Goal: Task Accomplishment & Management: Manage account settings

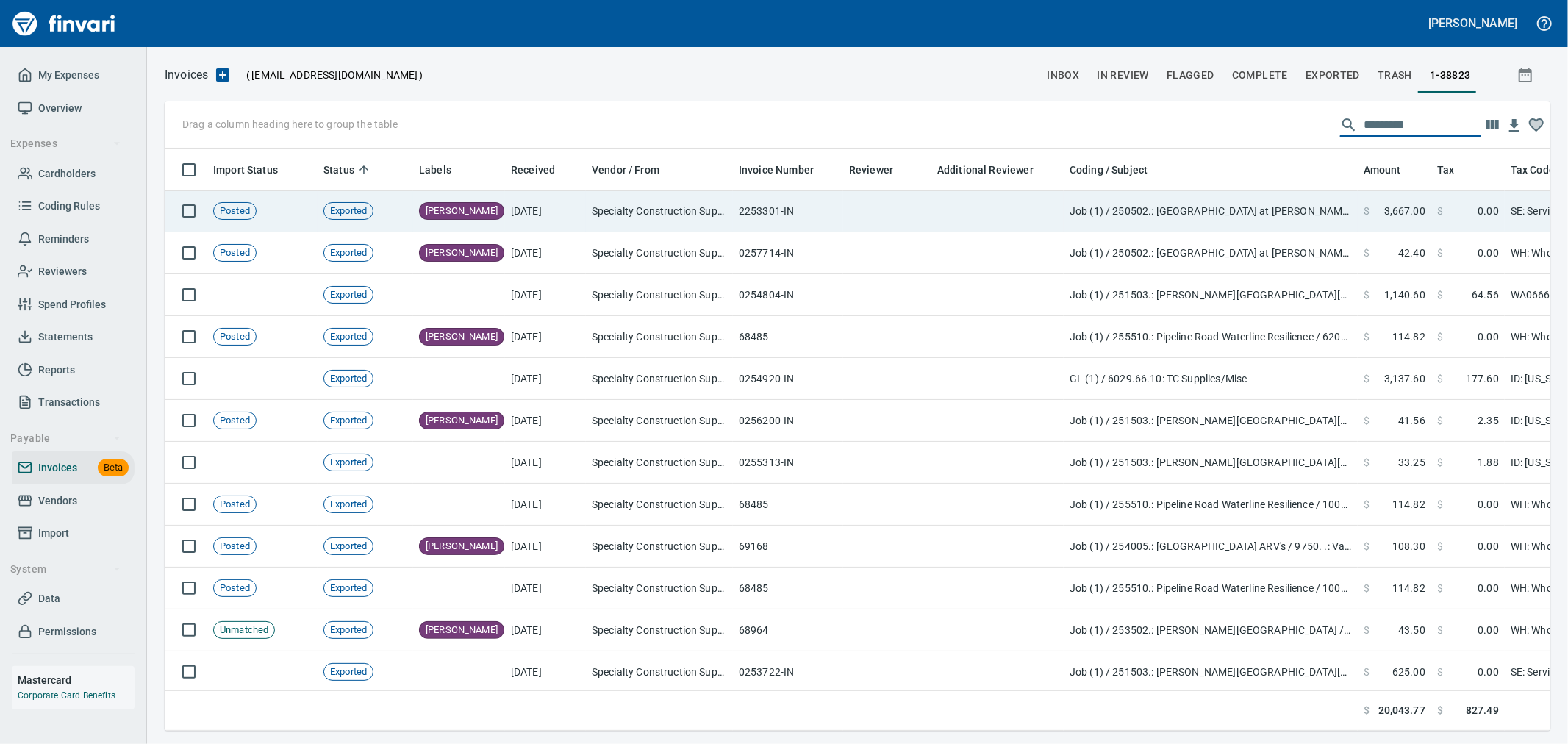
scroll to position [557, 1362]
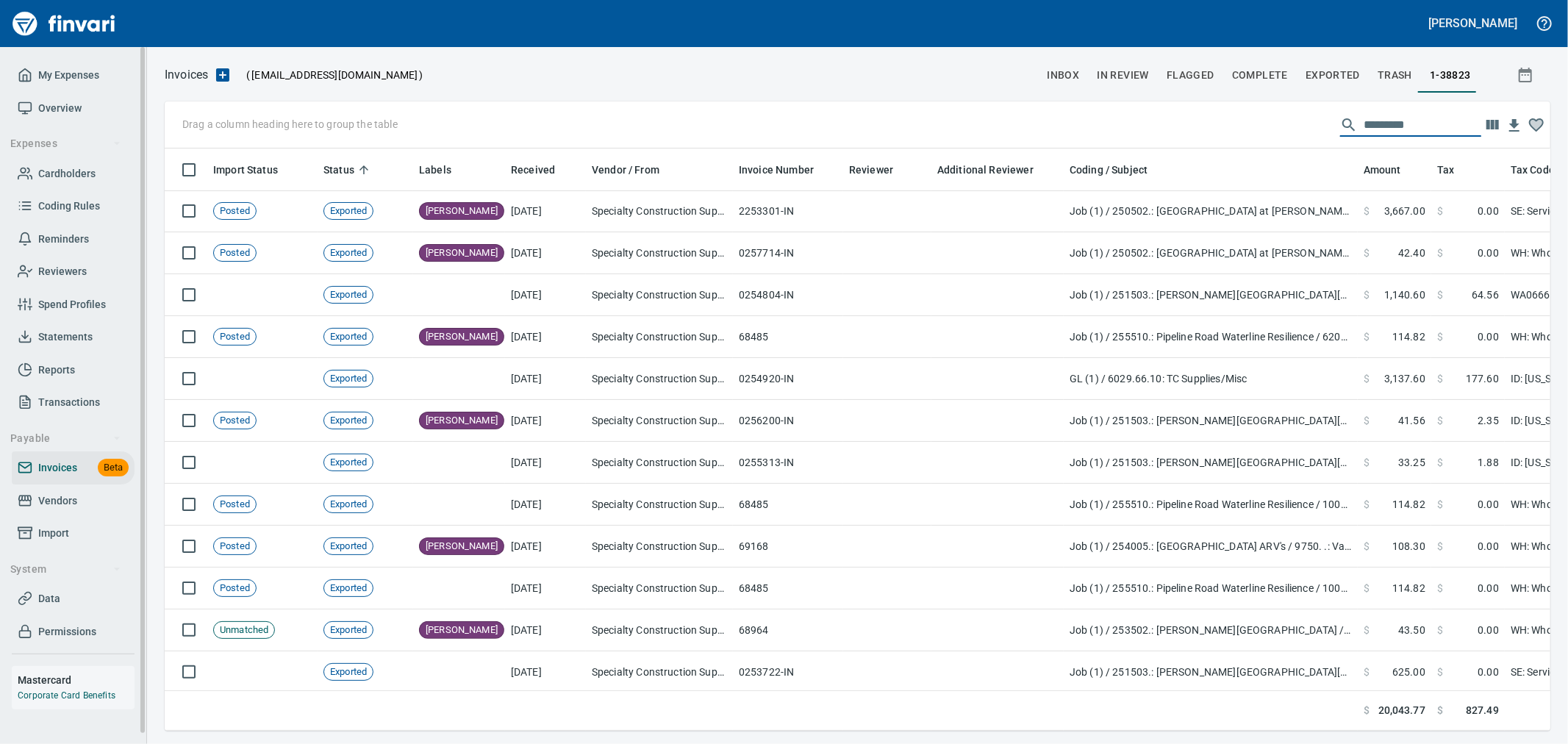
click at [61, 497] on span "Vendors" at bounding box center [58, 501] width 39 height 18
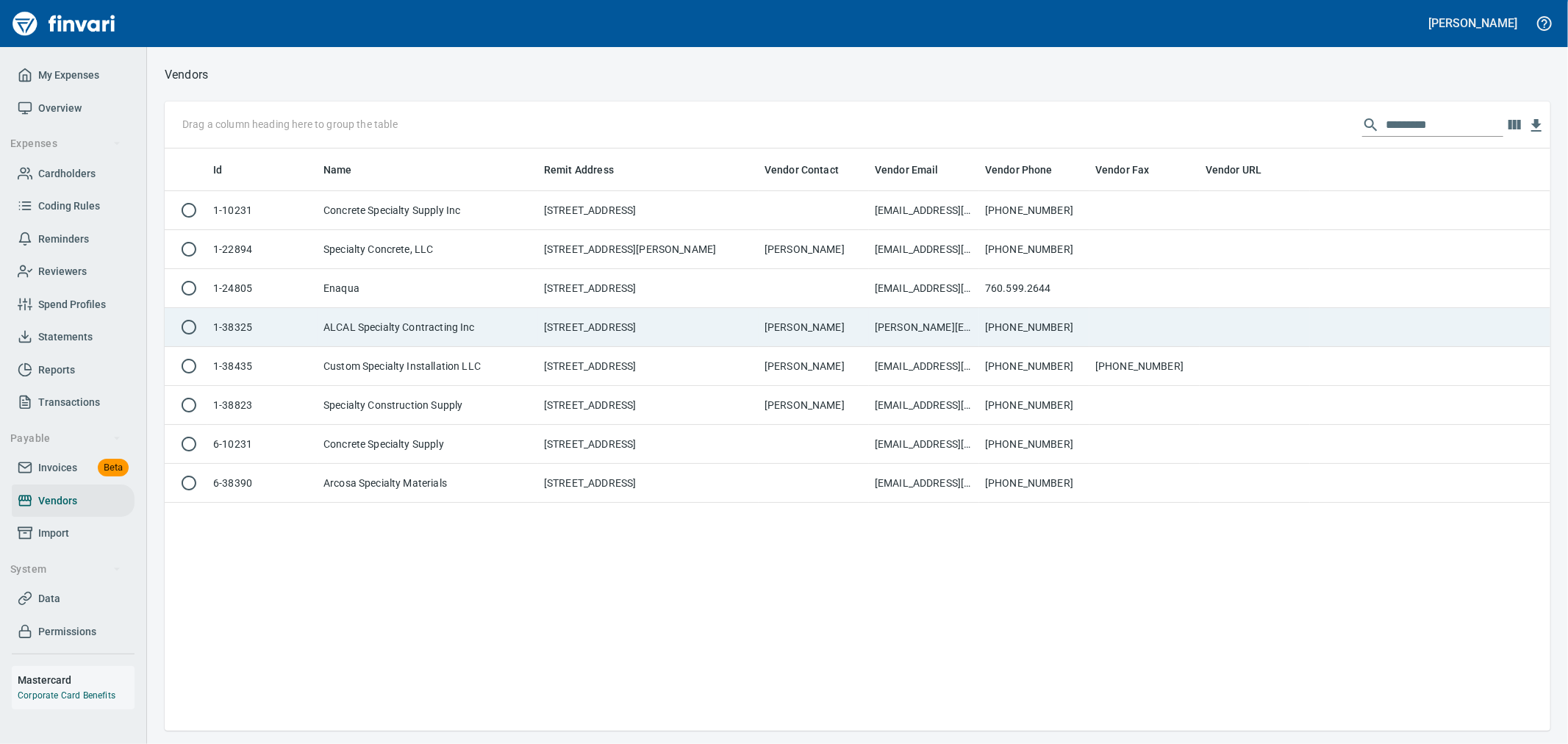
scroll to position [570, 1373]
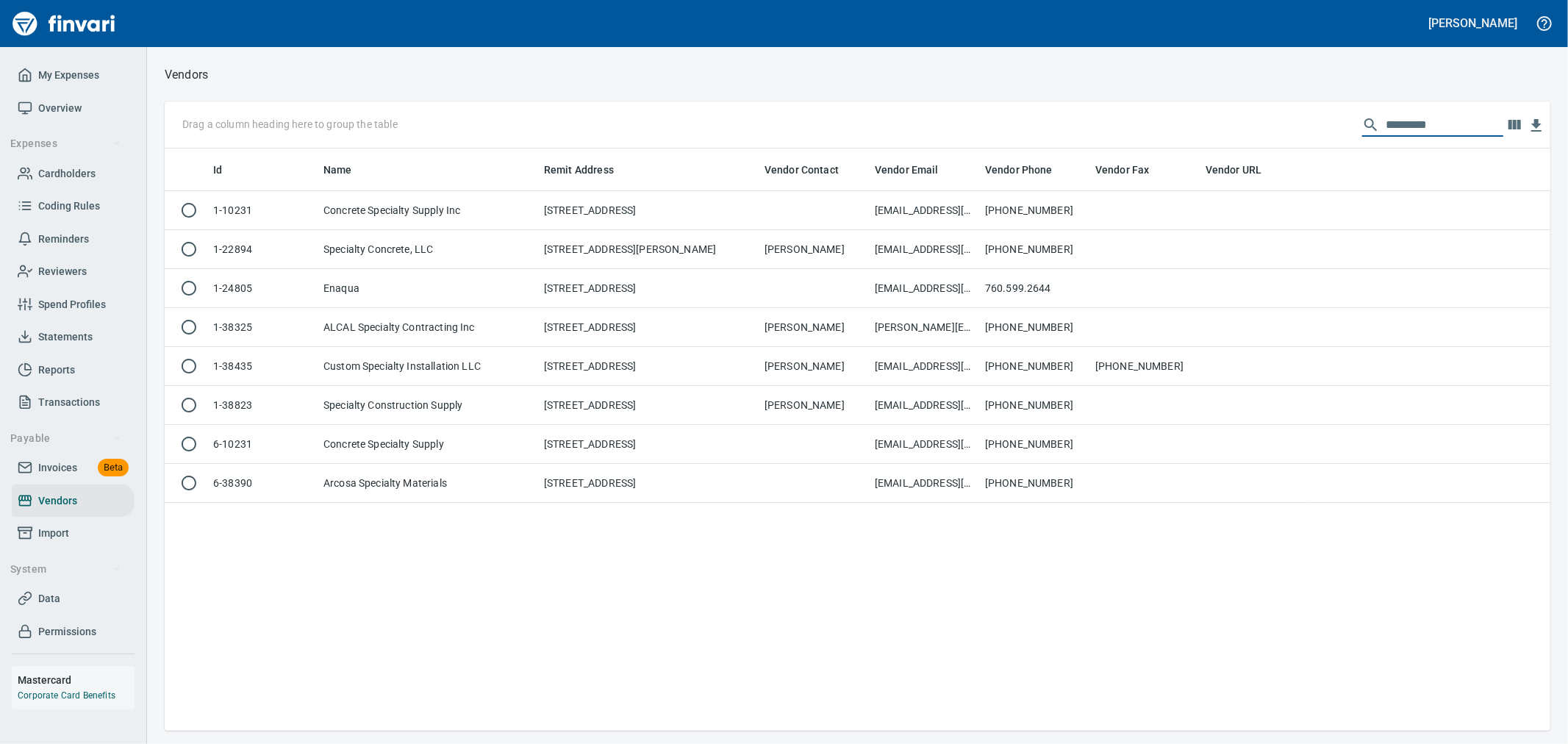
click at [1422, 118] on input "*********" at bounding box center [1445, 125] width 118 height 23
drag, startPoint x: 1386, startPoint y: 122, endPoint x: 1187, endPoint y: 119, distance: 199.0
click at [1211, 119] on div "Drag a column heading here to group the table *********" at bounding box center [858, 125] width 1386 height 47
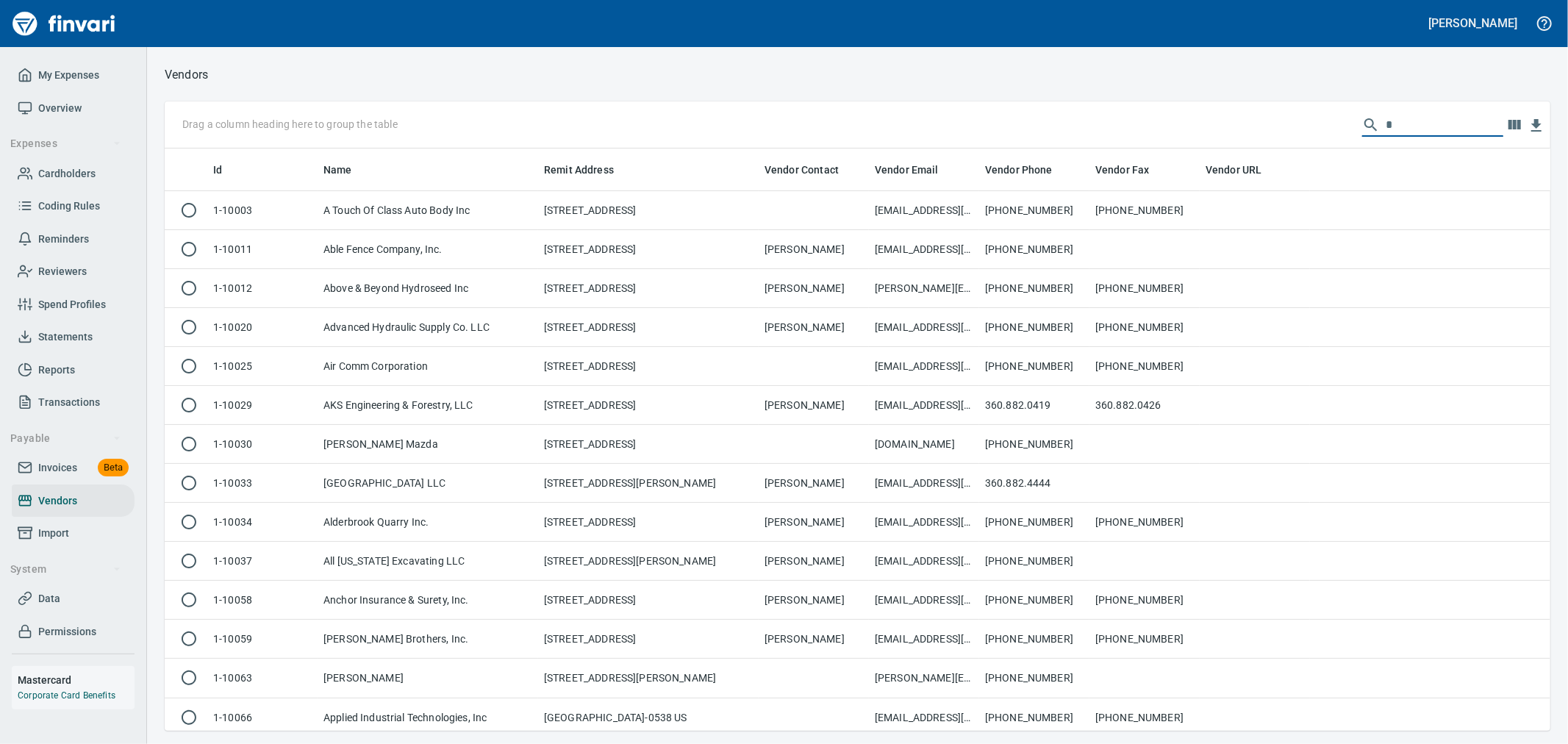
scroll to position [570, 1362]
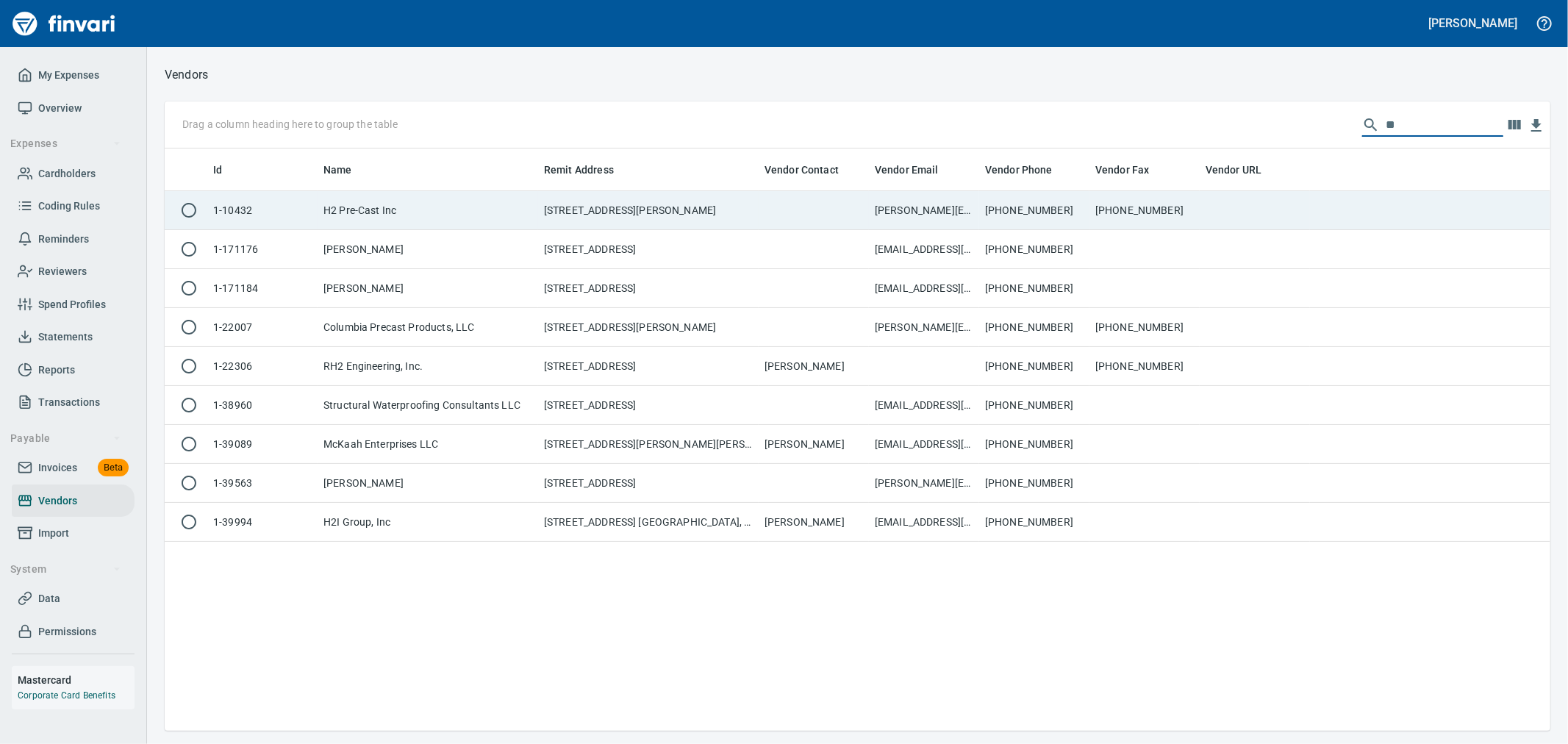
type input "**"
click at [779, 206] on td at bounding box center [814, 211] width 110 height 39
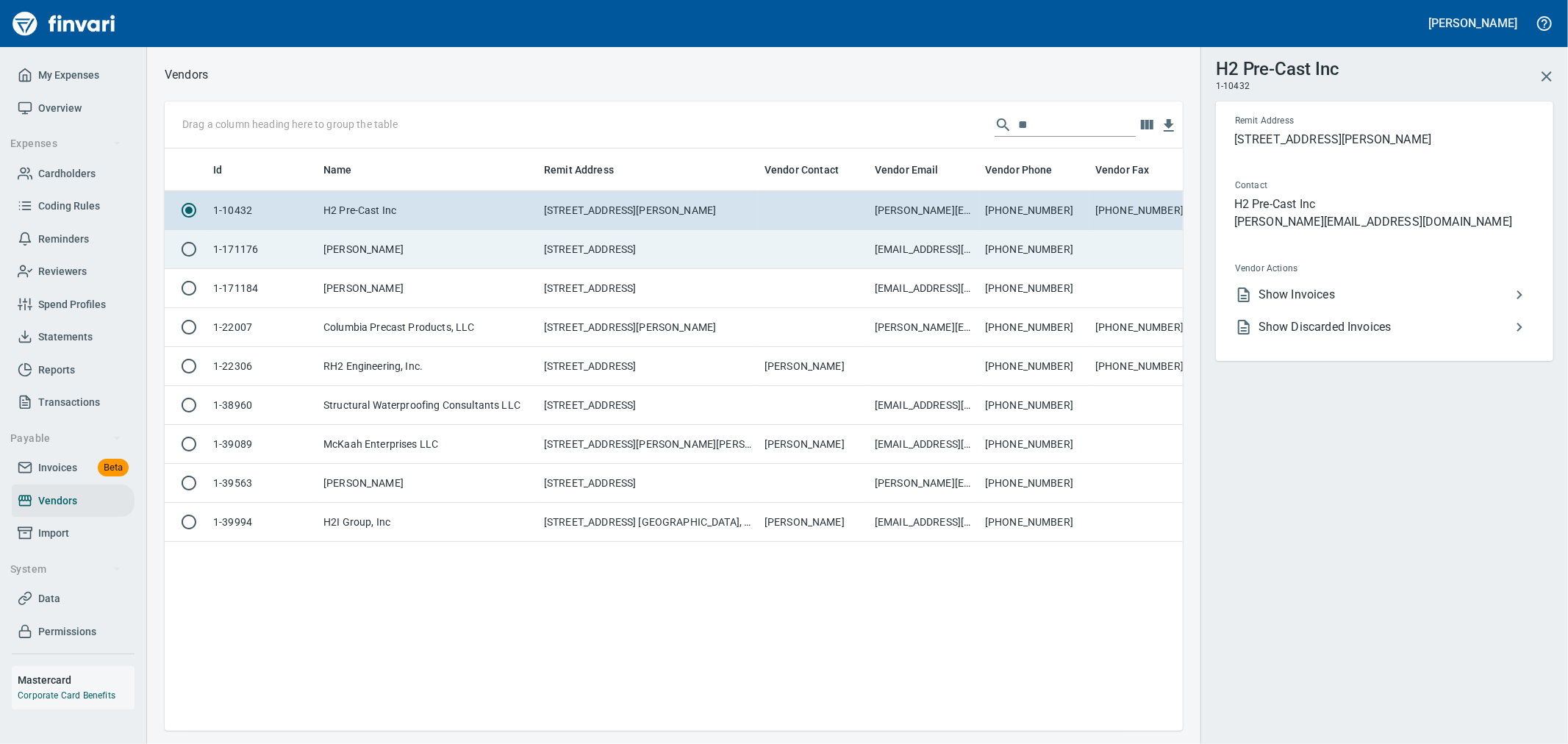
scroll to position [2, 2]
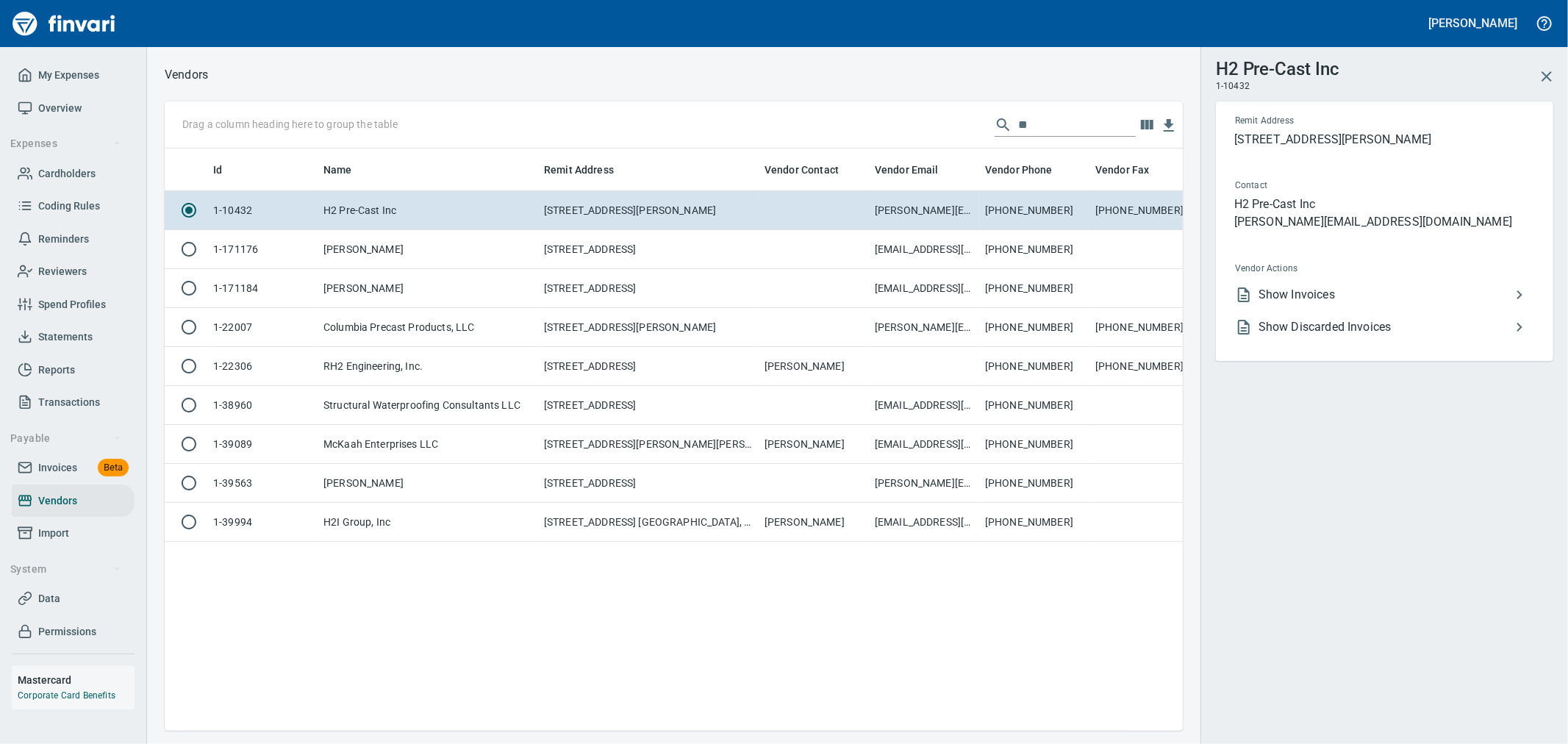
click at [1328, 294] on span "Show Invoices" at bounding box center [1384, 294] width 252 height 17
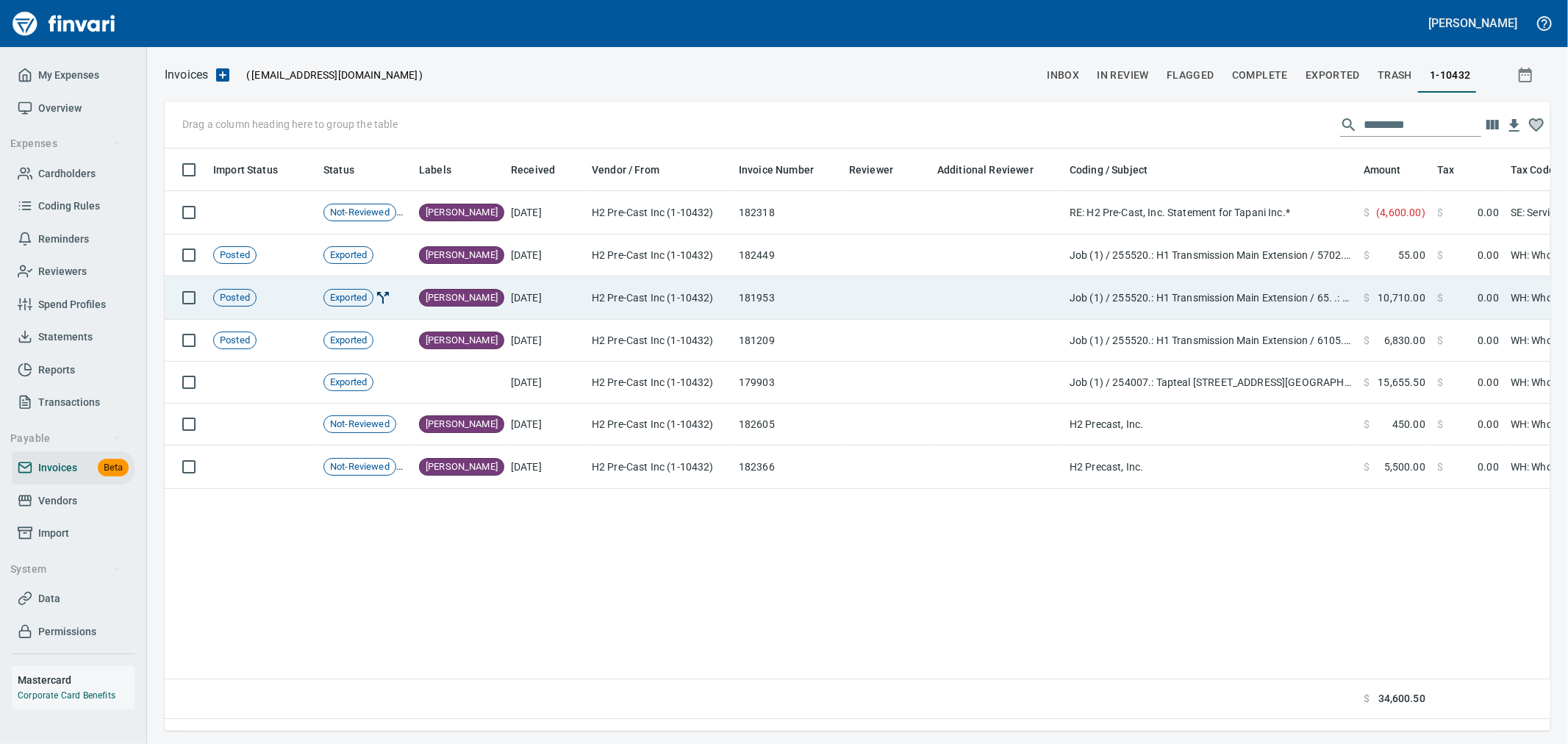
scroll to position [557, 1373]
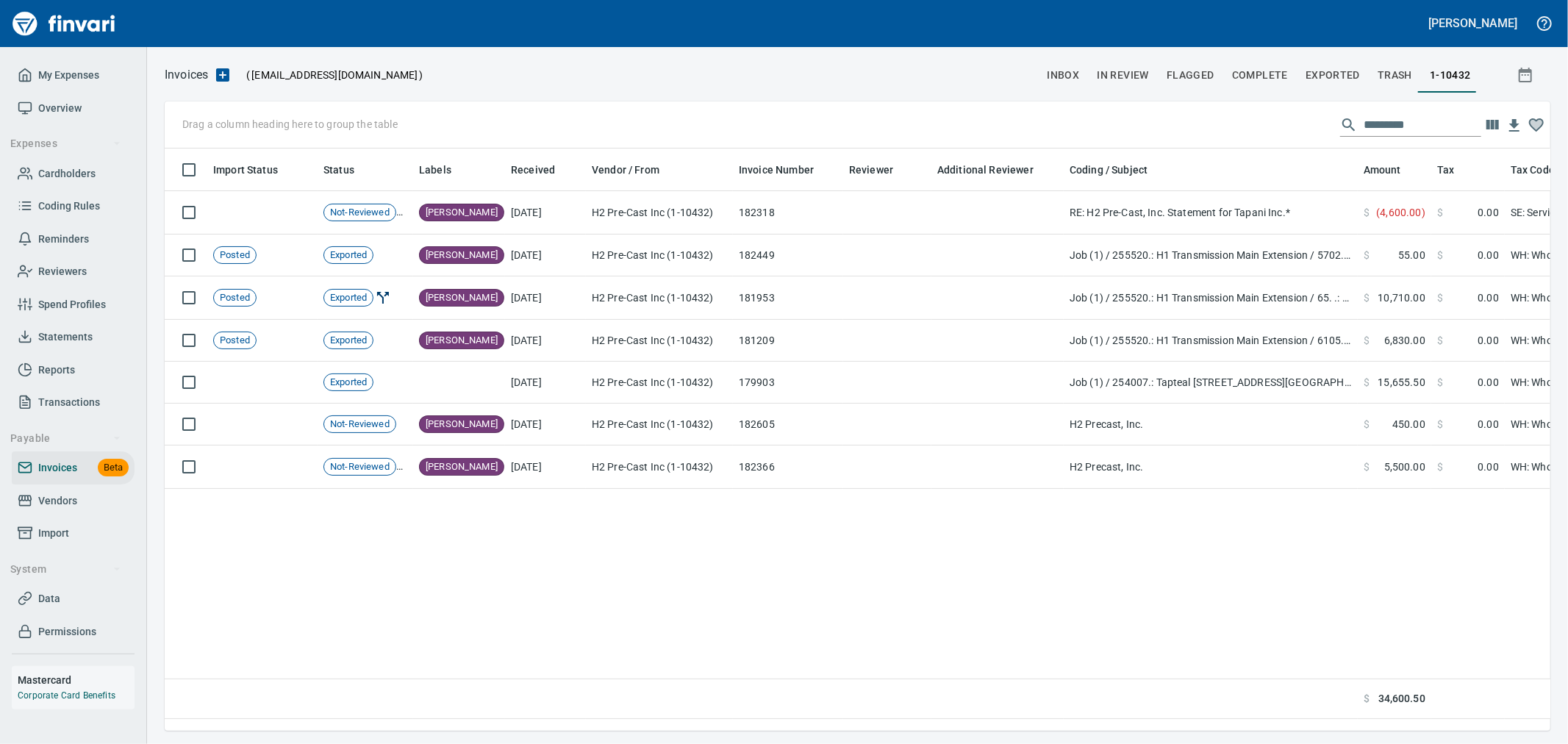
click at [1264, 76] on span "Complete" at bounding box center [1260, 76] width 56 height 18
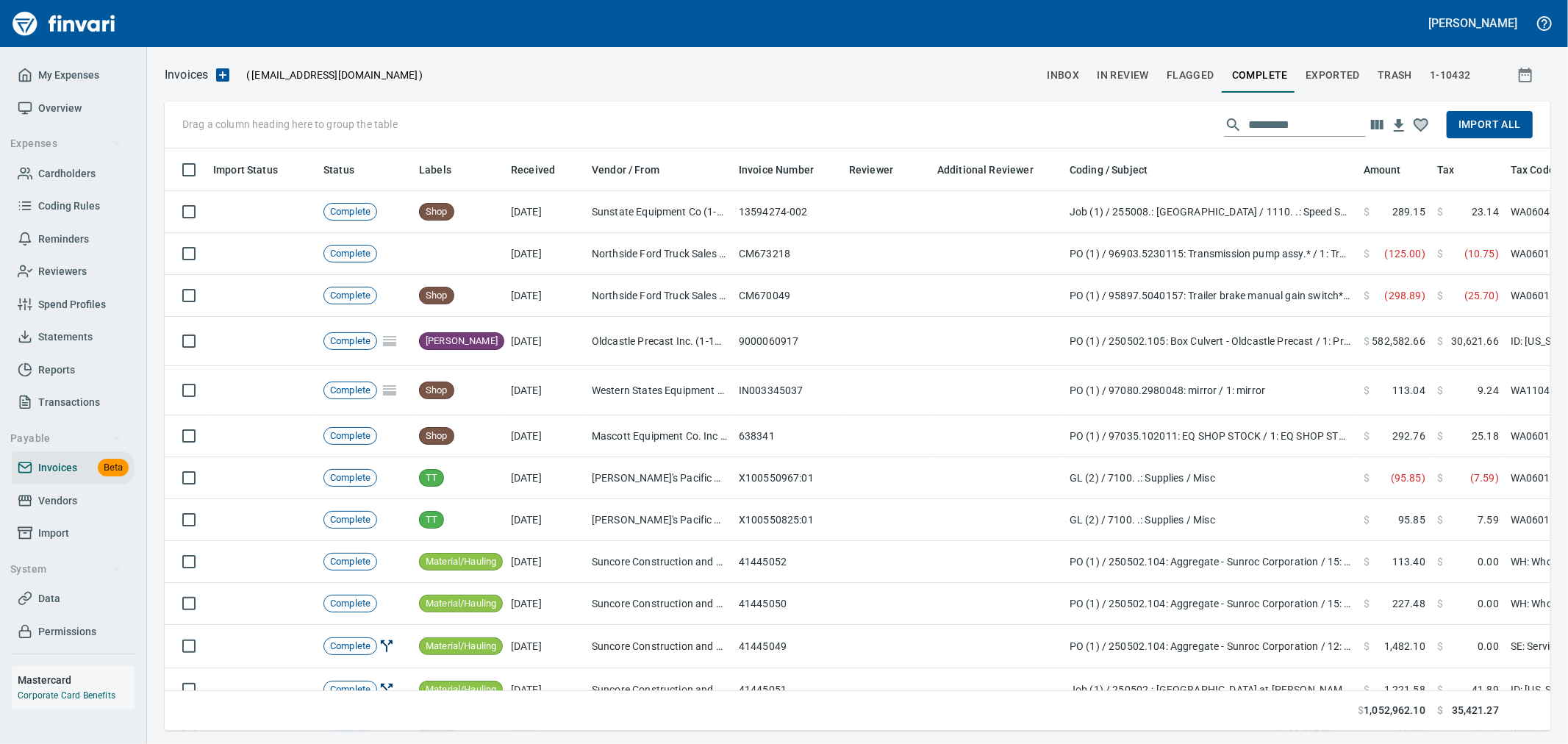
scroll to position [557, 1362]
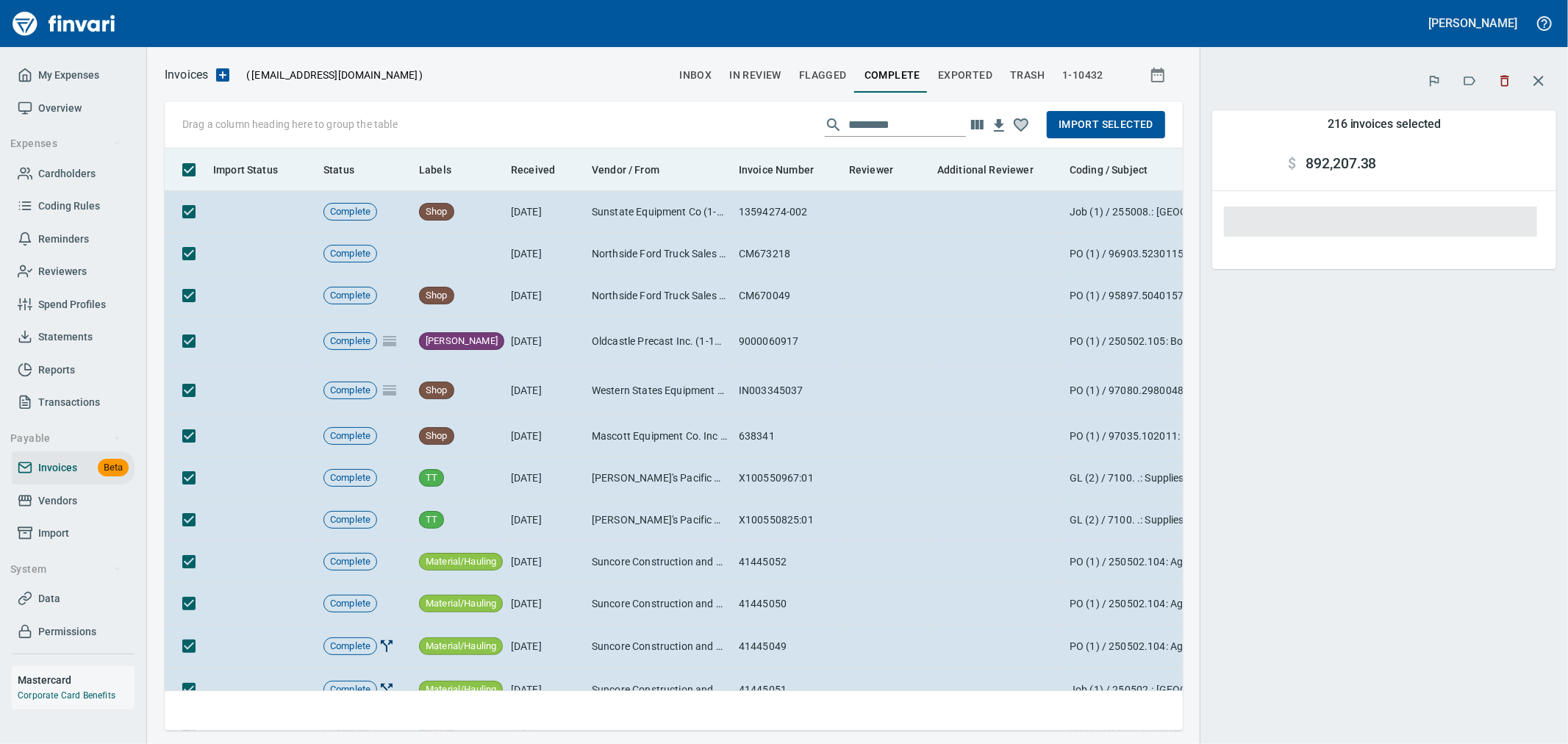
scroll to position [557, 994]
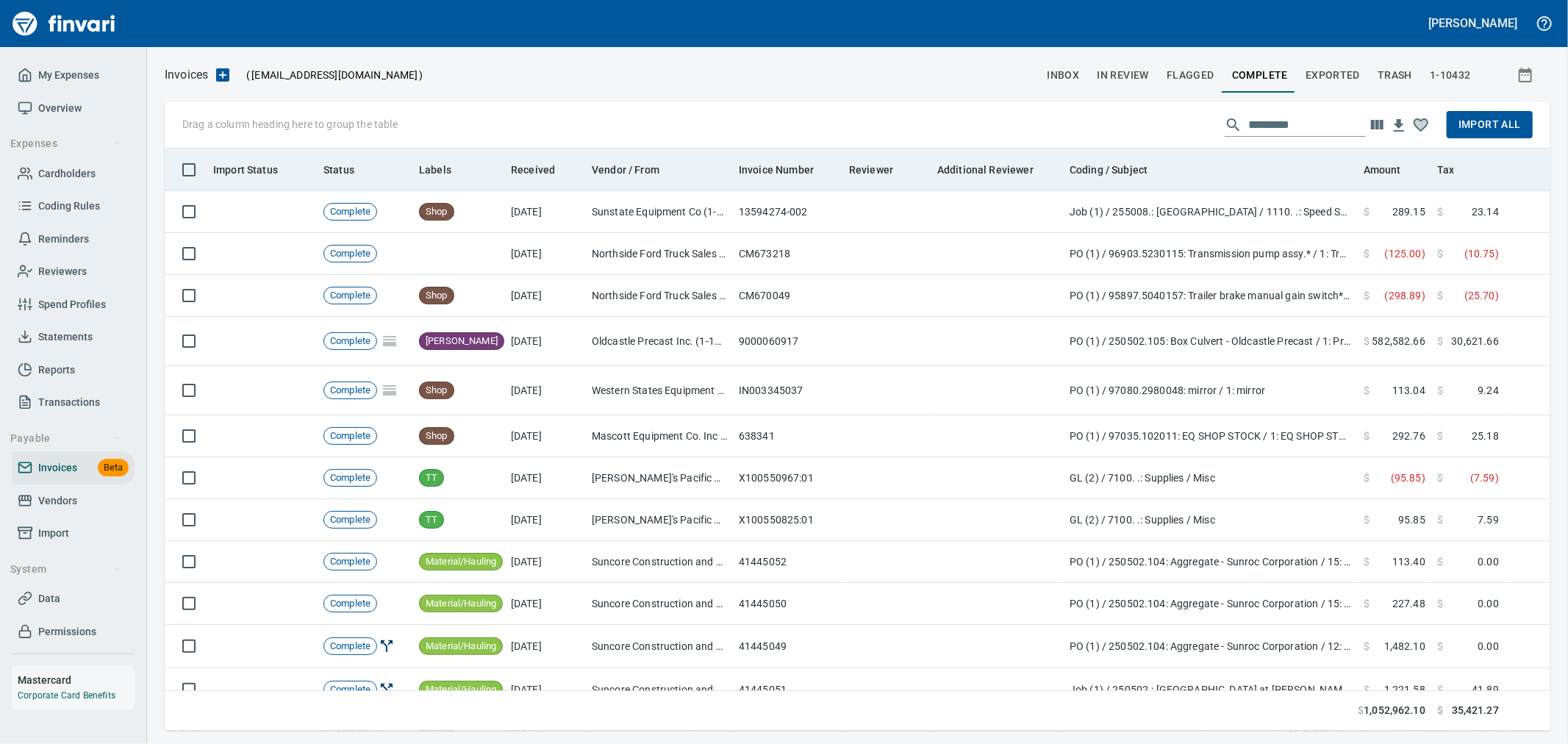
scroll to position [557, 1359]
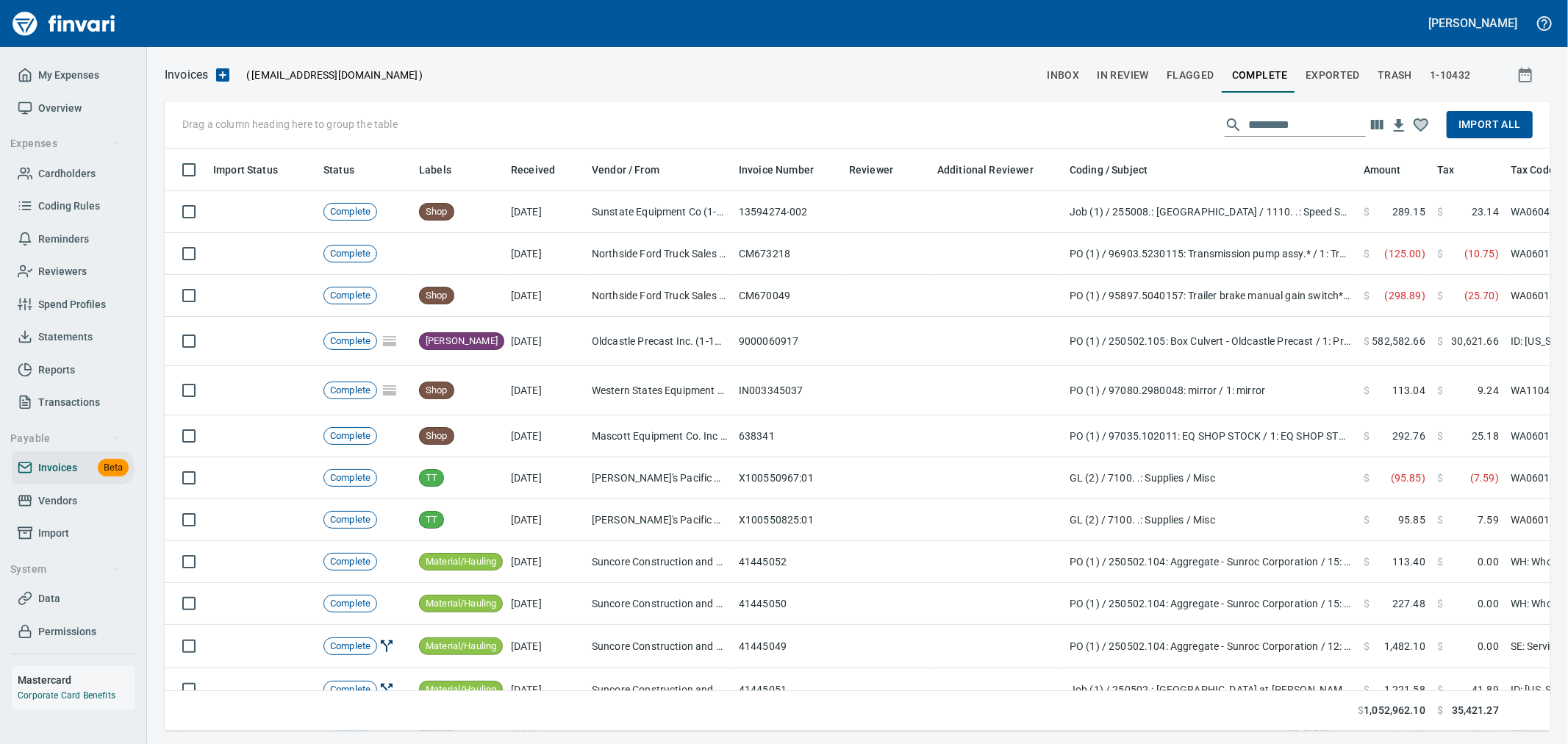
click at [1507, 120] on span "Import All" at bounding box center [1489, 125] width 63 height 18
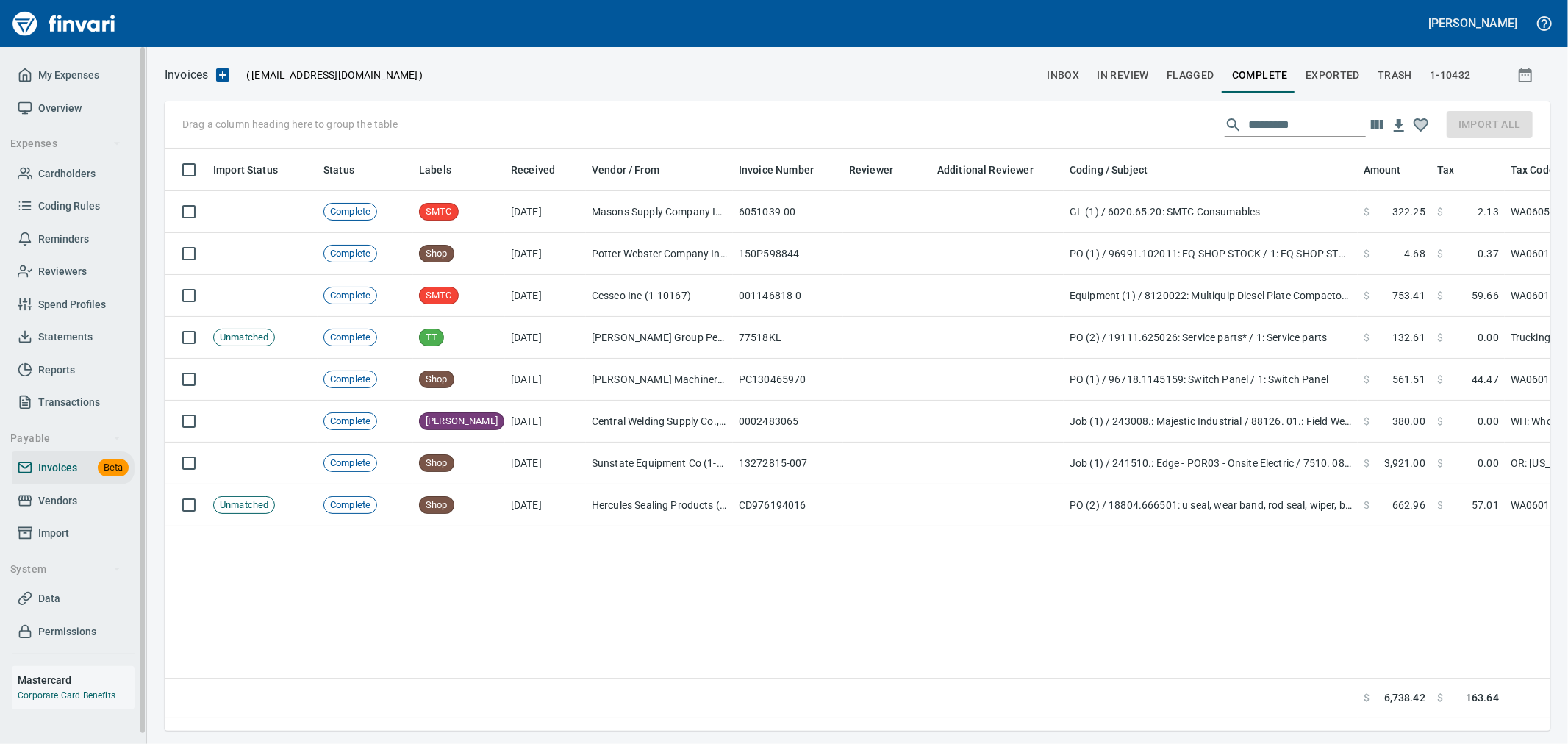
scroll to position [557, 1373]
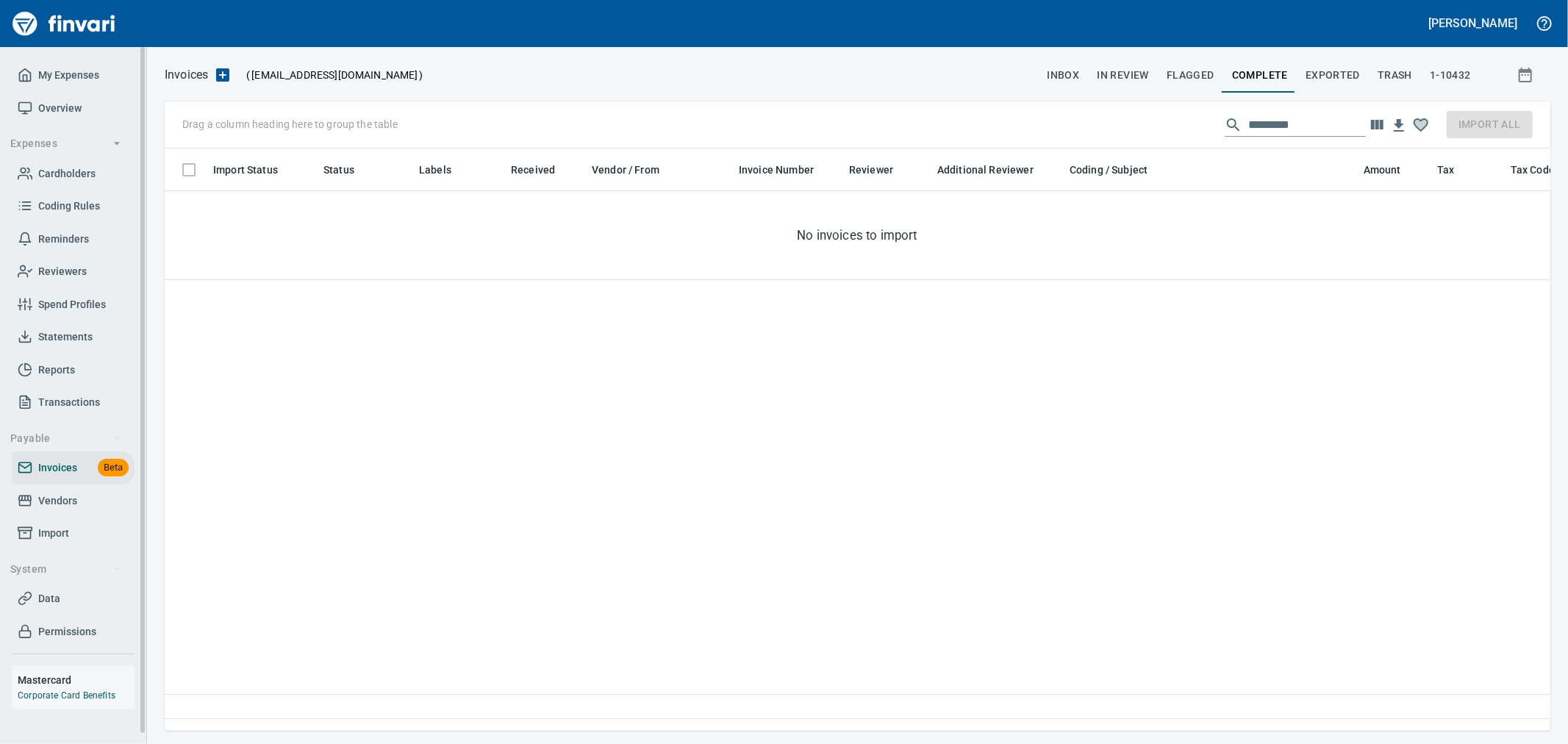
click at [68, 155] on button "Expenses" at bounding box center [66, 144] width 122 height 27
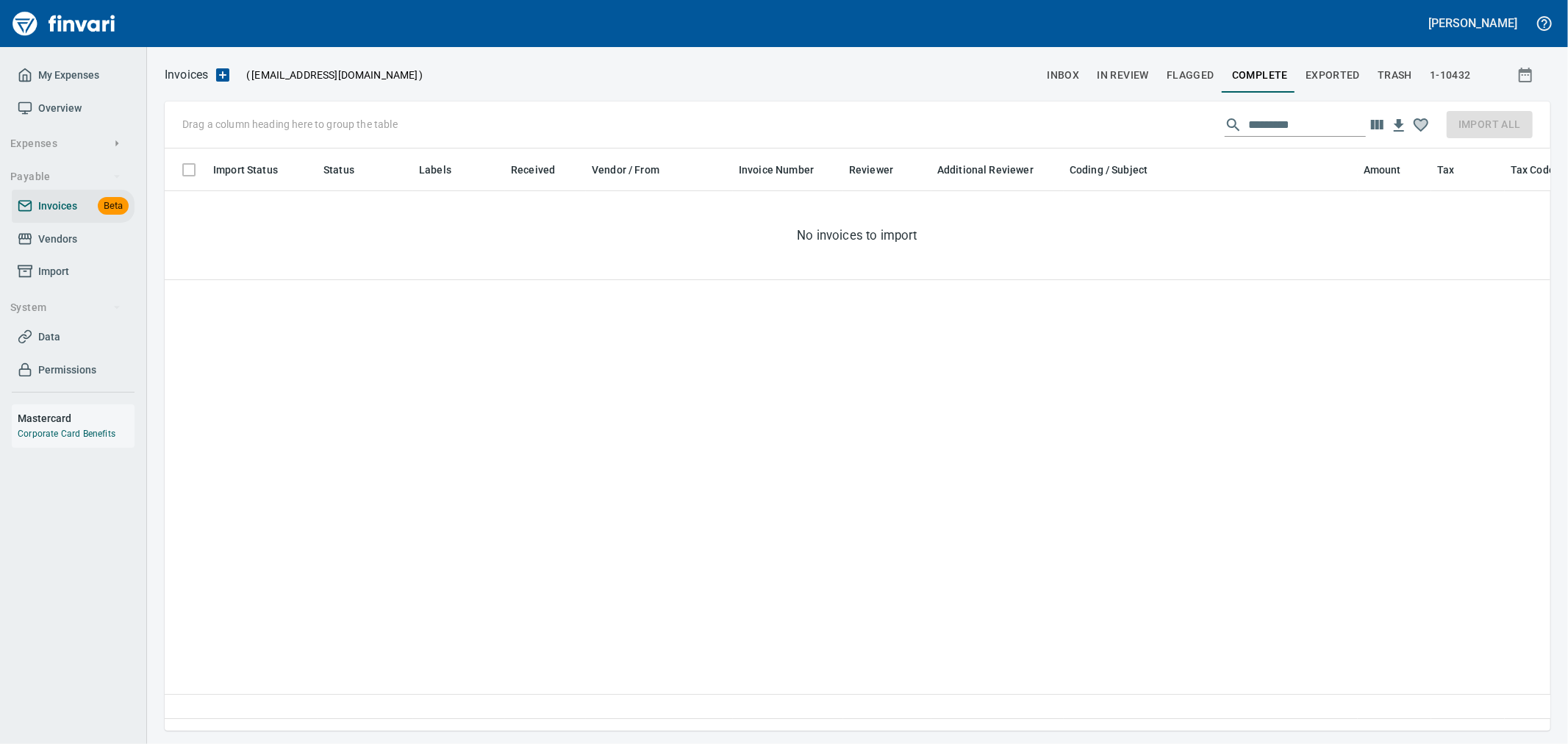
click at [76, 149] on span "Expenses" at bounding box center [66, 144] width 111 height 18
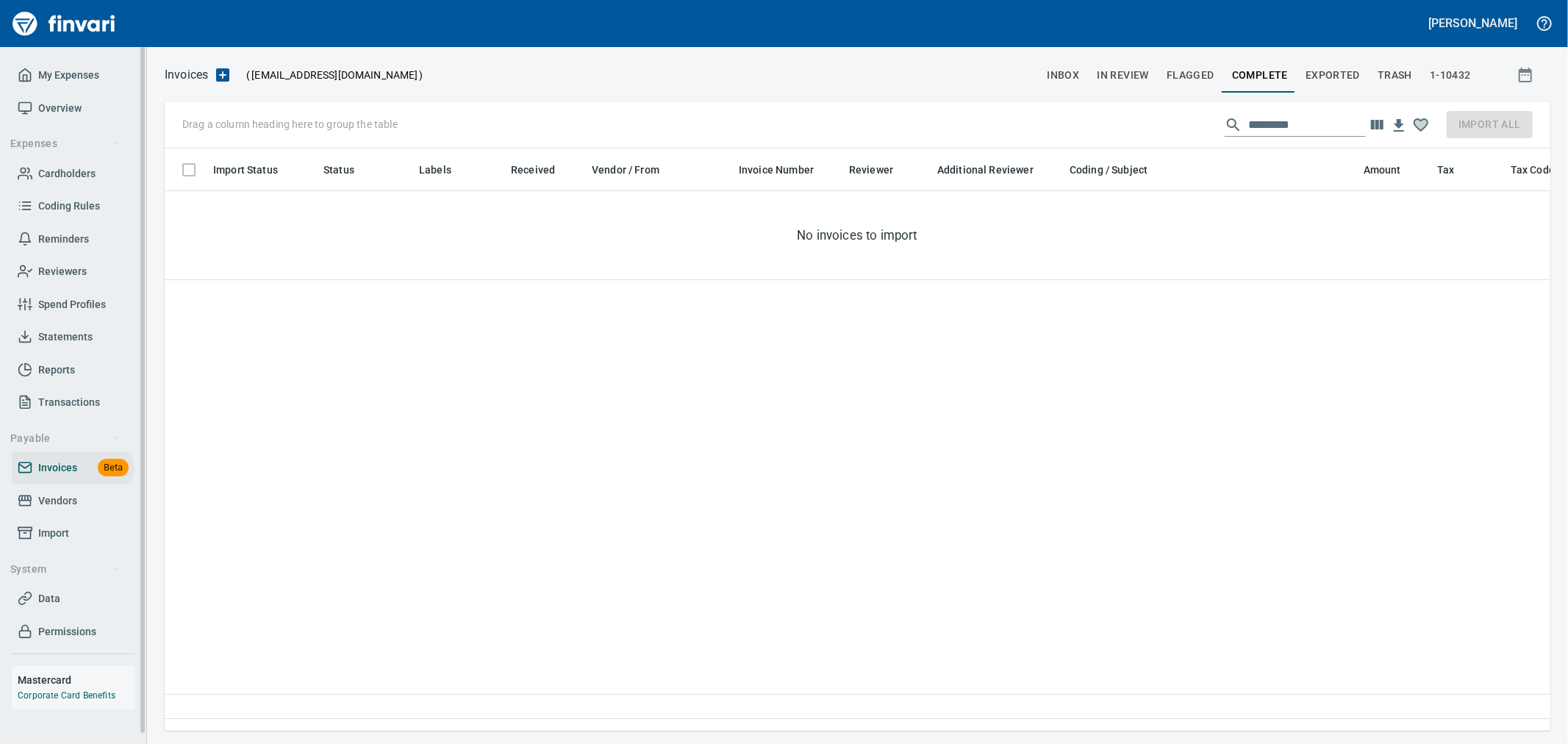
click at [67, 184] on link "Cardholders" at bounding box center [73, 174] width 122 height 33
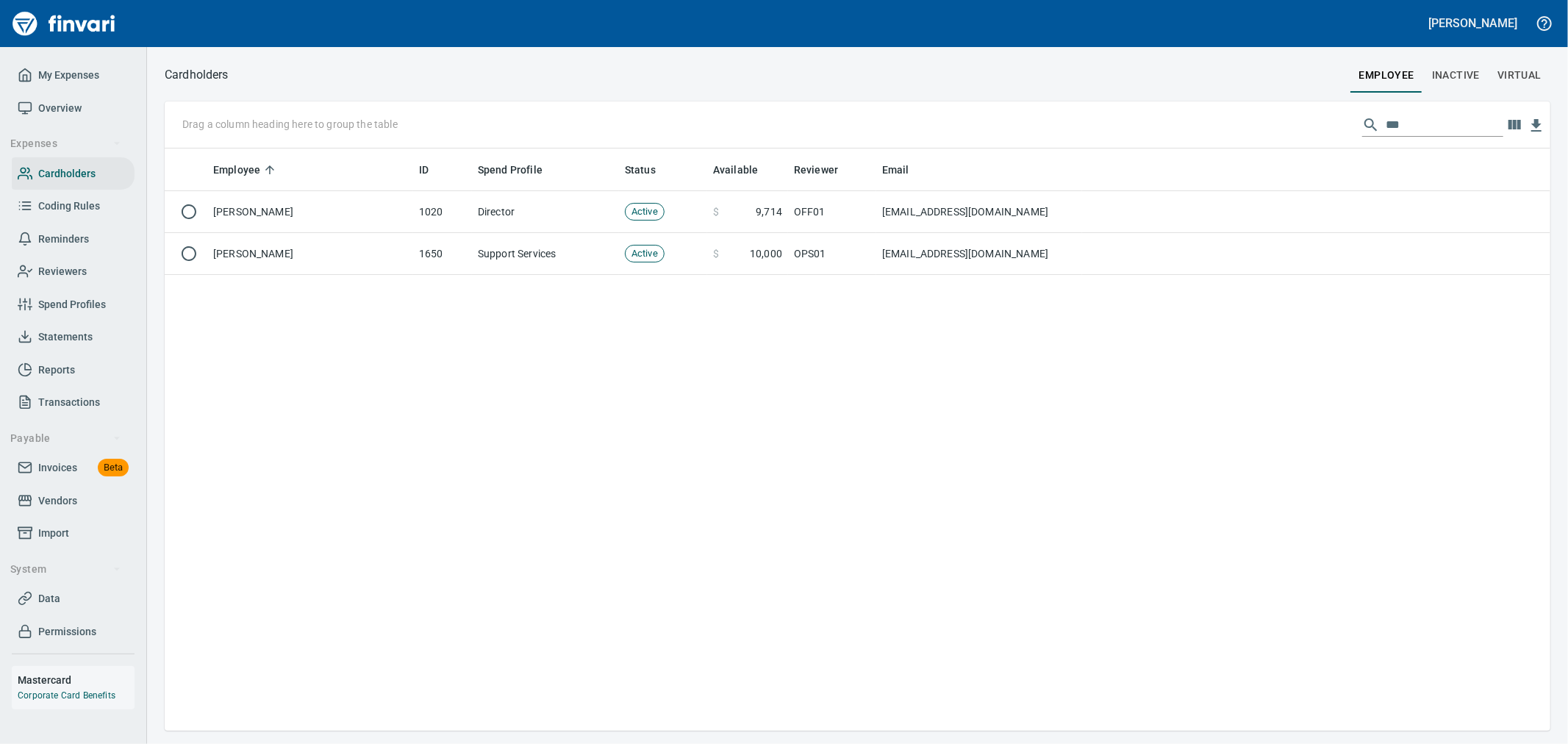
scroll to position [570, 1373]
drag, startPoint x: 1435, startPoint y: 120, endPoint x: 890, endPoint y: 67, distance: 547.6
click at [1220, 83] on div "Cardholders employee Inactive virtual Drag a column heading here to group the t…" at bounding box center [858, 398] width 1421 height 666
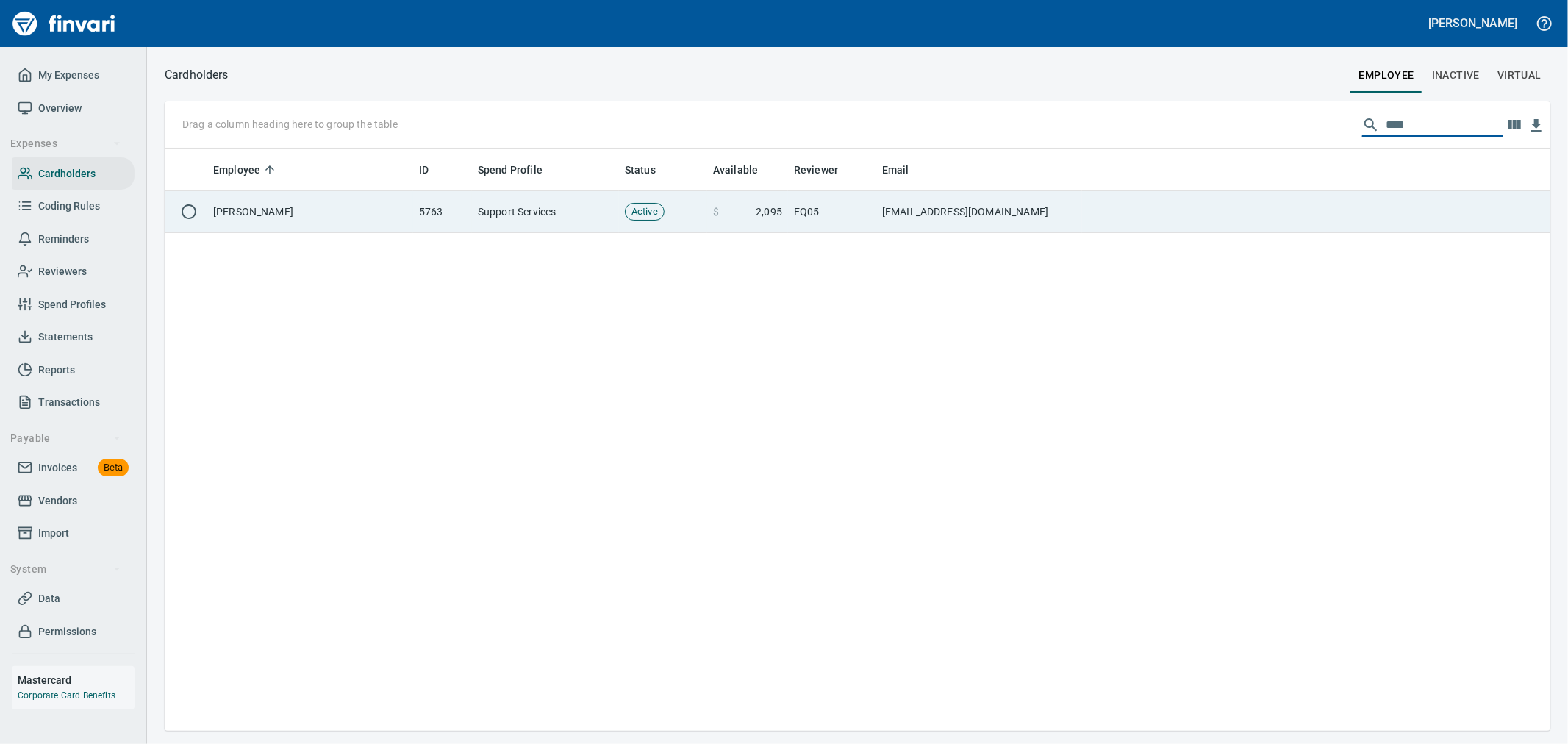
type input "****"
click at [897, 211] on td "[EMAIL_ADDRESS][DOMAIN_NAME]" at bounding box center [979, 212] width 206 height 42
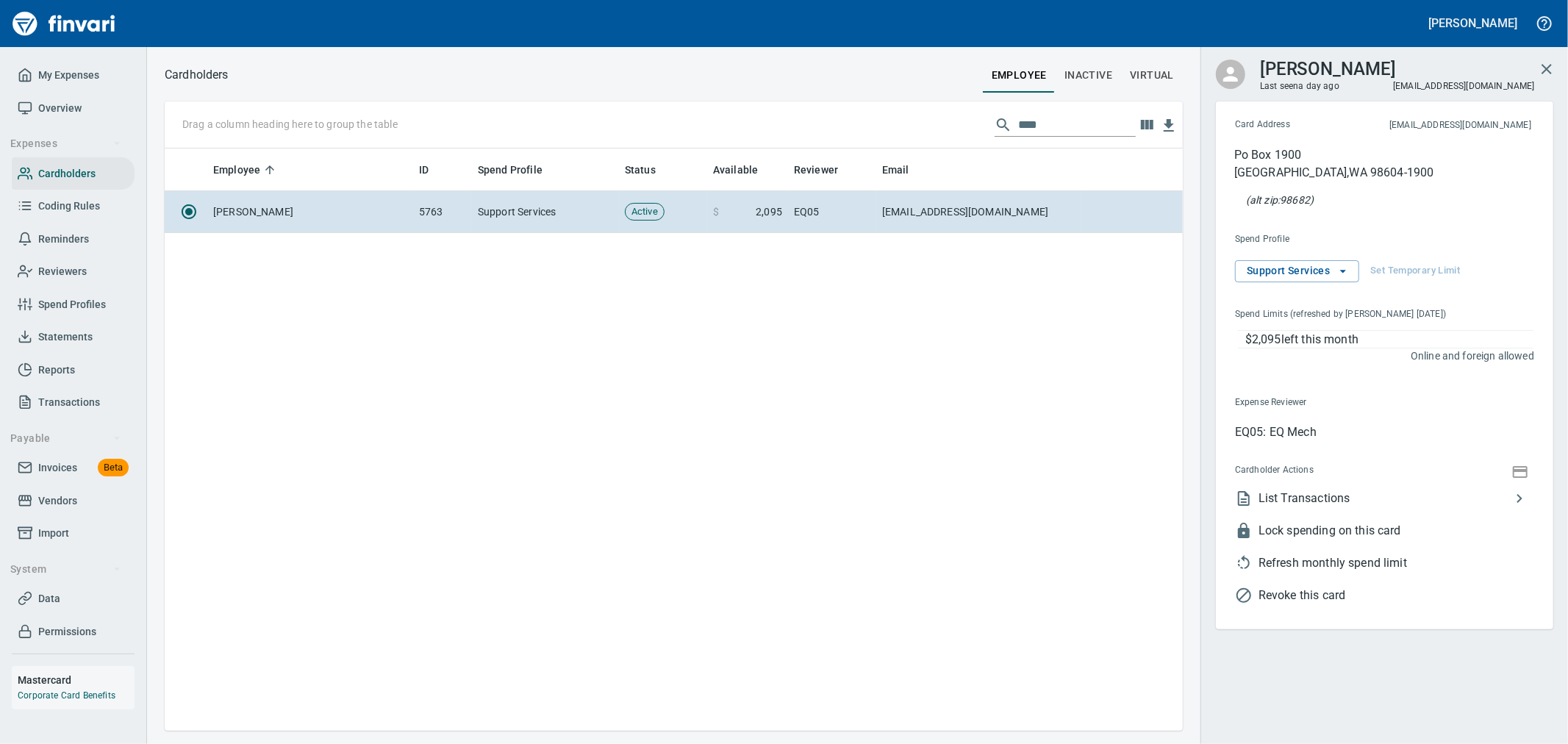
scroll to position [570, 1006]
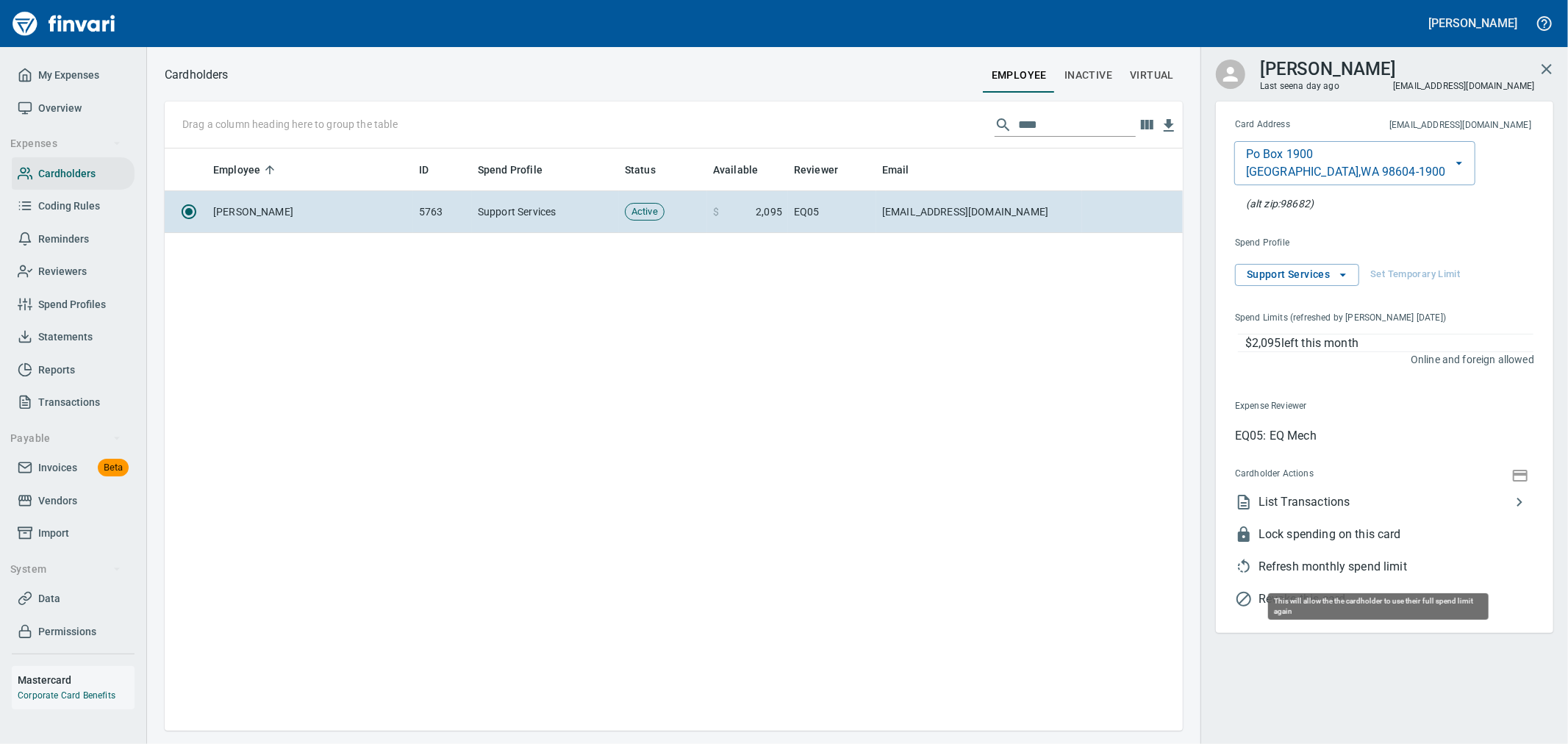
click at [1353, 565] on span "Refresh monthly spend limit" at bounding box center [1396, 566] width 276 height 17
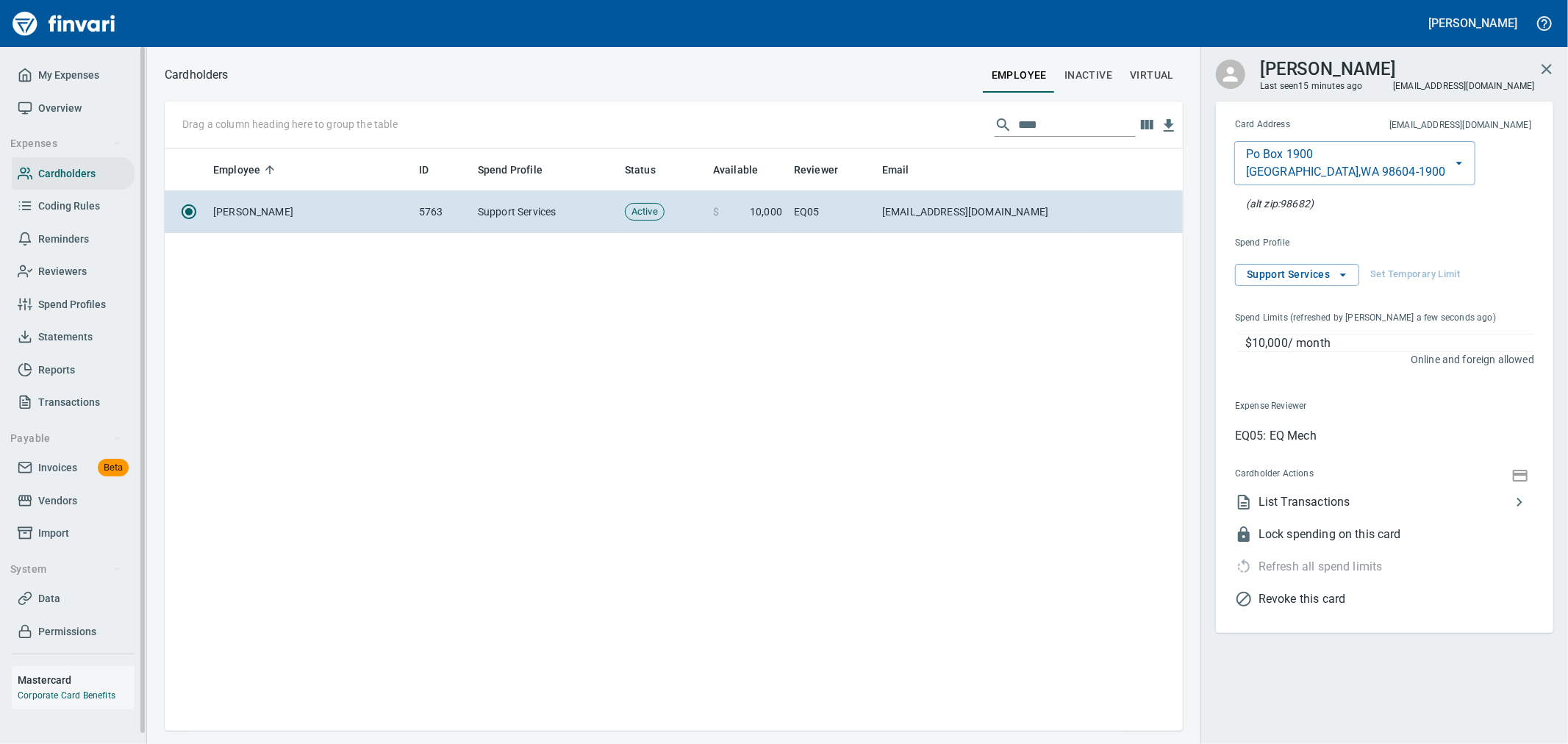
click at [72, 457] on link "Invoices Beta" at bounding box center [73, 468] width 122 height 33
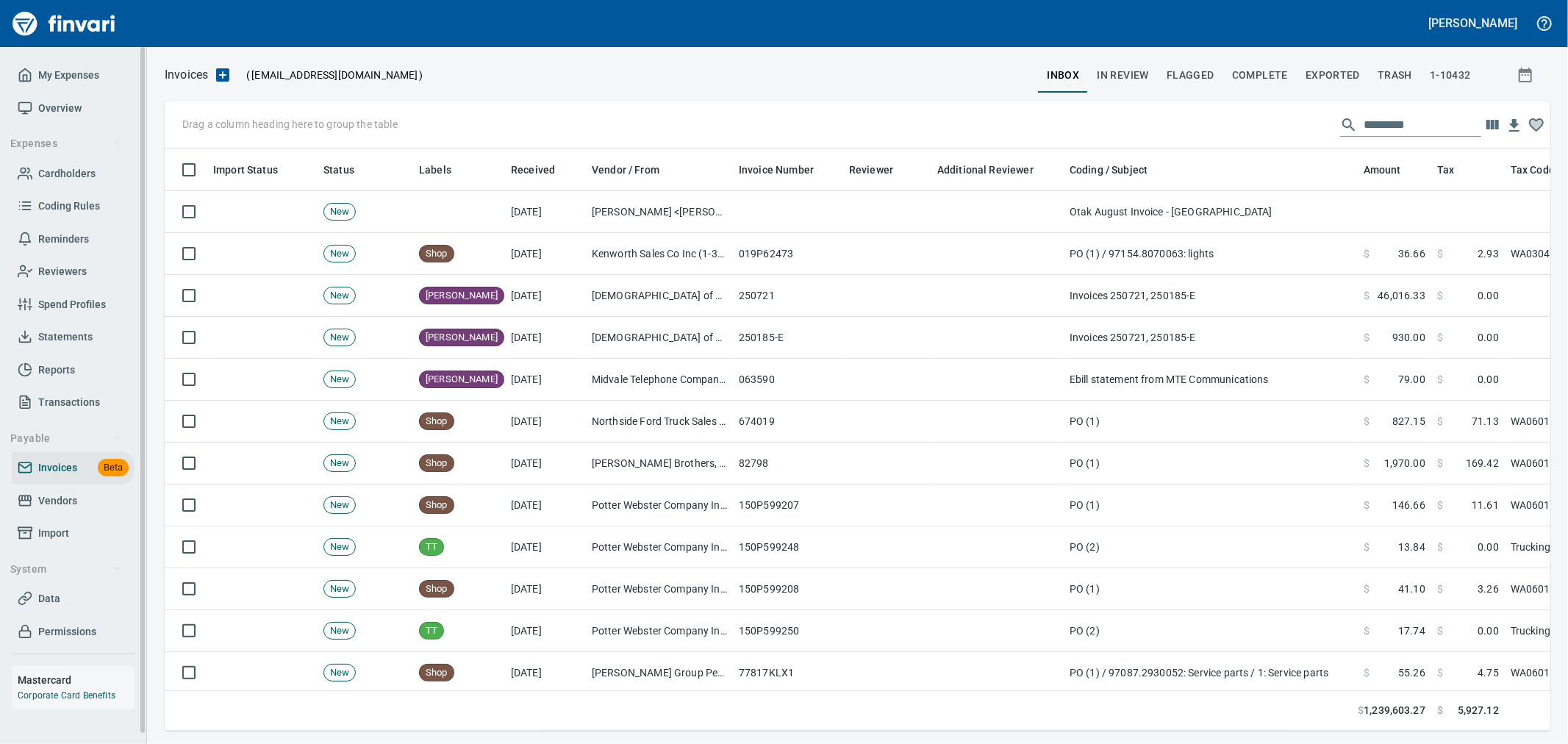
click at [91, 525] on span "Import" at bounding box center [73, 534] width 111 height 18
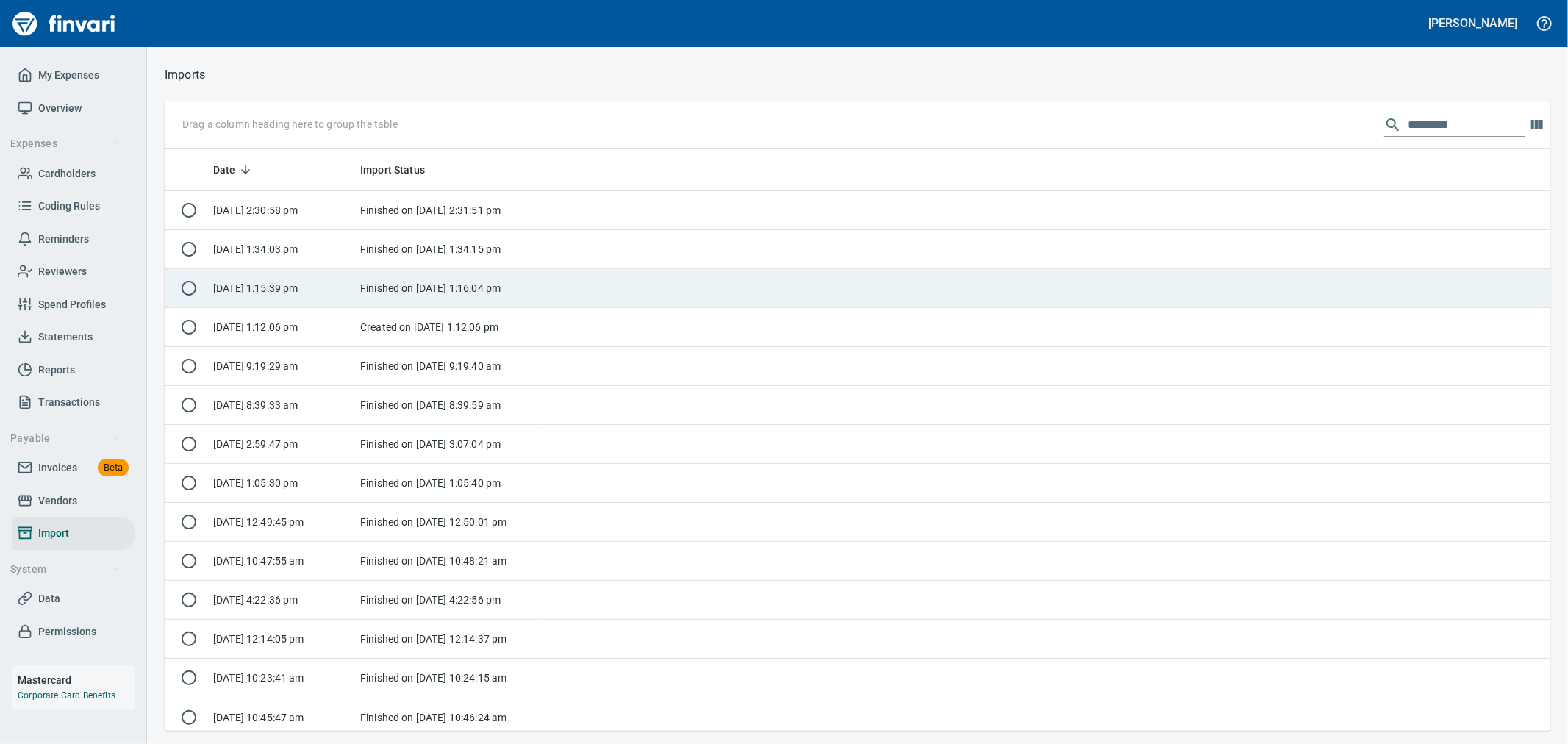
scroll to position [2, 2]
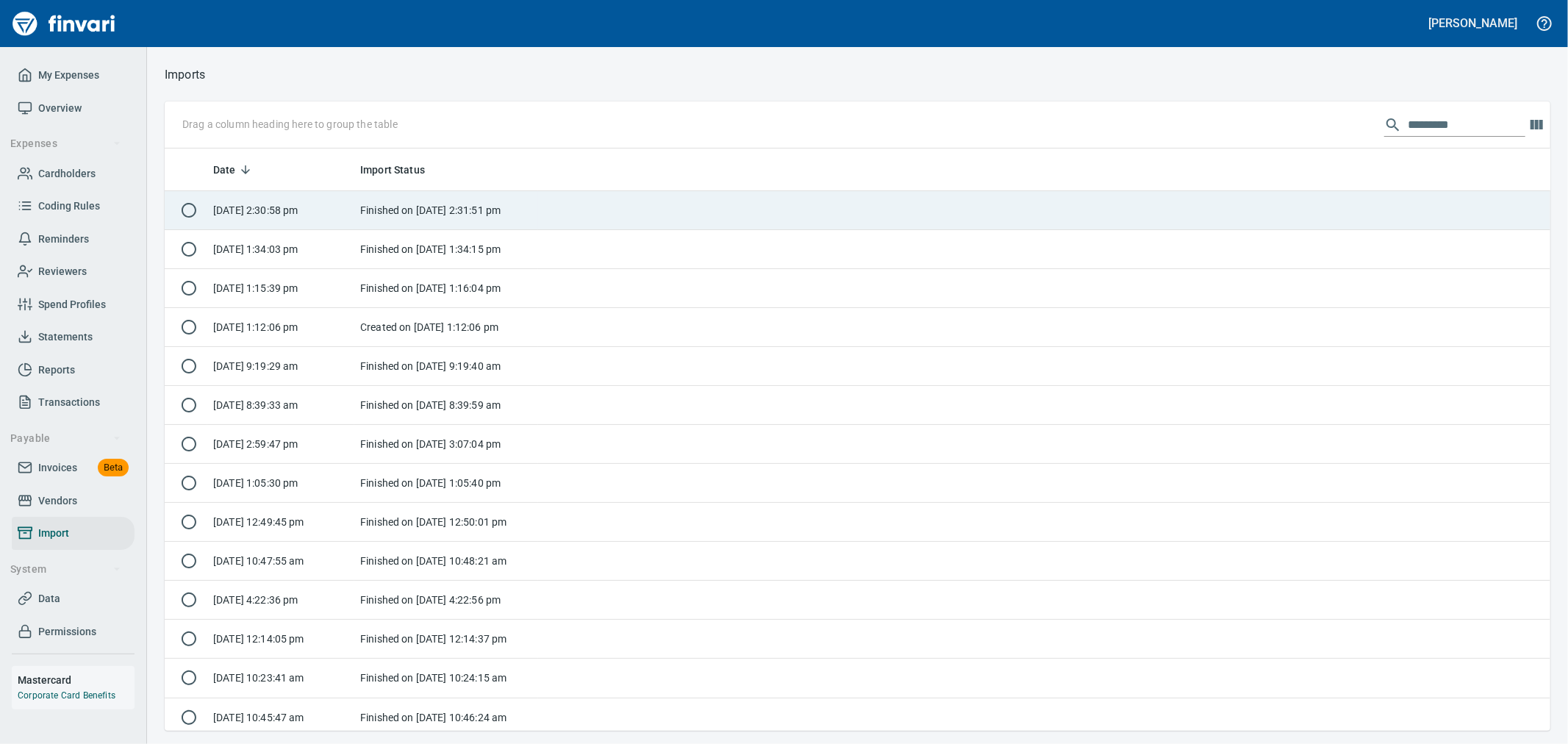
click at [405, 213] on td "Finished on [DATE] 2:31:51 pm" at bounding box center [446, 211] width 184 height 39
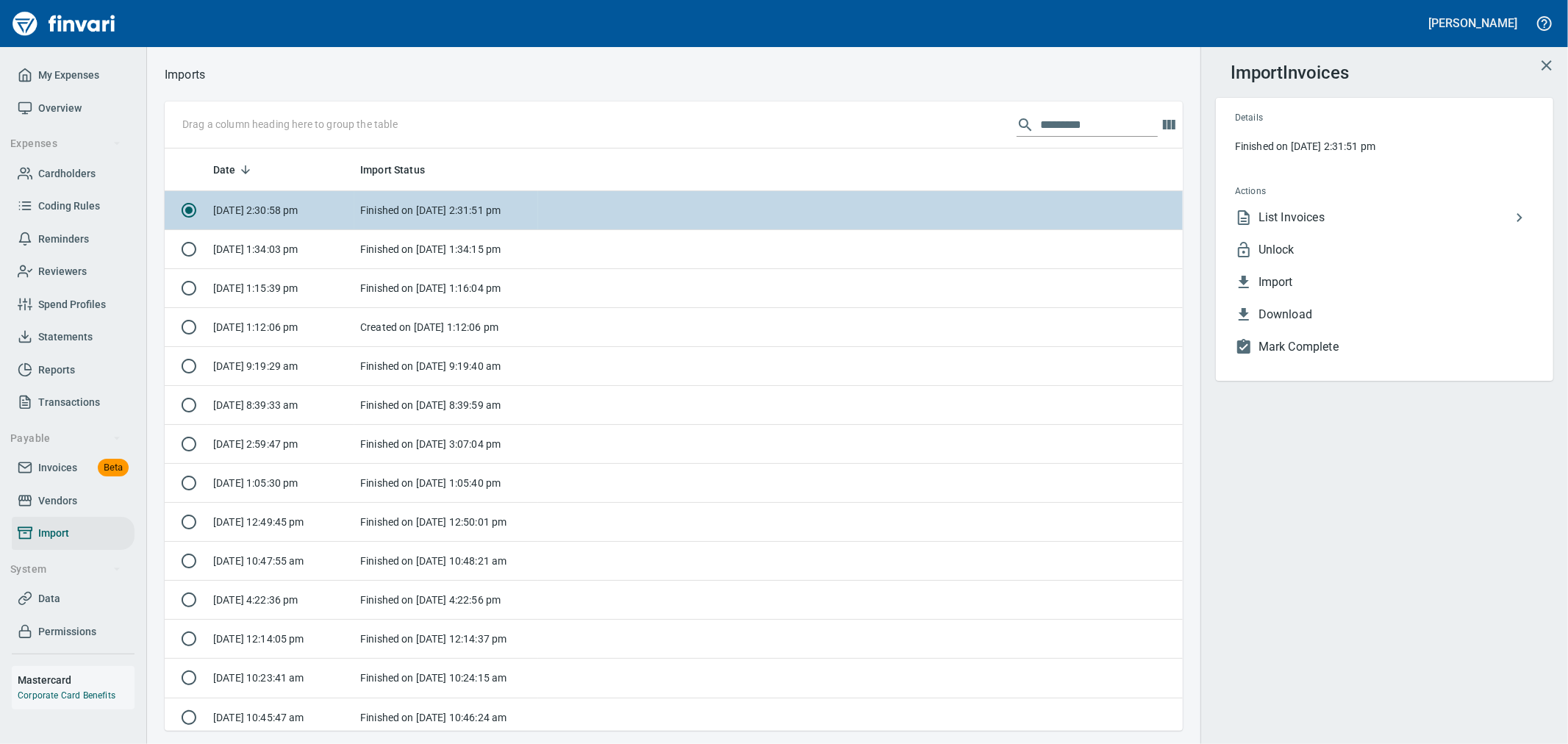
scroll to position [570, 994]
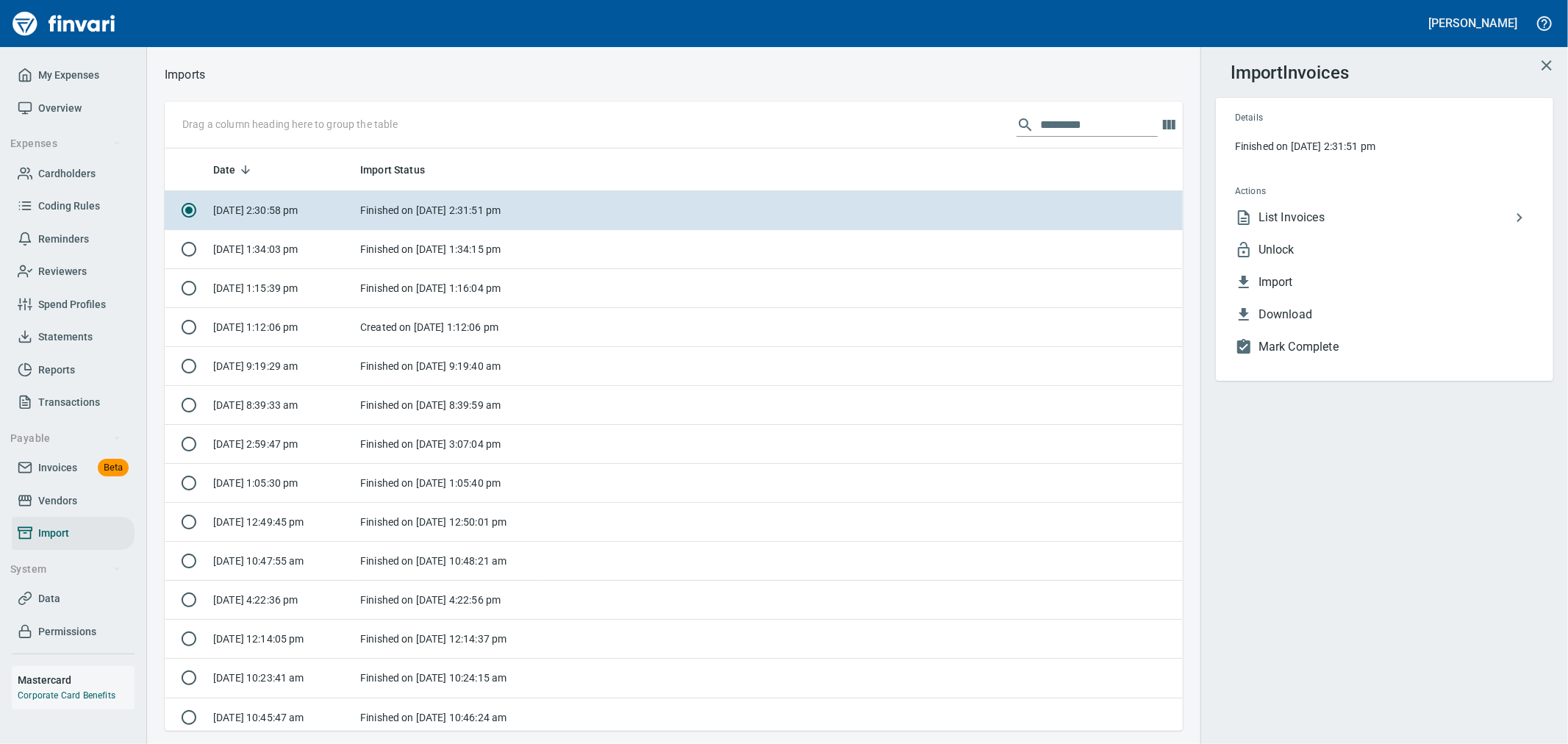
click at [1294, 248] on span "Unlock" at bounding box center [1396, 250] width 276 height 17
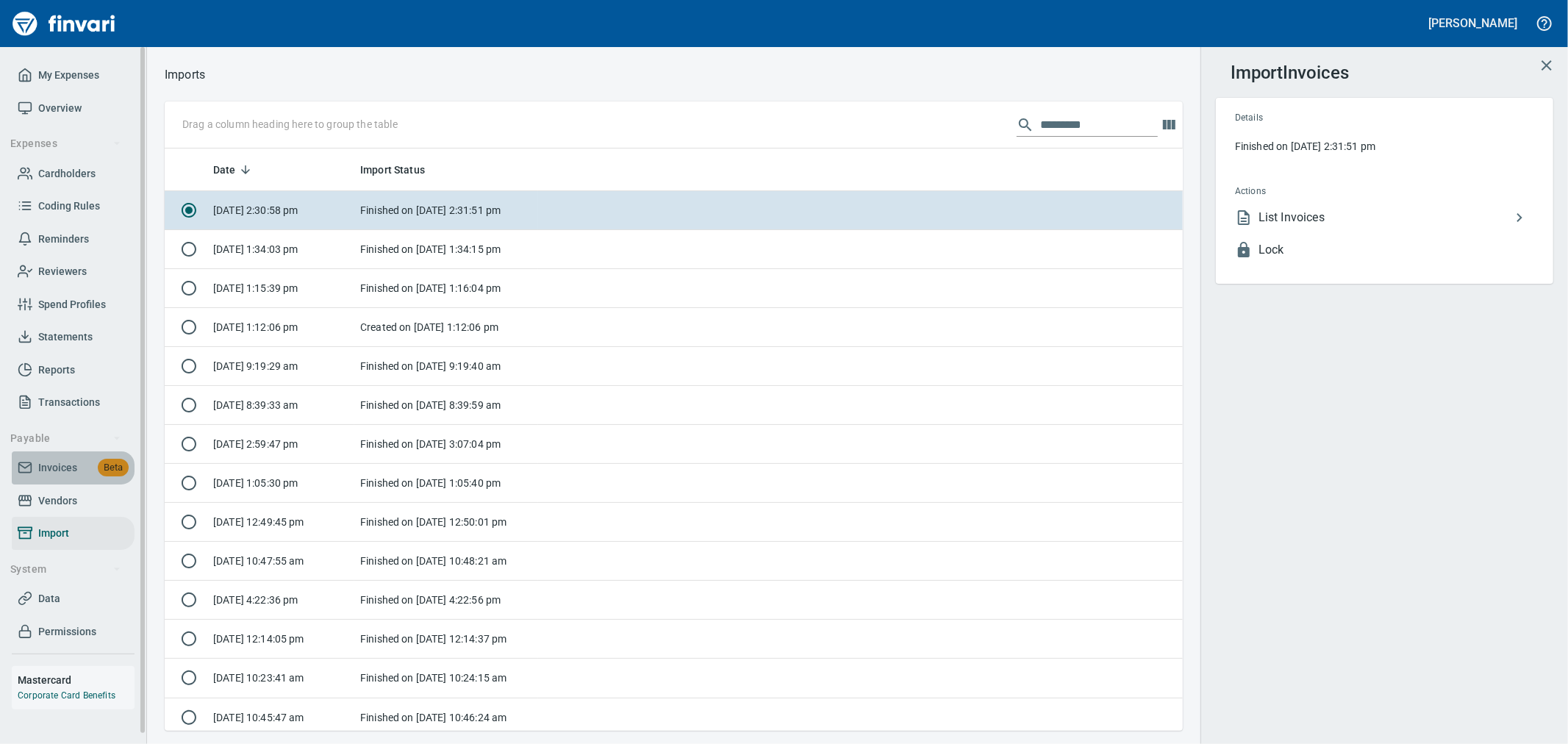
click at [60, 473] on span "Invoices" at bounding box center [58, 468] width 39 height 18
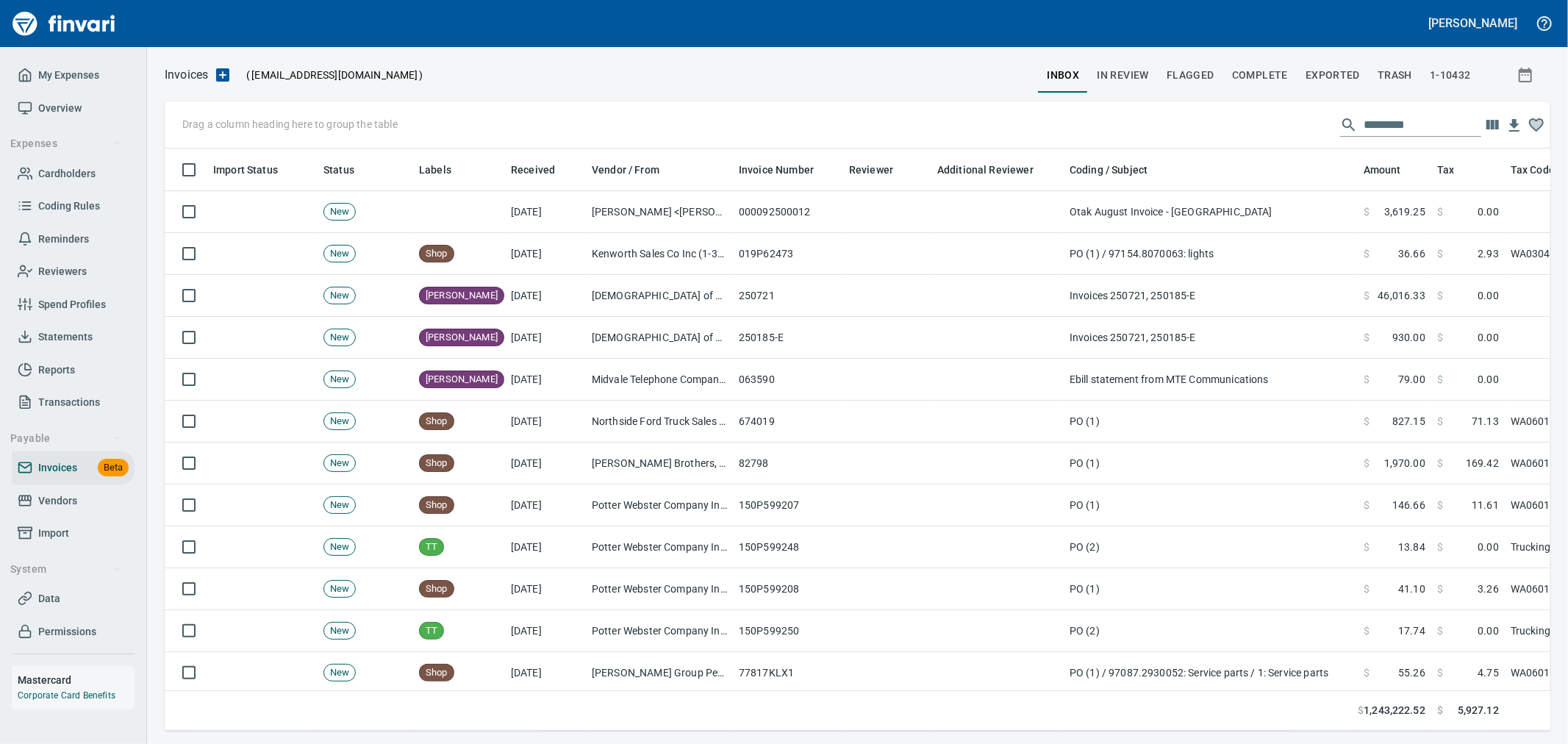
scroll to position [557, 1362]
click at [1248, 61] on button "Complete" at bounding box center [1260, 75] width 73 height 36
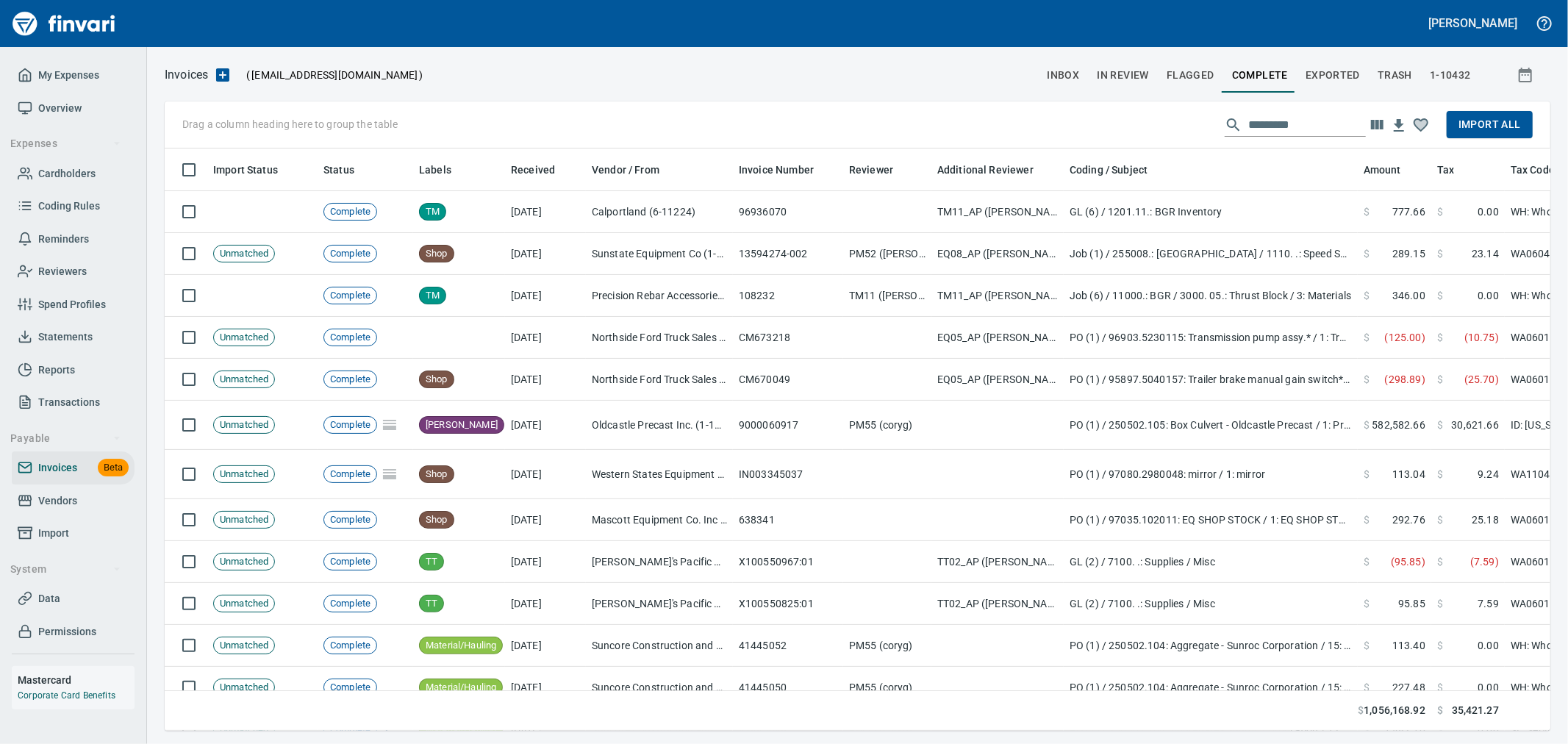
click at [1257, 74] on span "Complete" at bounding box center [1260, 76] width 56 height 18
click at [1314, 128] on input "text" at bounding box center [1307, 125] width 118 height 23
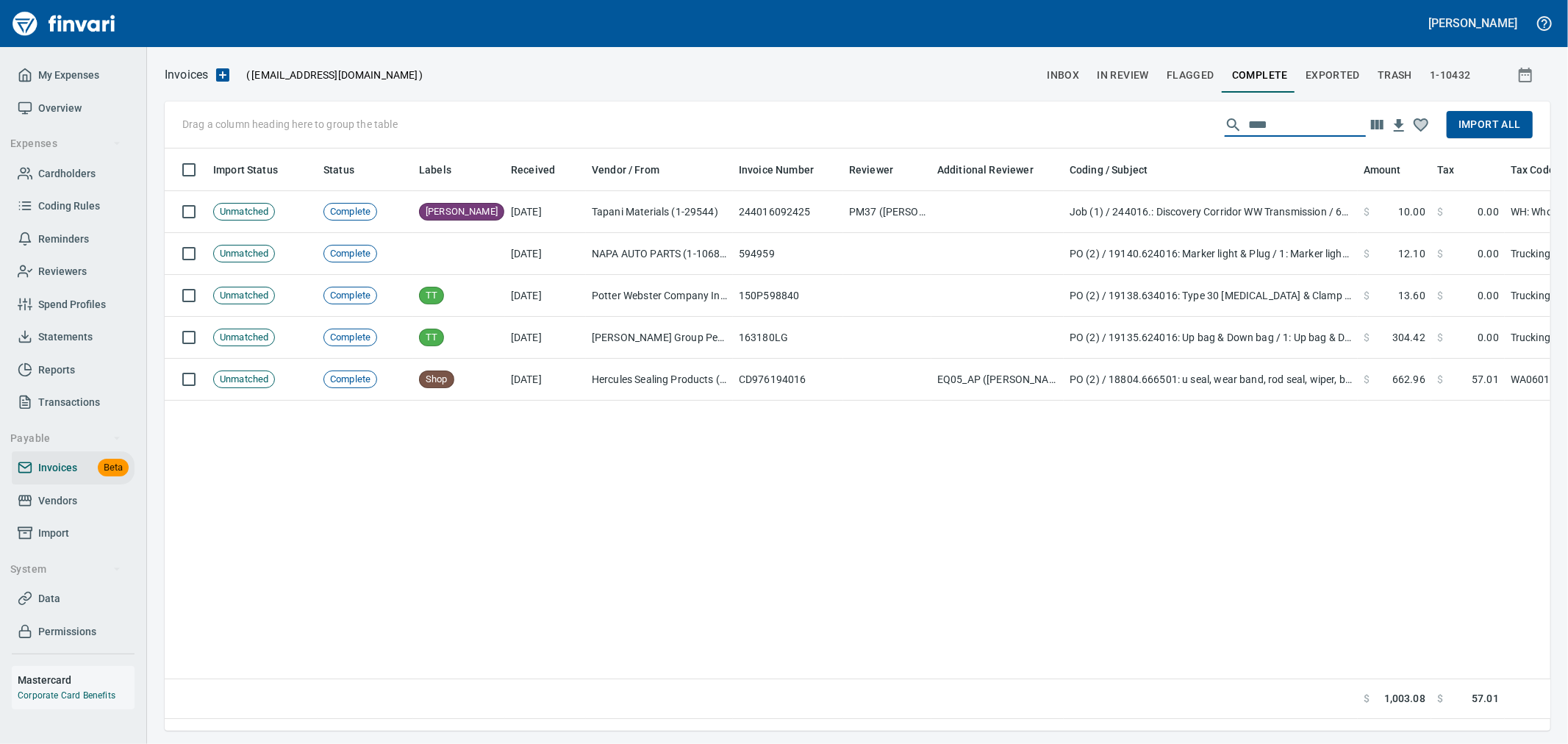
click at [956, 97] on div "Invoices ( [EMAIL_ADDRESS][DOMAIN_NAME] ) inbox In Review Flagged Complete Expo…" at bounding box center [858, 398] width 1421 height 666
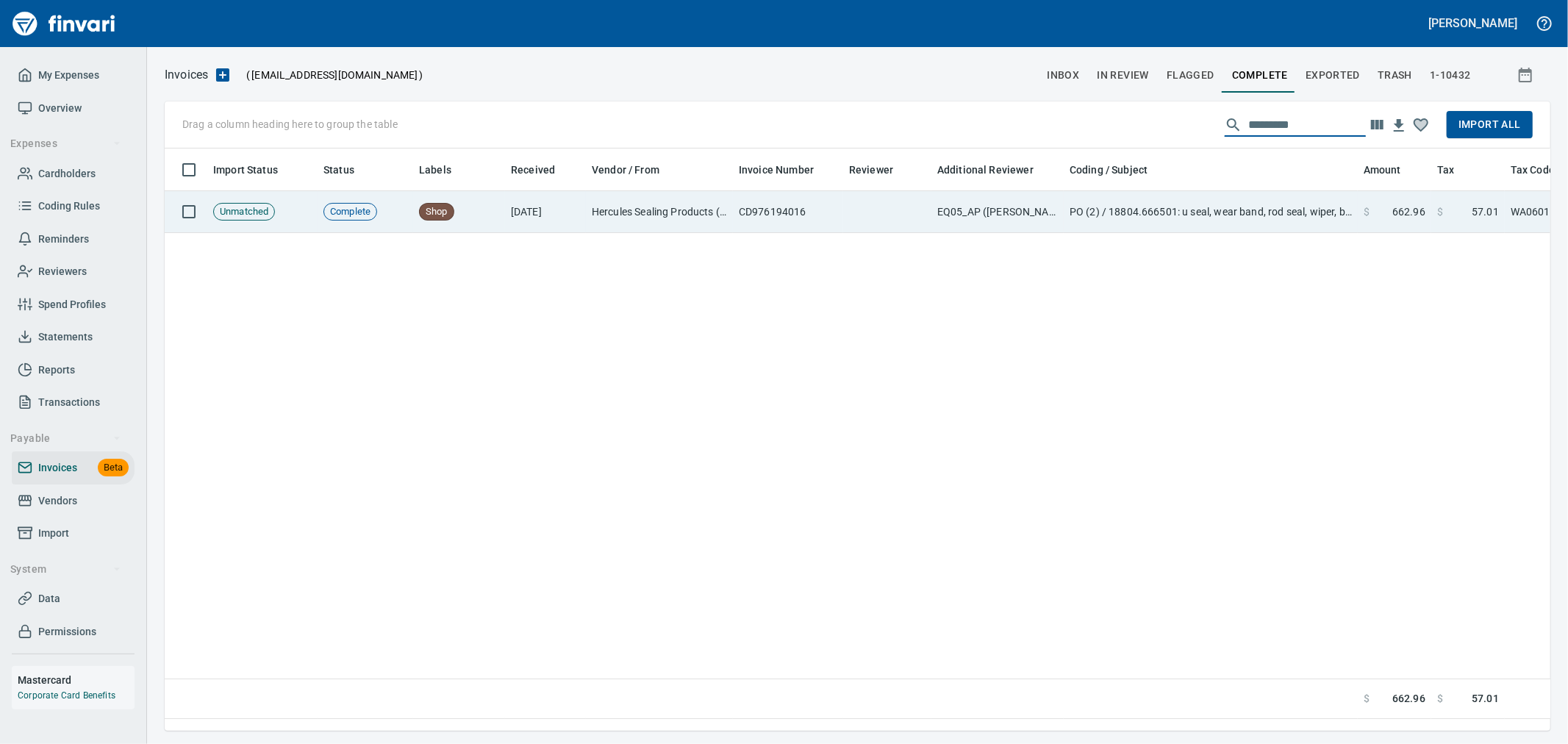
type input "*********"
click at [1290, 200] on td "PO (2) / 18804.666501: u seal, wear band, rod seal, wiper, backer / 1: u seal, …" at bounding box center [1211, 212] width 294 height 42
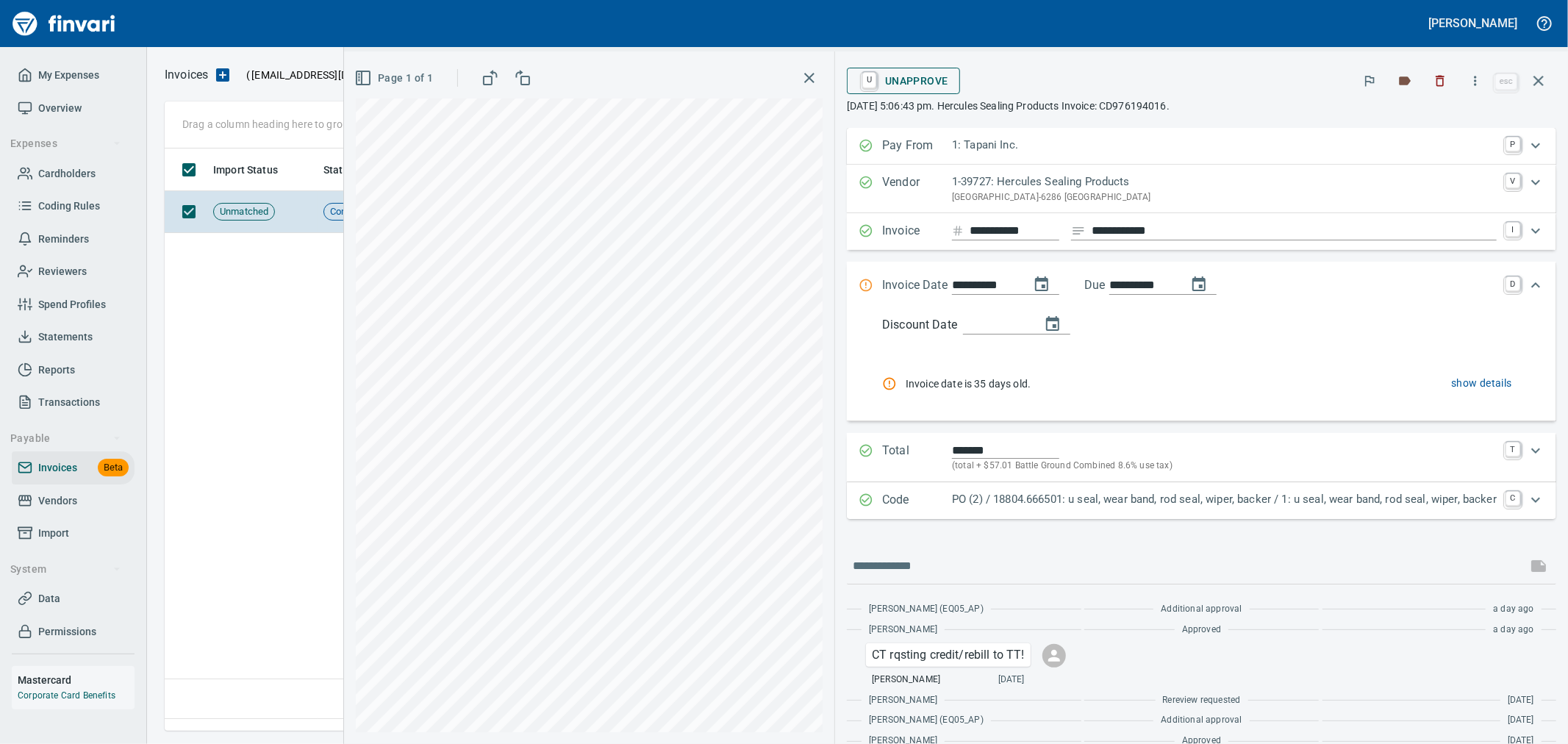
click at [909, 85] on span "U Unapprove" at bounding box center [903, 80] width 90 height 25
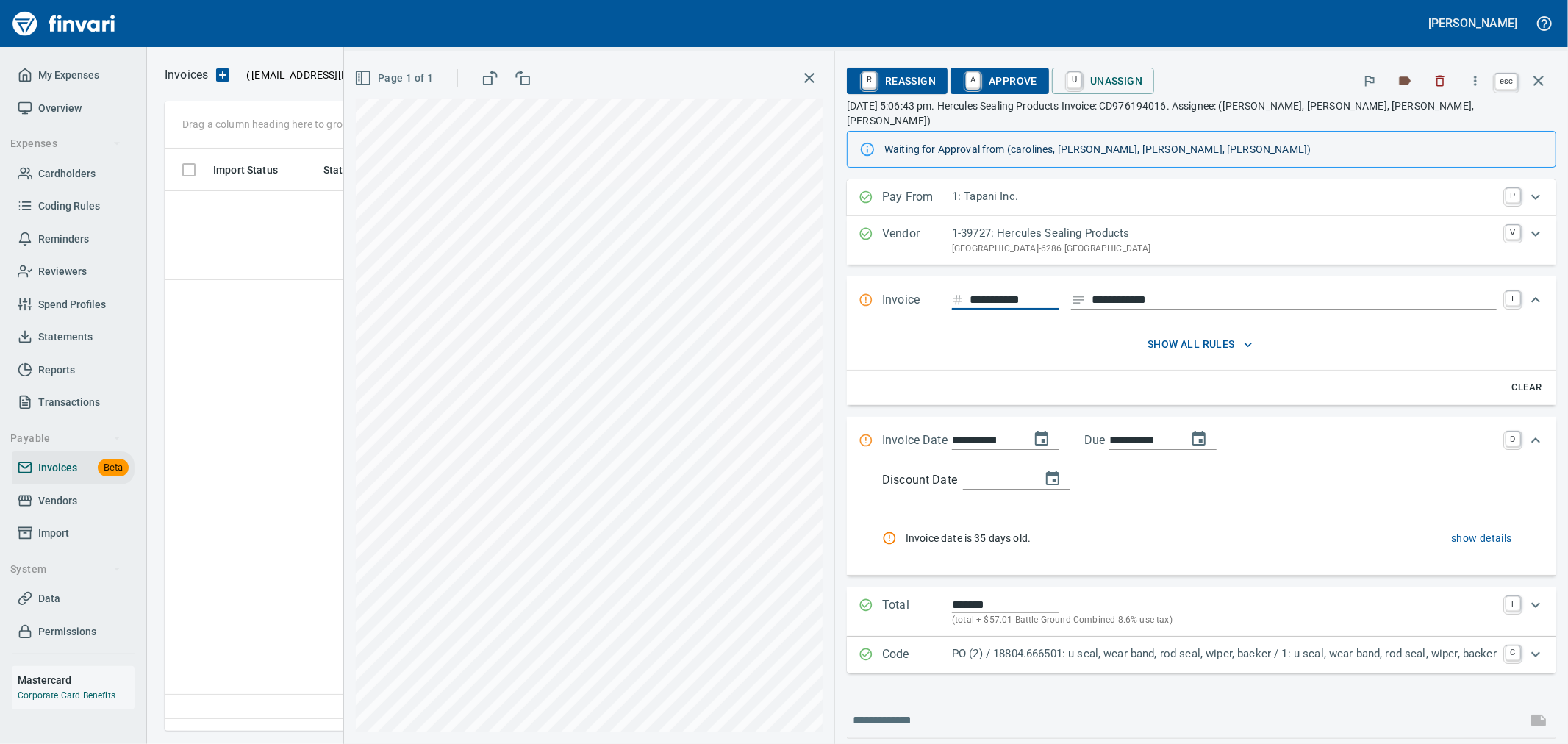
scroll to position [557, 1372]
click at [1540, 81] on icon "button" at bounding box center [1538, 80] width 17 height 17
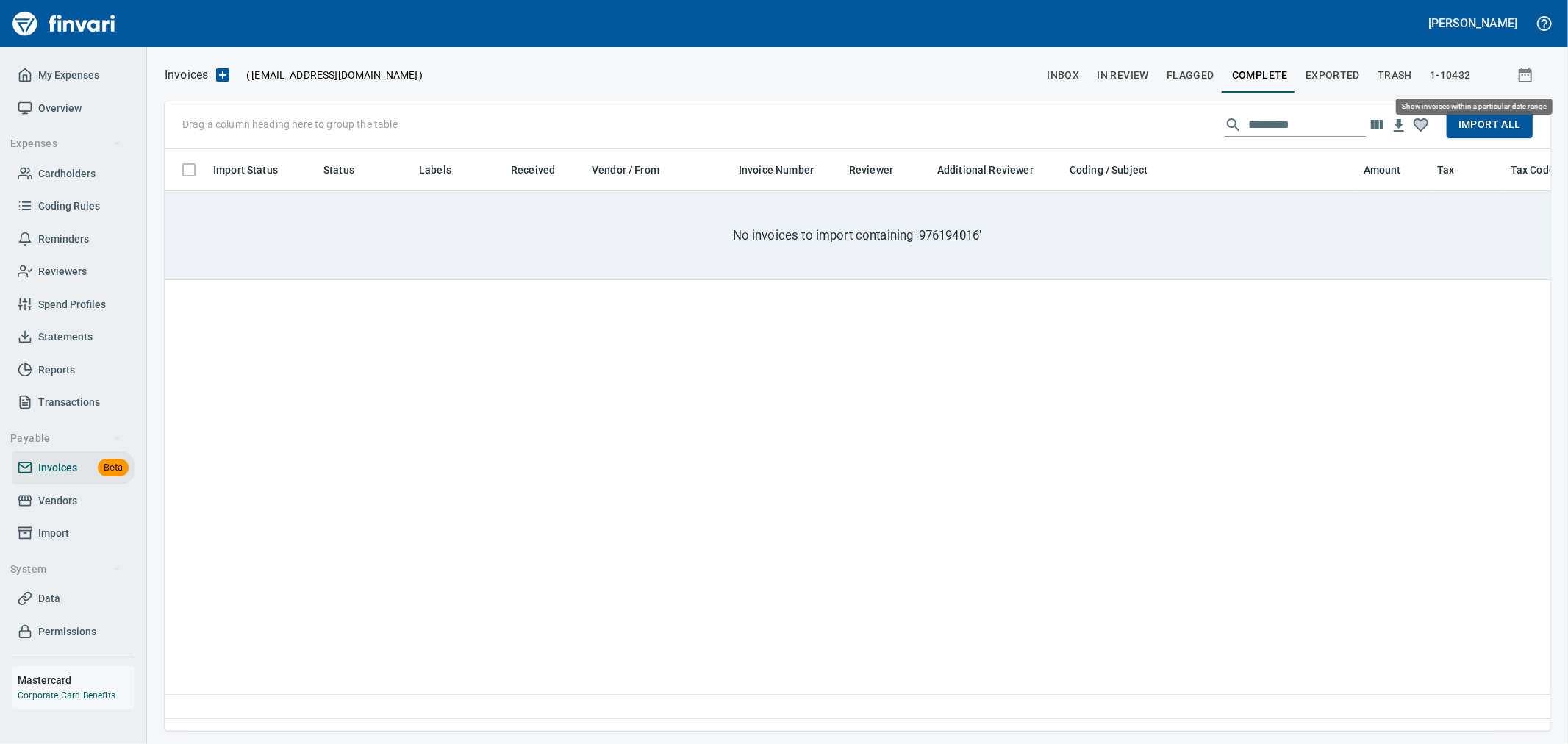
scroll to position [557, 1372]
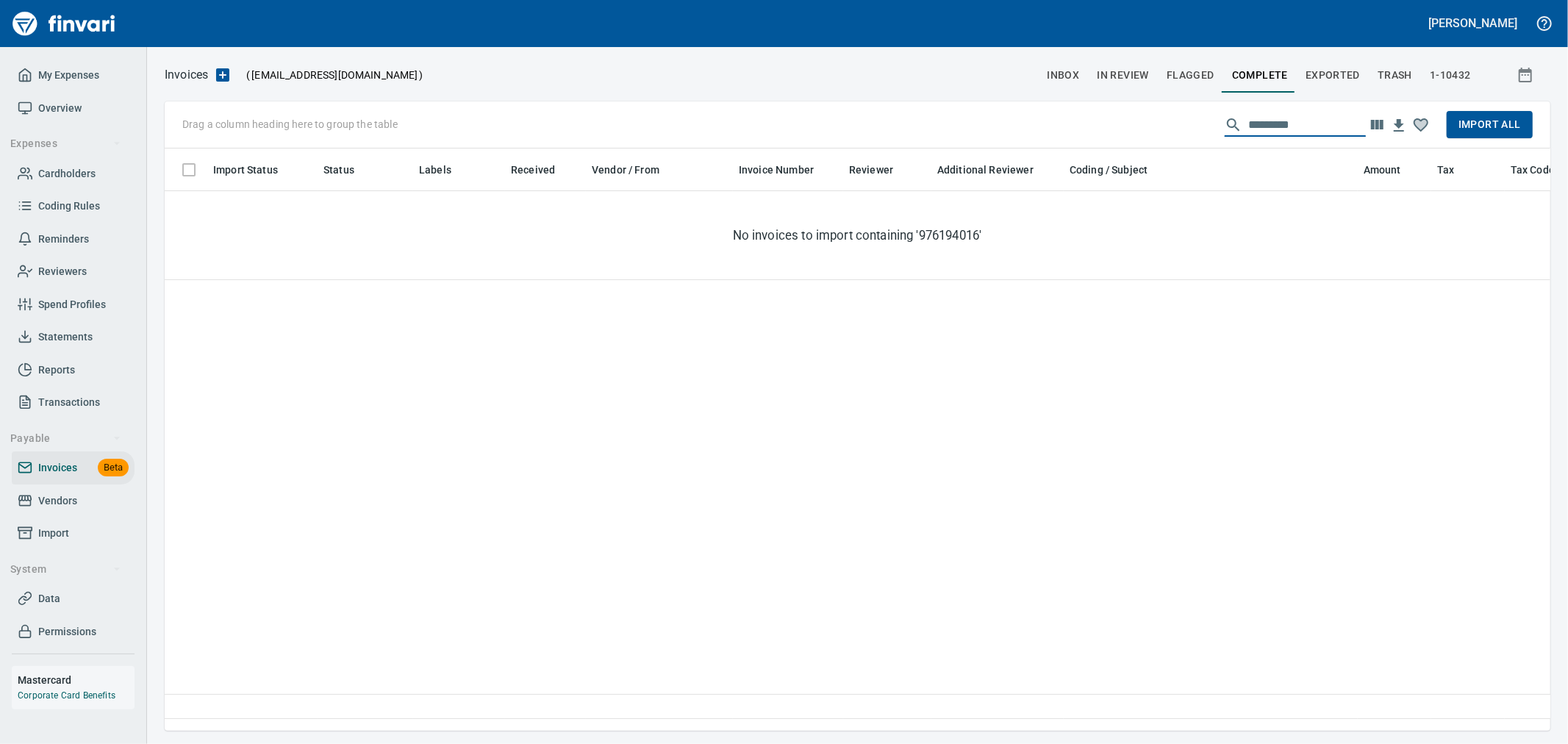
drag, startPoint x: 1266, startPoint y: 119, endPoint x: 1088, endPoint y: 120, distance: 178.0
click at [1089, 120] on div "Drag a column heading here to group the table ********* Import All" at bounding box center [858, 125] width 1386 height 47
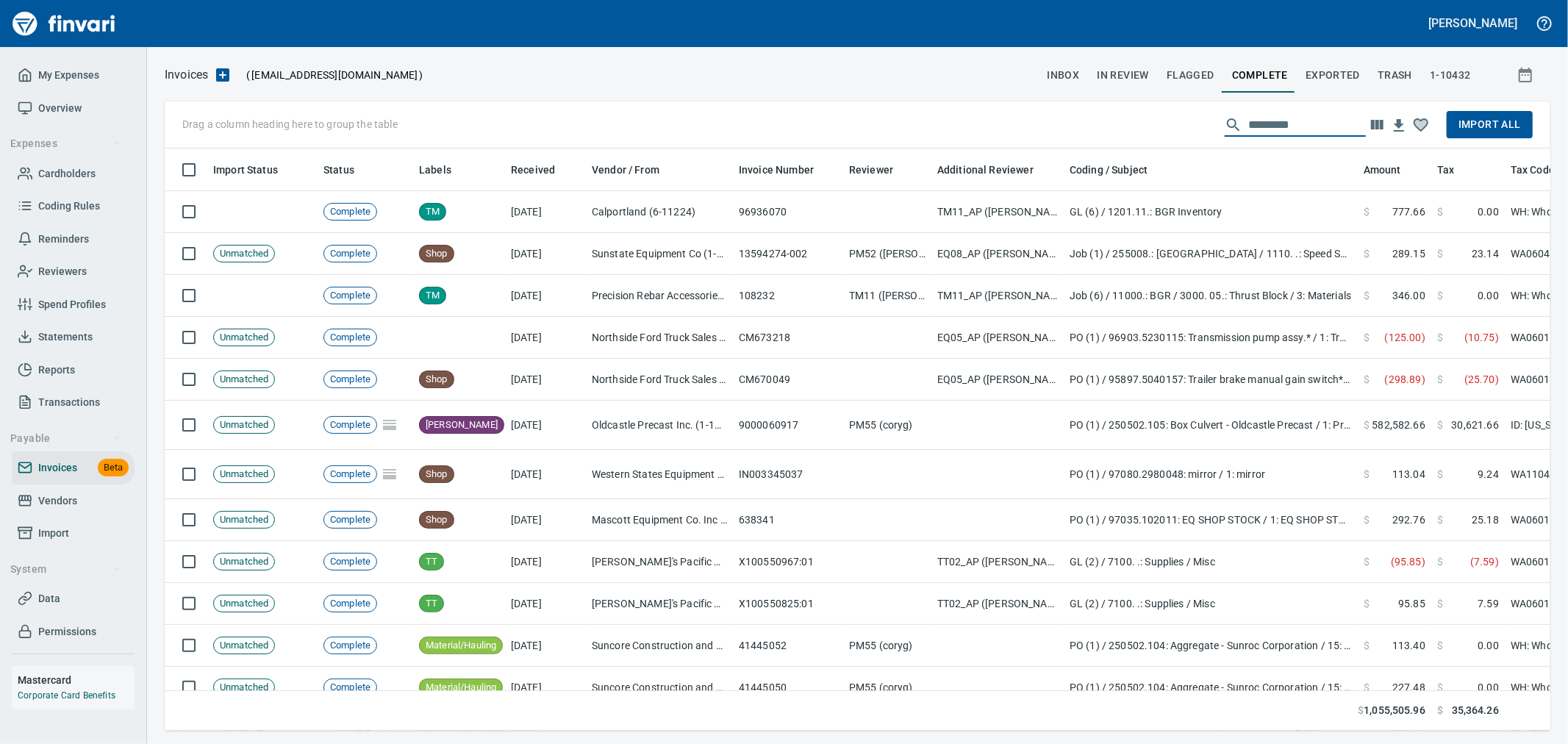
scroll to position [557, 1362]
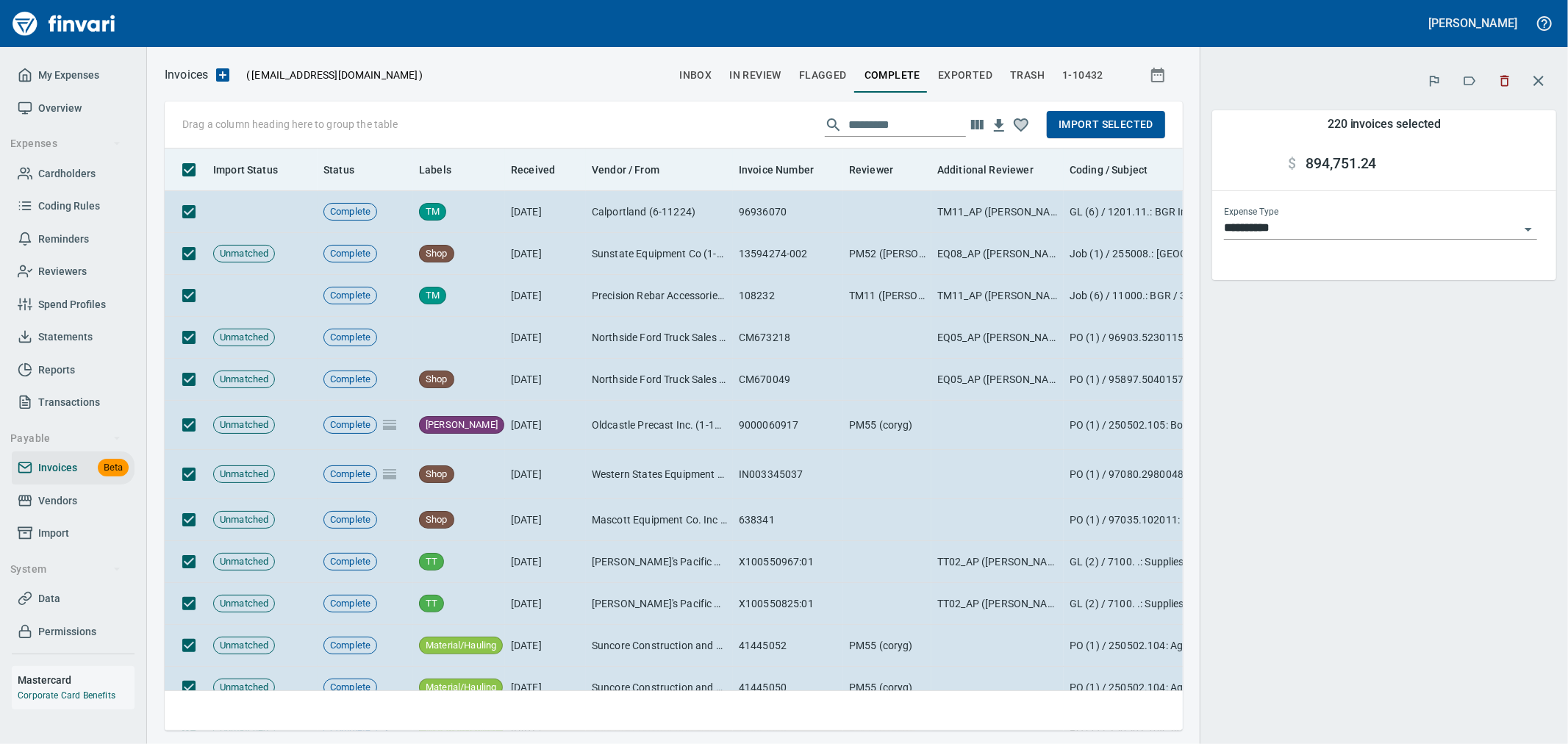
scroll to position [557, 994]
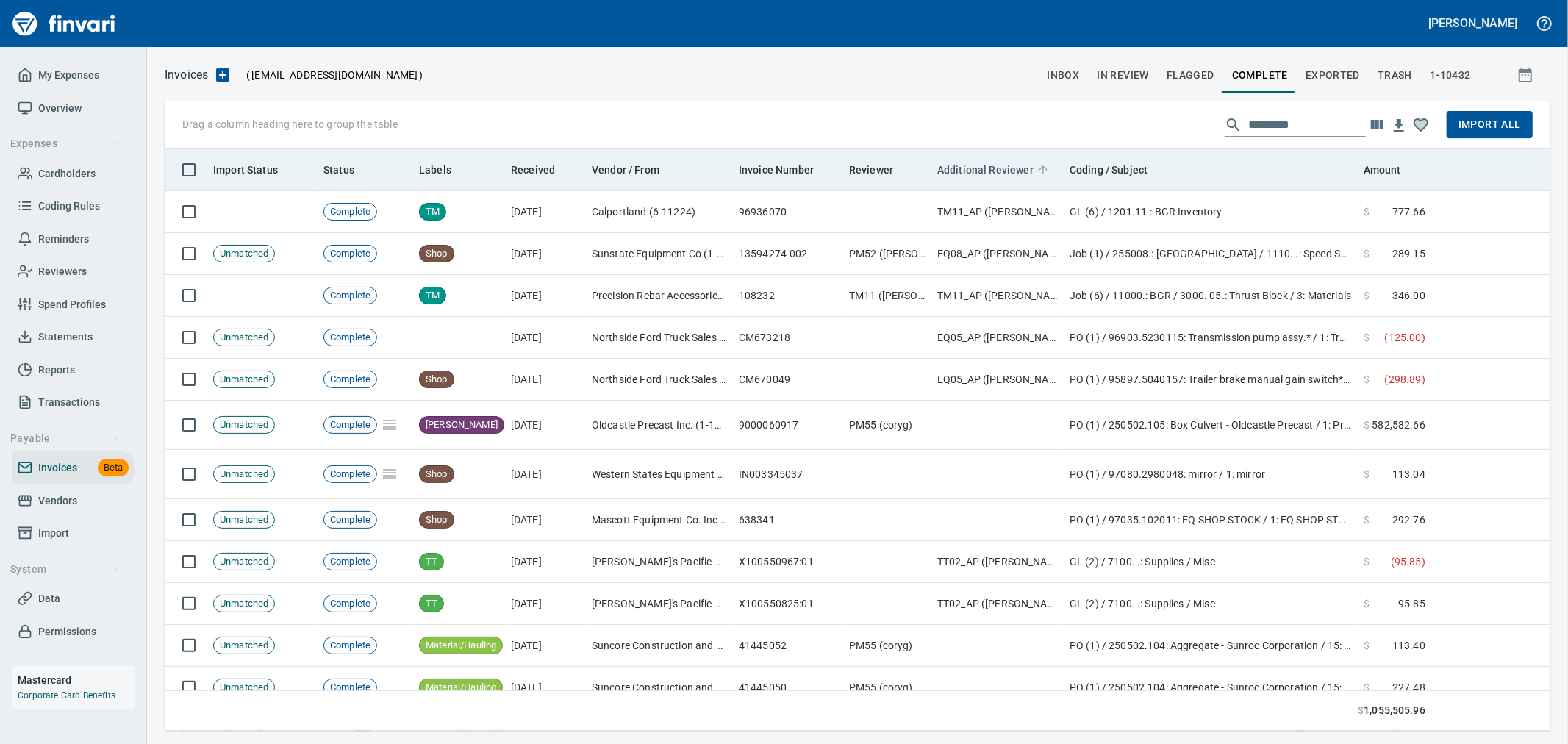
scroll to position [557, 1359]
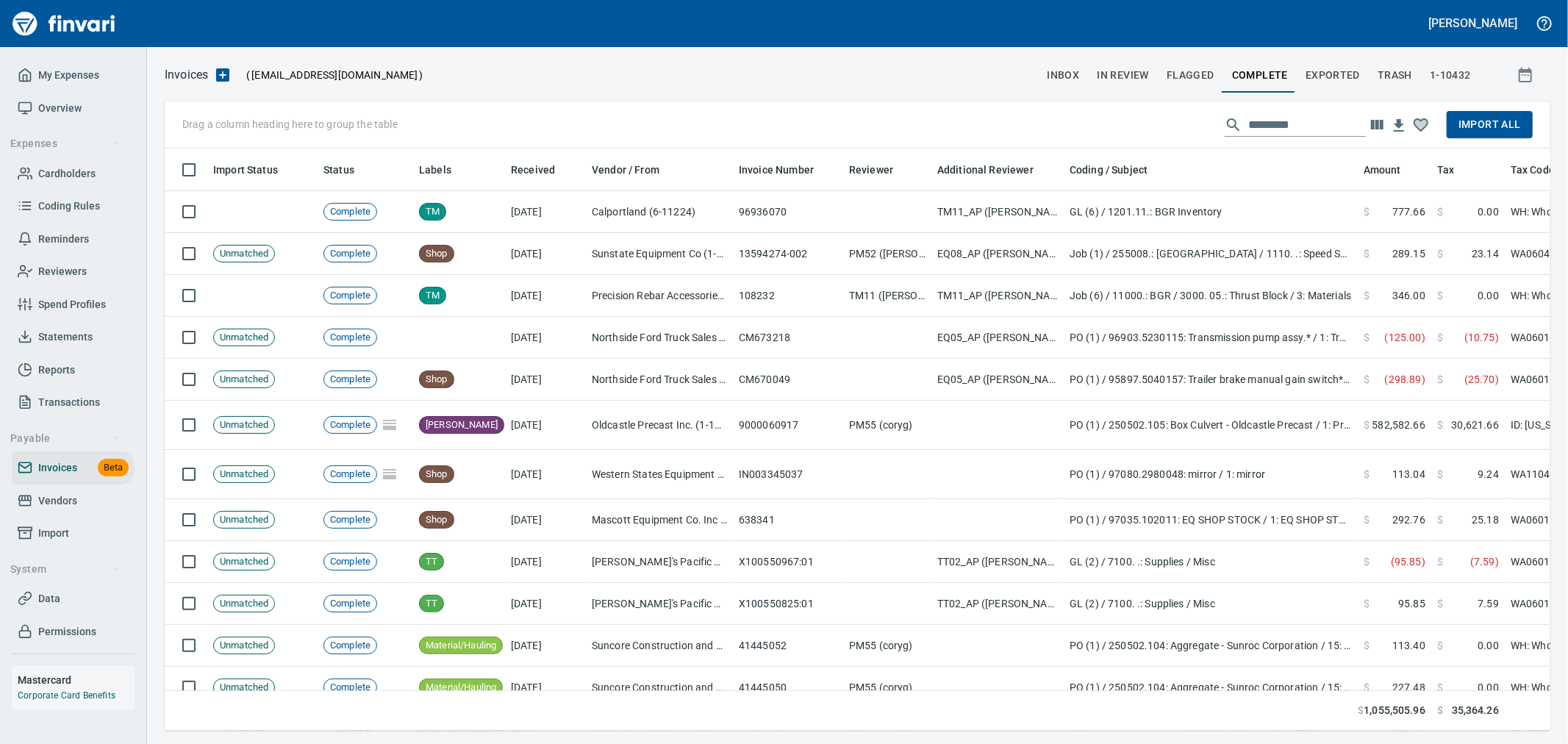
click at [1510, 119] on span "Import All" at bounding box center [1489, 125] width 63 height 18
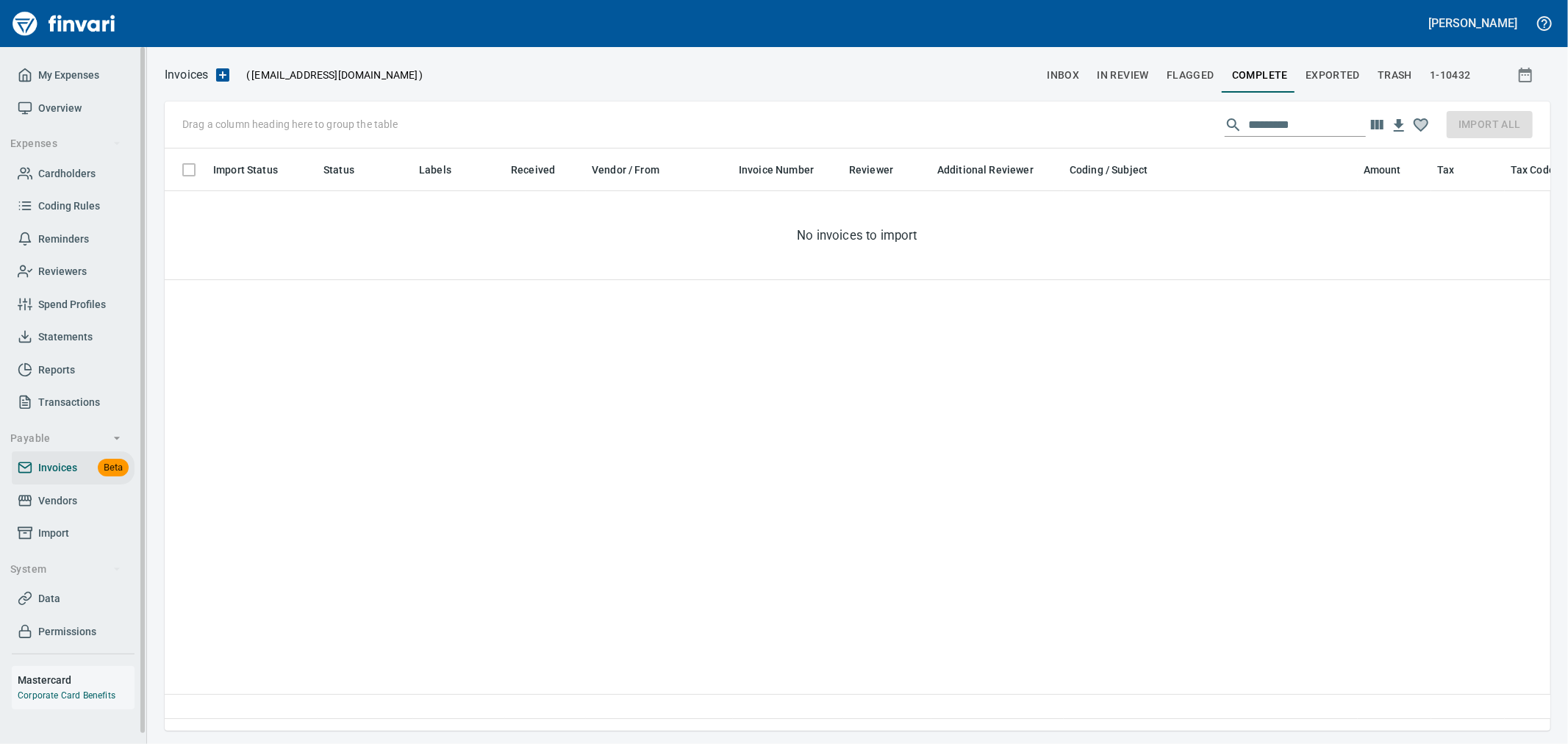
scroll to position [557, 1373]
click at [67, 525] on link "Import" at bounding box center [73, 534] width 122 height 33
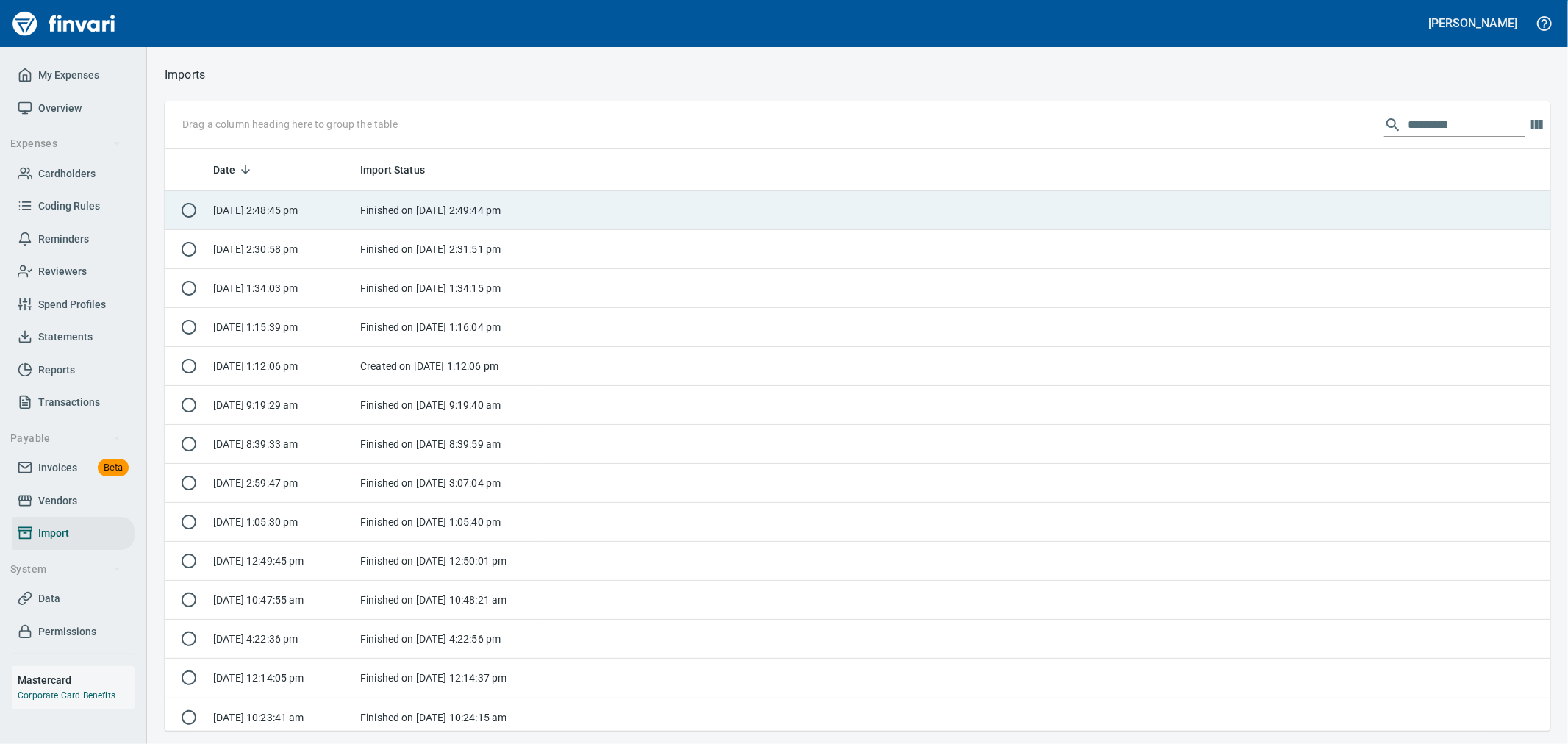
scroll to position [2, 2]
click at [342, 209] on td "[DATE] 2:48:45 pm" at bounding box center [280, 211] width 147 height 39
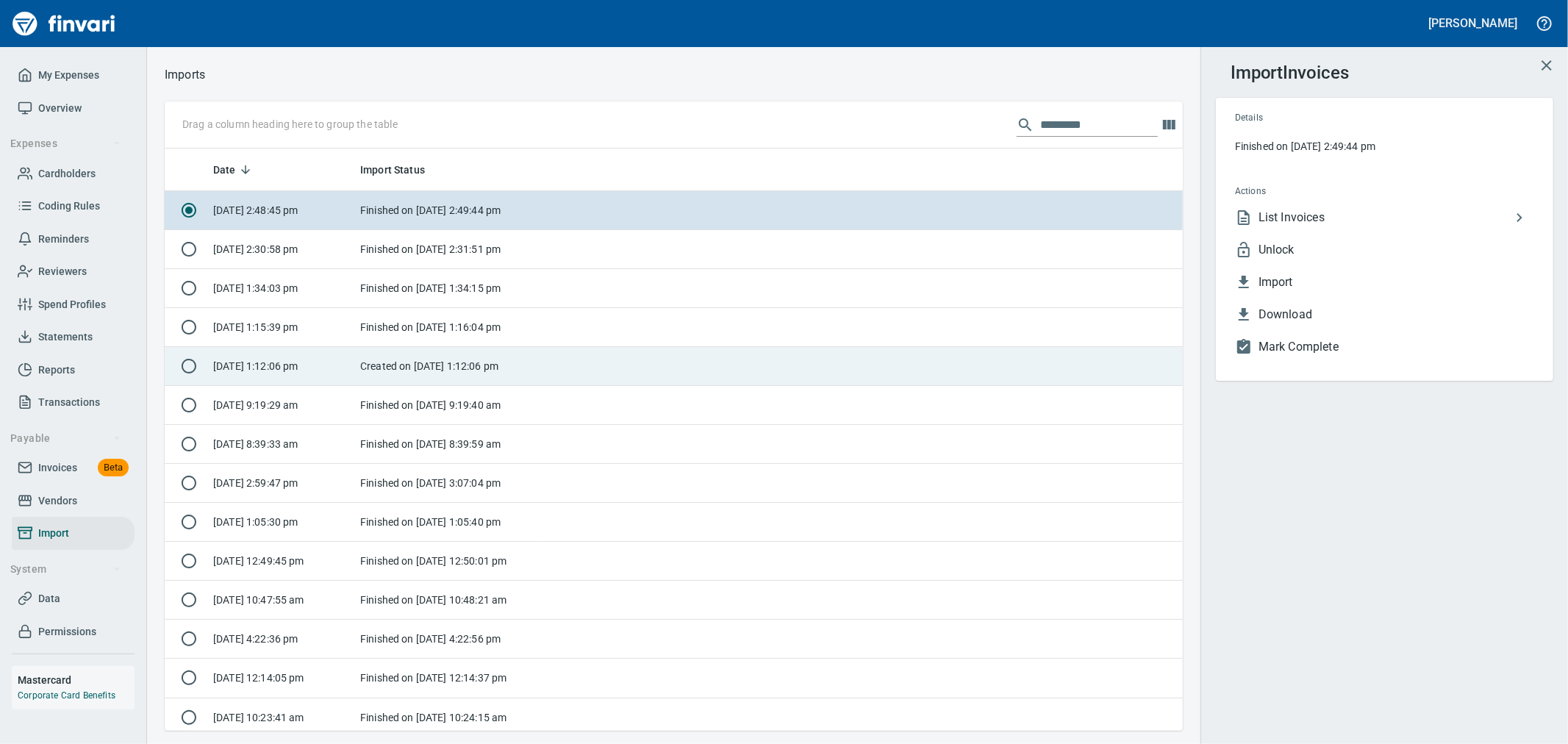
scroll to position [570, 994]
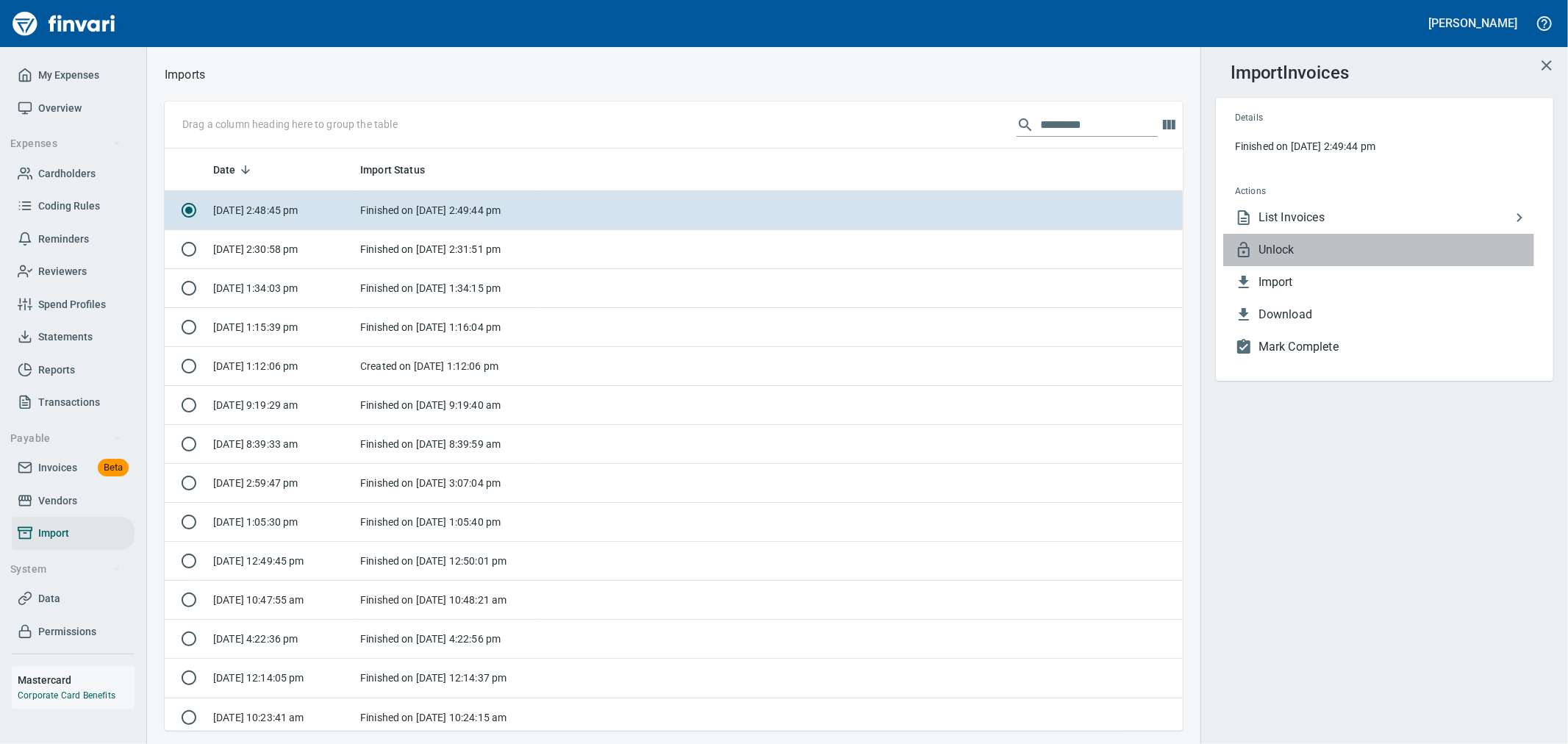
click at [1285, 243] on span "Unlock" at bounding box center [1396, 250] width 276 height 17
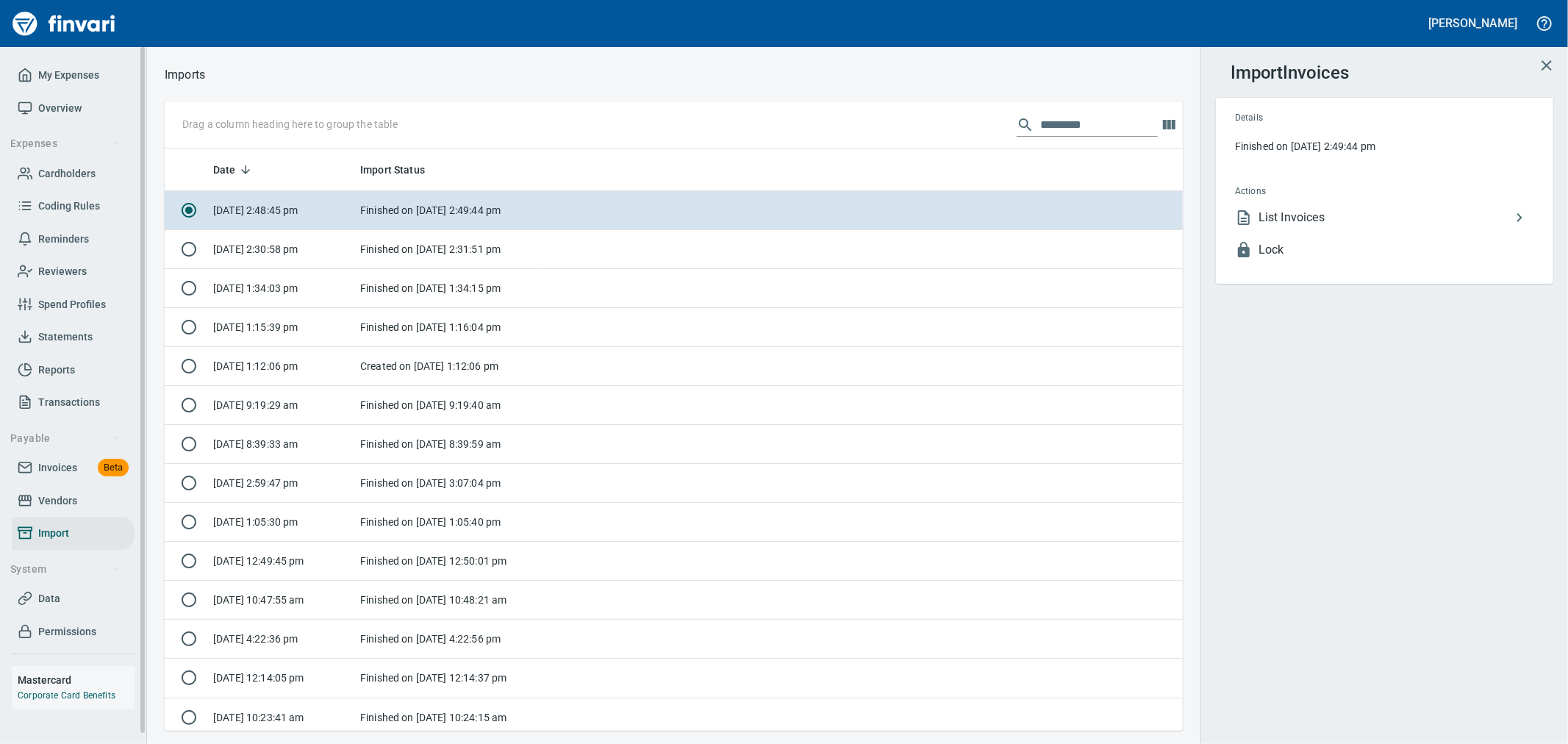
click at [60, 463] on span "Invoices" at bounding box center [58, 468] width 39 height 18
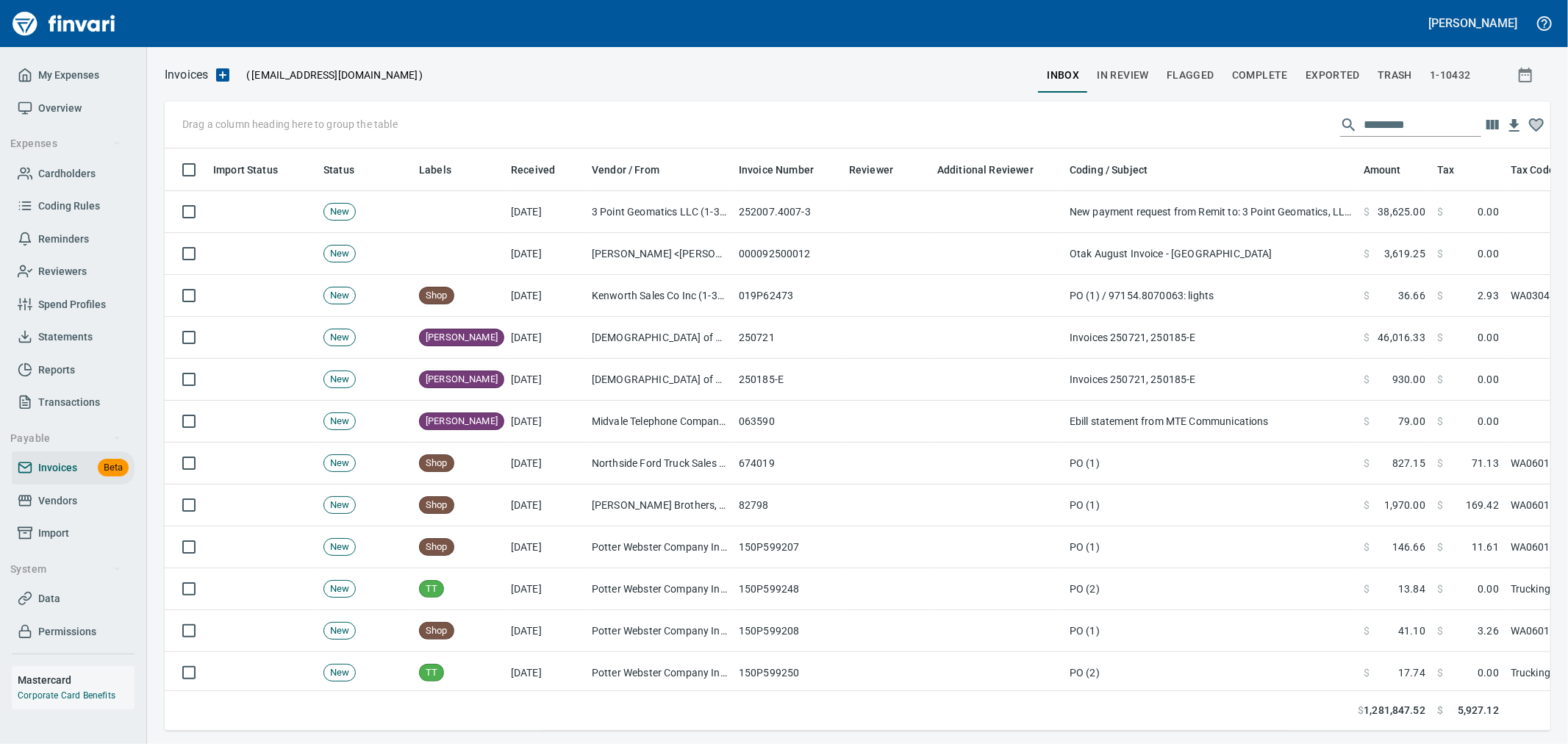
scroll to position [557, 1362]
click at [1259, 77] on span "Complete" at bounding box center [1260, 76] width 56 height 18
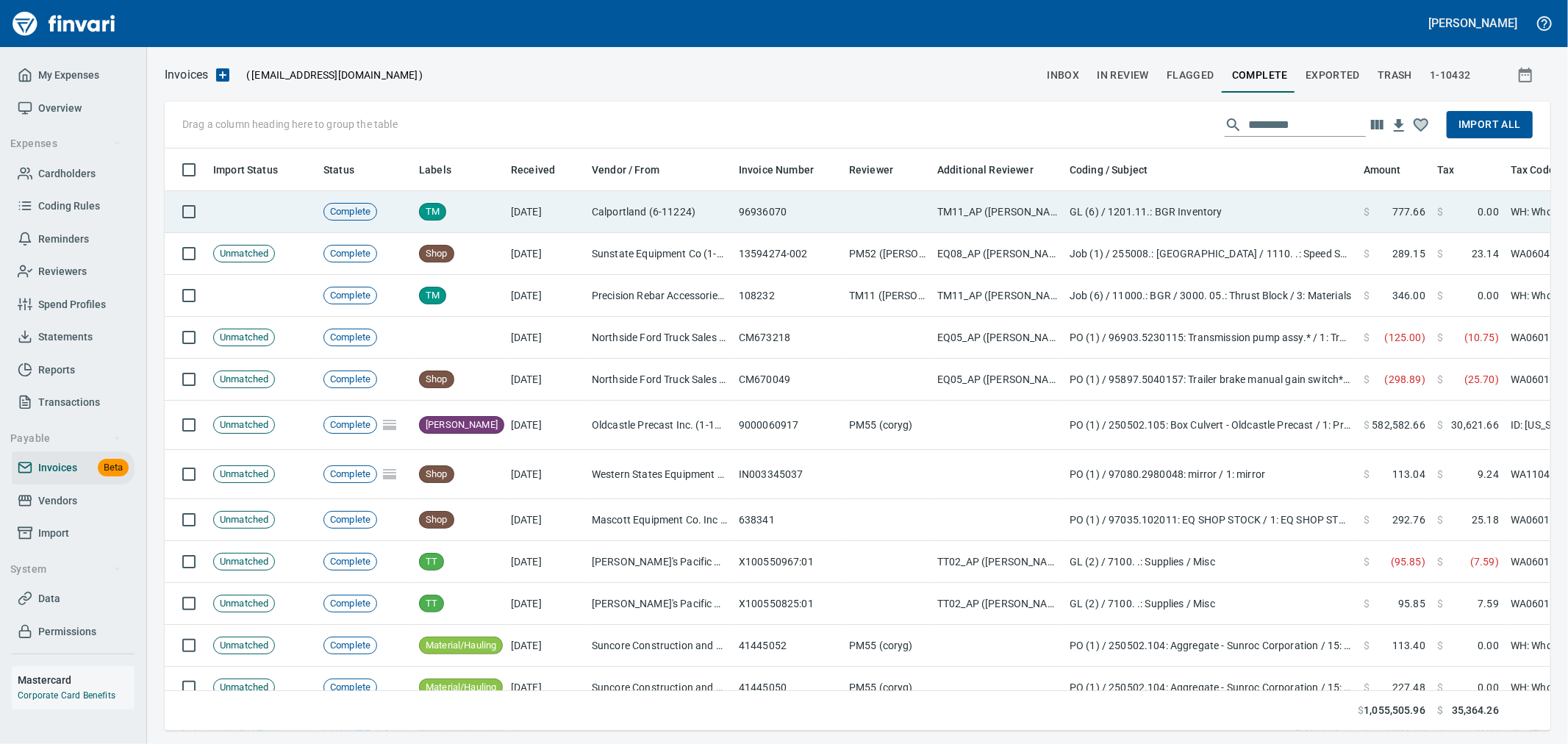
scroll to position [557, 1362]
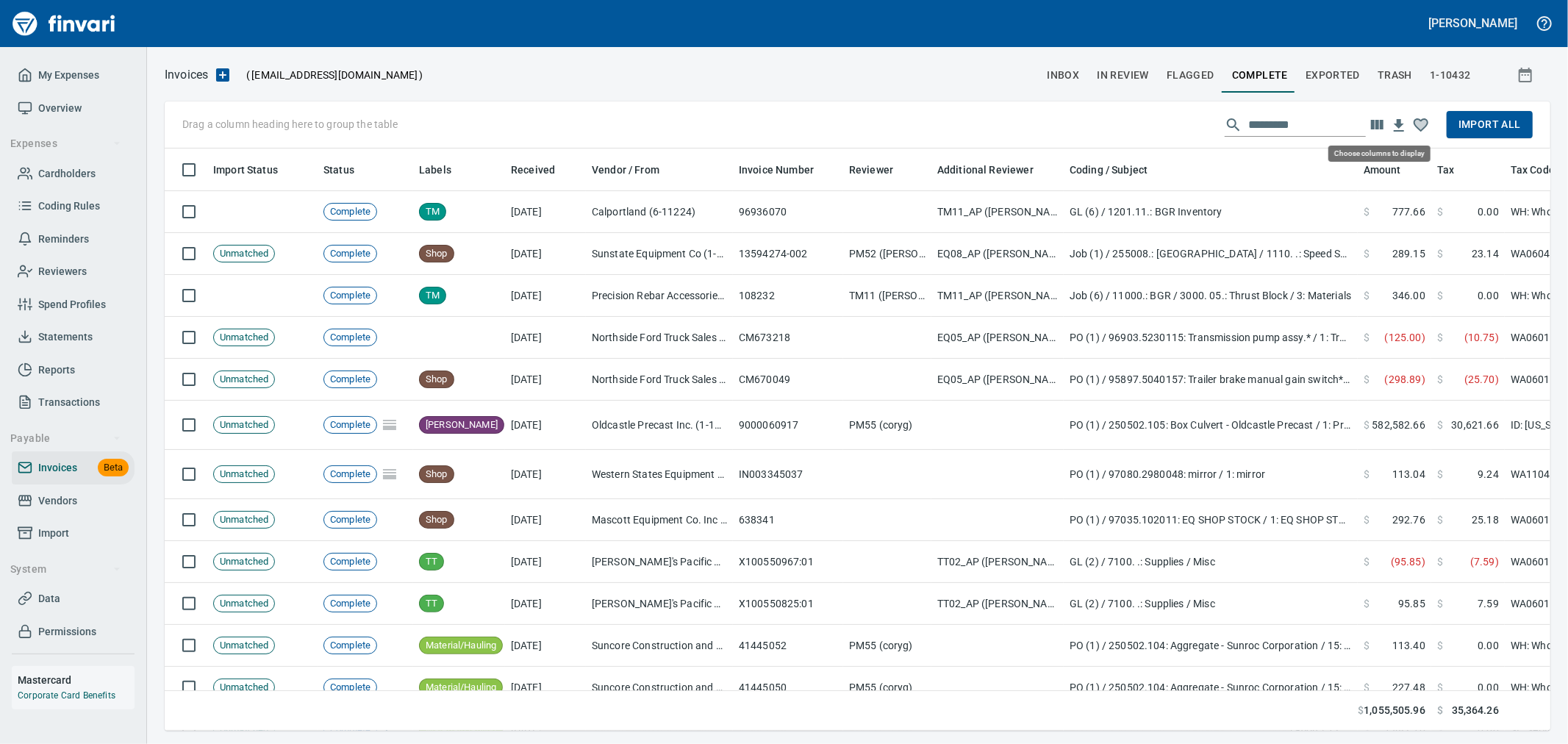
click at [1379, 122] on icon "button" at bounding box center [1377, 125] width 13 height 10
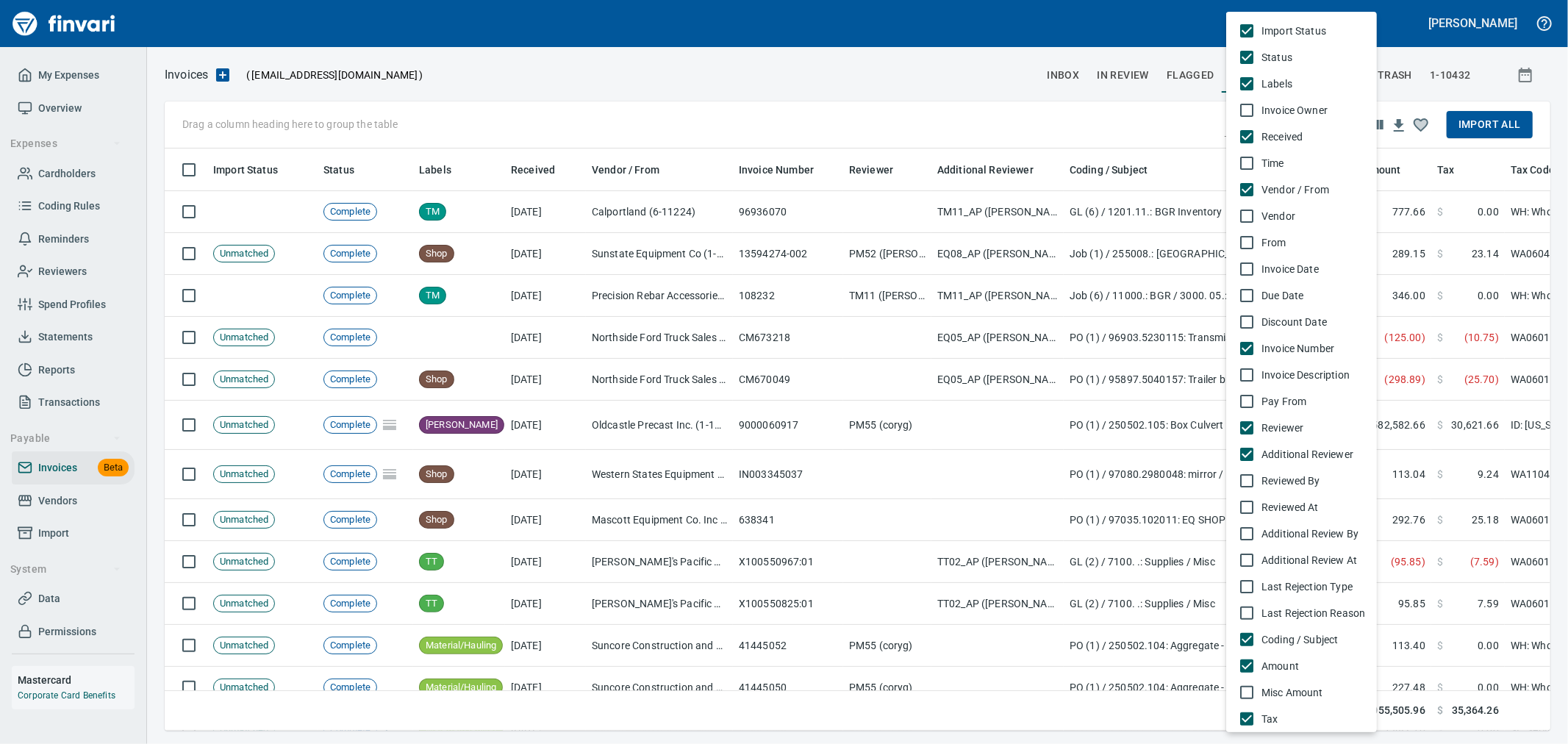
click at [1262, 267] on span "Invoice Date" at bounding box center [1313, 268] width 104 height 14
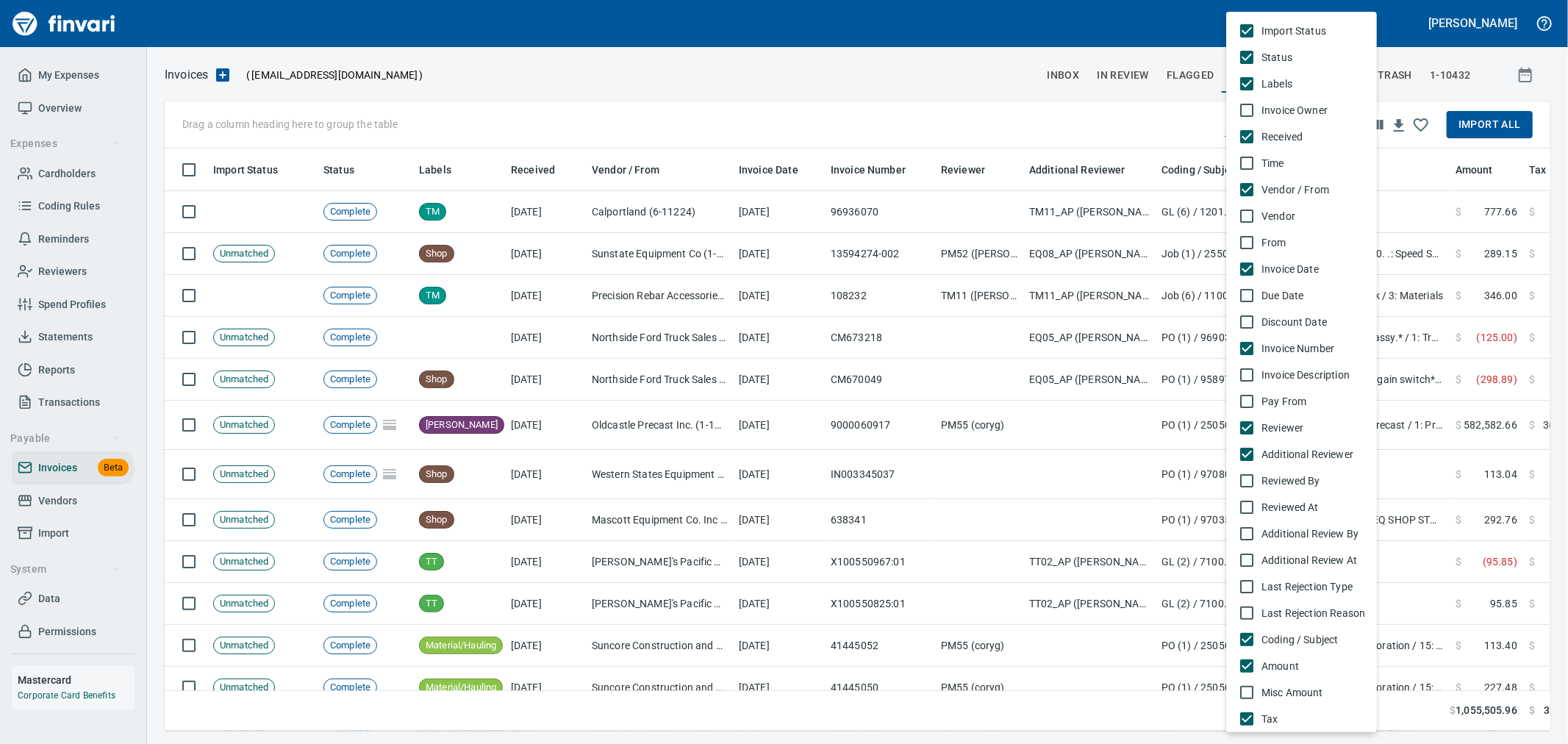
click at [779, 89] on div at bounding box center [784, 372] width 1568 height 744
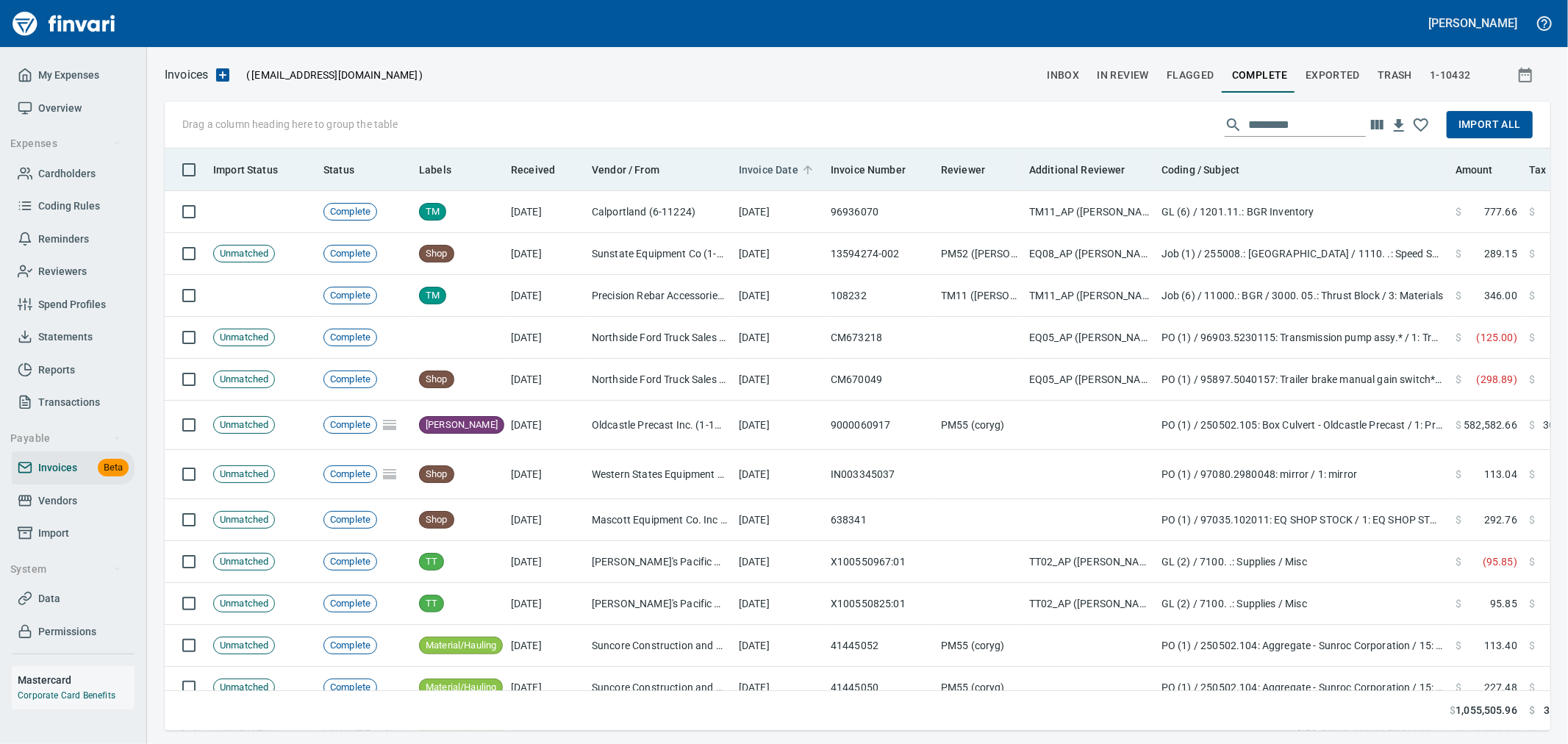
click at [767, 163] on span "Invoice Date" at bounding box center [769, 169] width 60 height 17
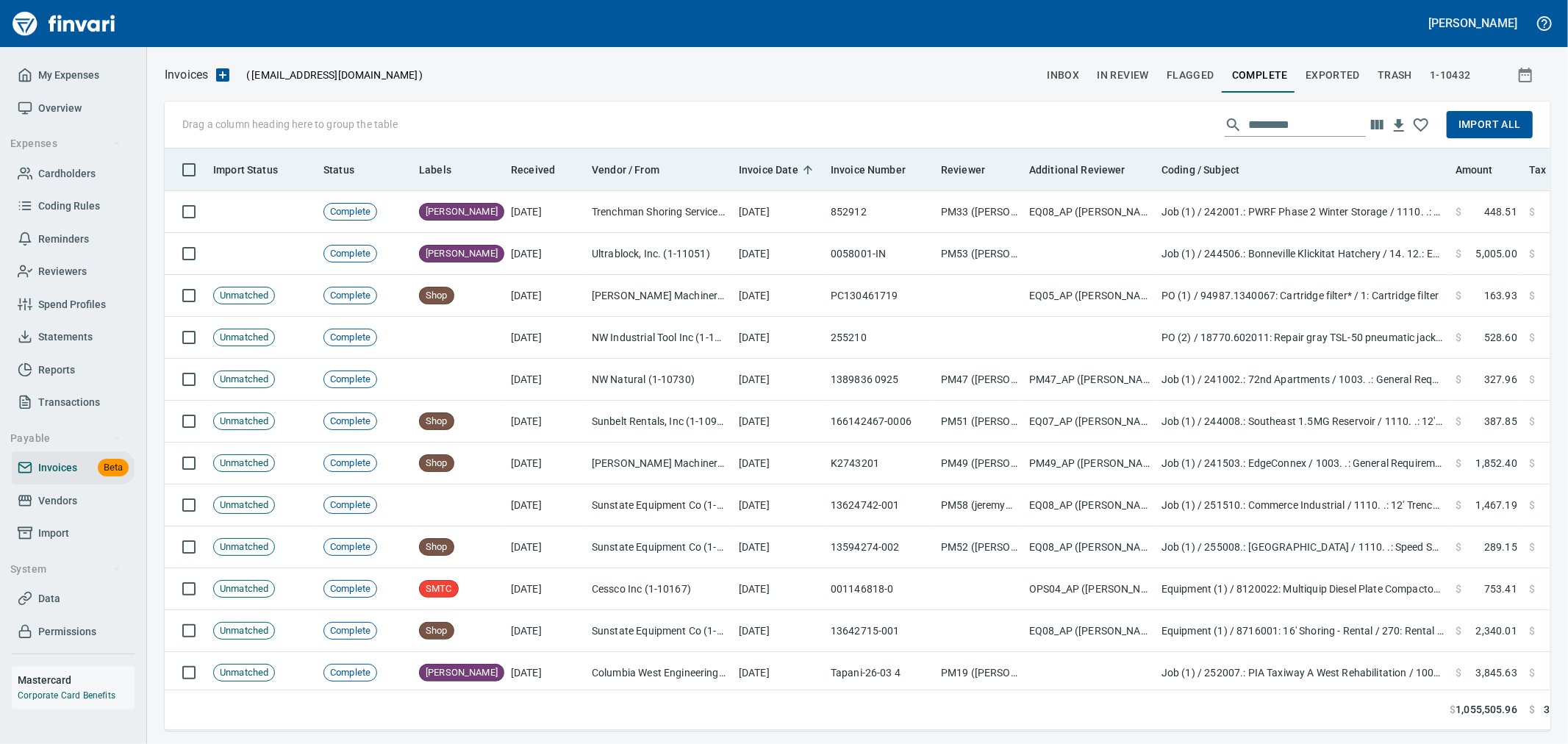
click at [778, 172] on span "Invoice Date" at bounding box center [769, 169] width 60 height 17
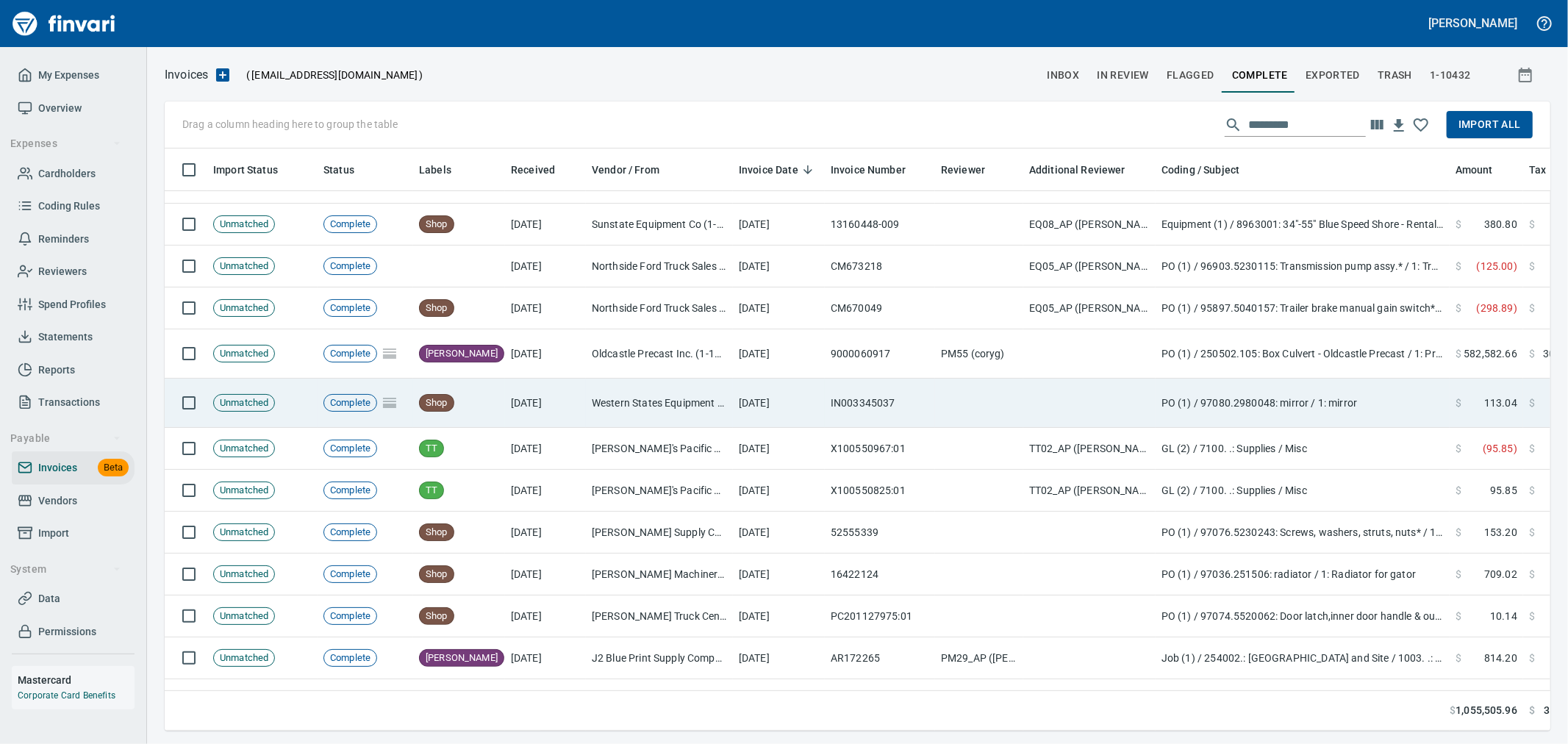
scroll to position [0, 0]
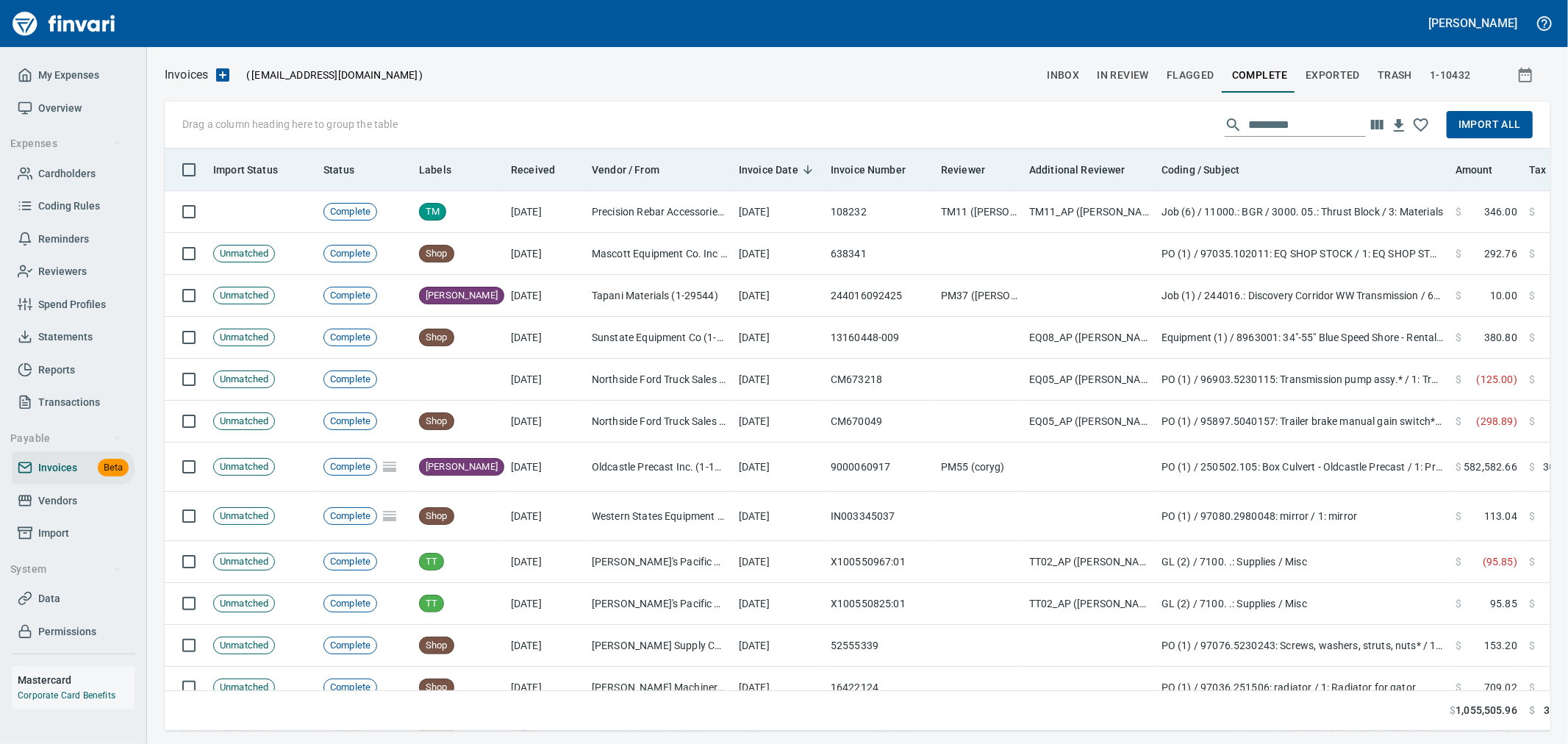
click at [768, 169] on span "Invoice Date" at bounding box center [769, 169] width 60 height 17
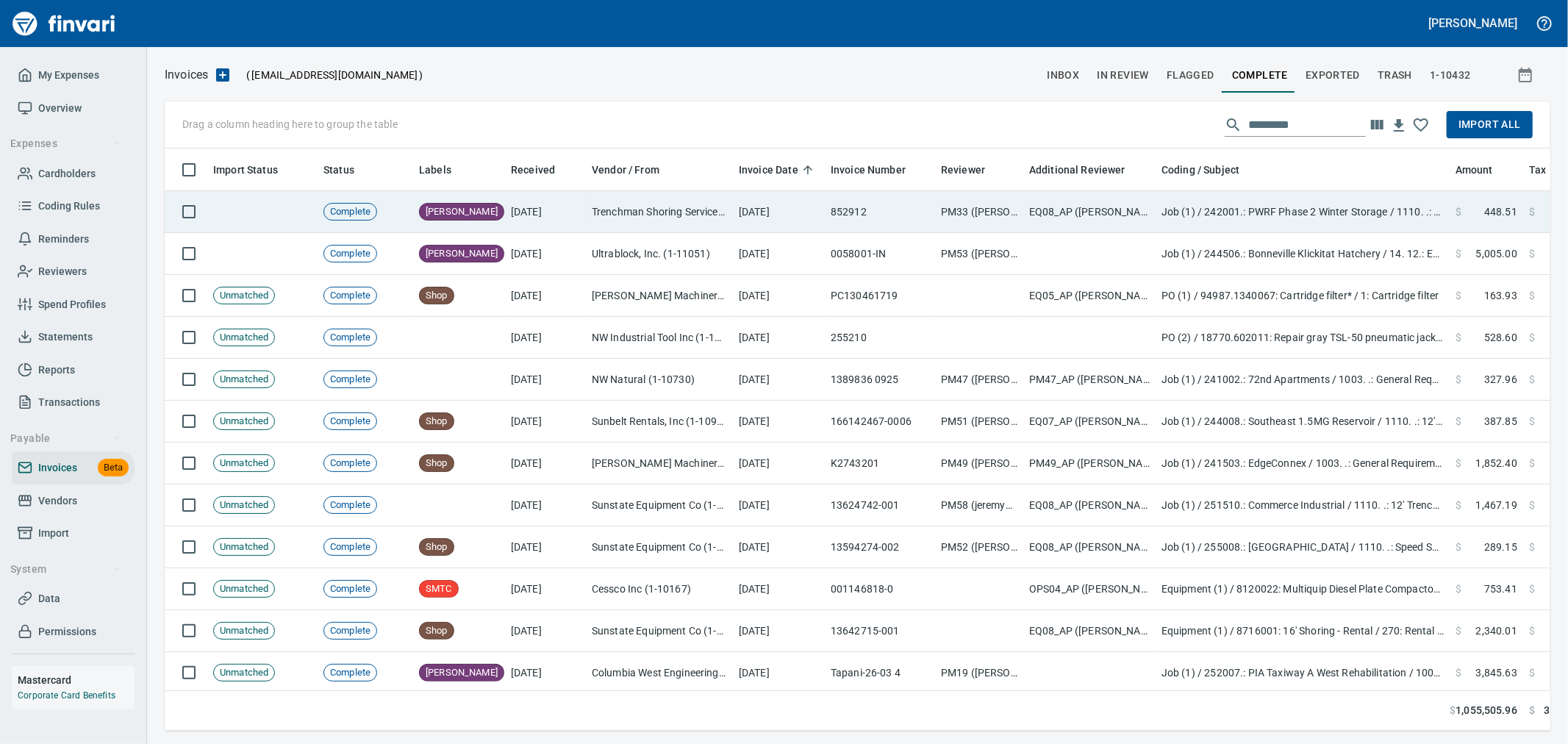
scroll to position [557, 1362]
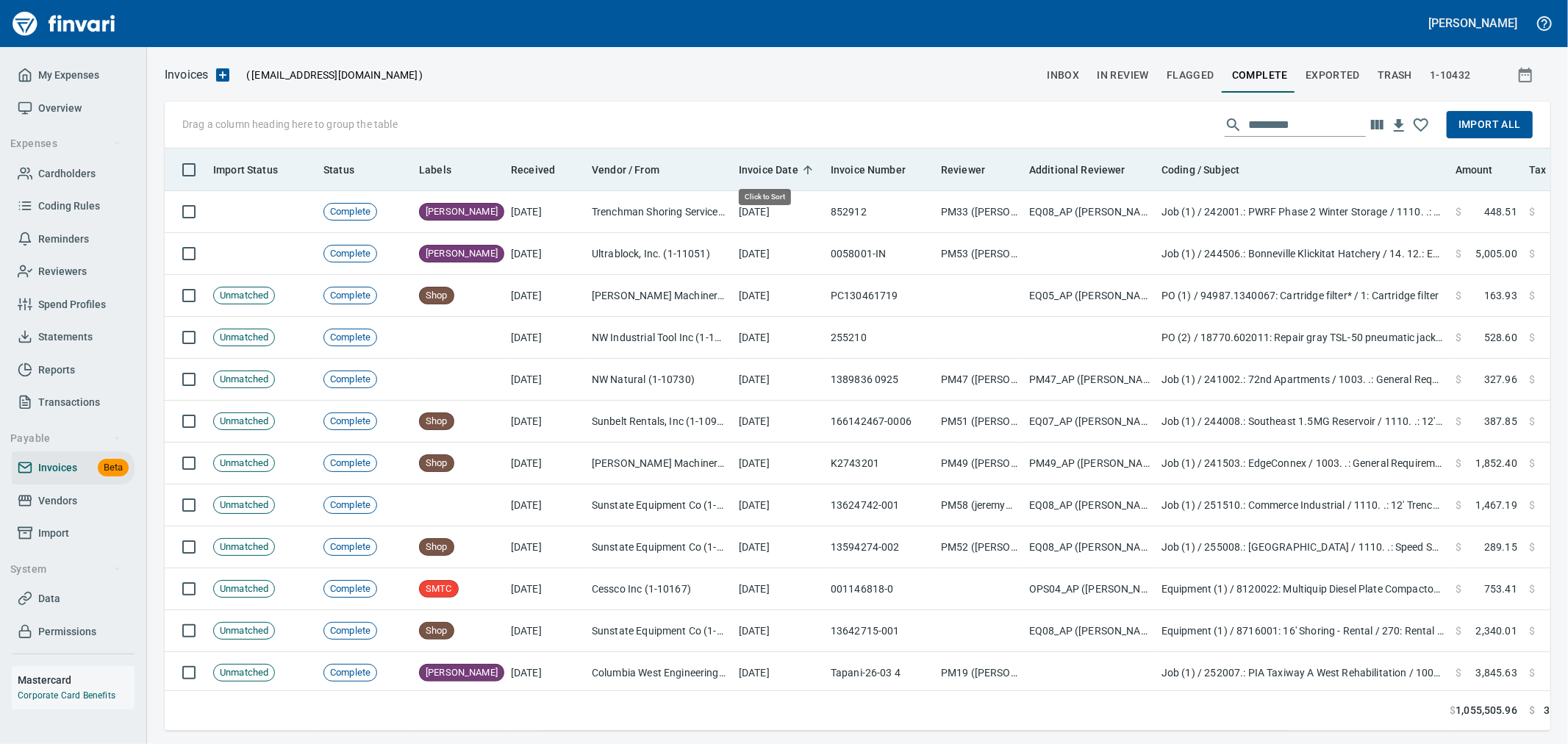
click at [755, 172] on span "Invoice Date" at bounding box center [769, 169] width 60 height 17
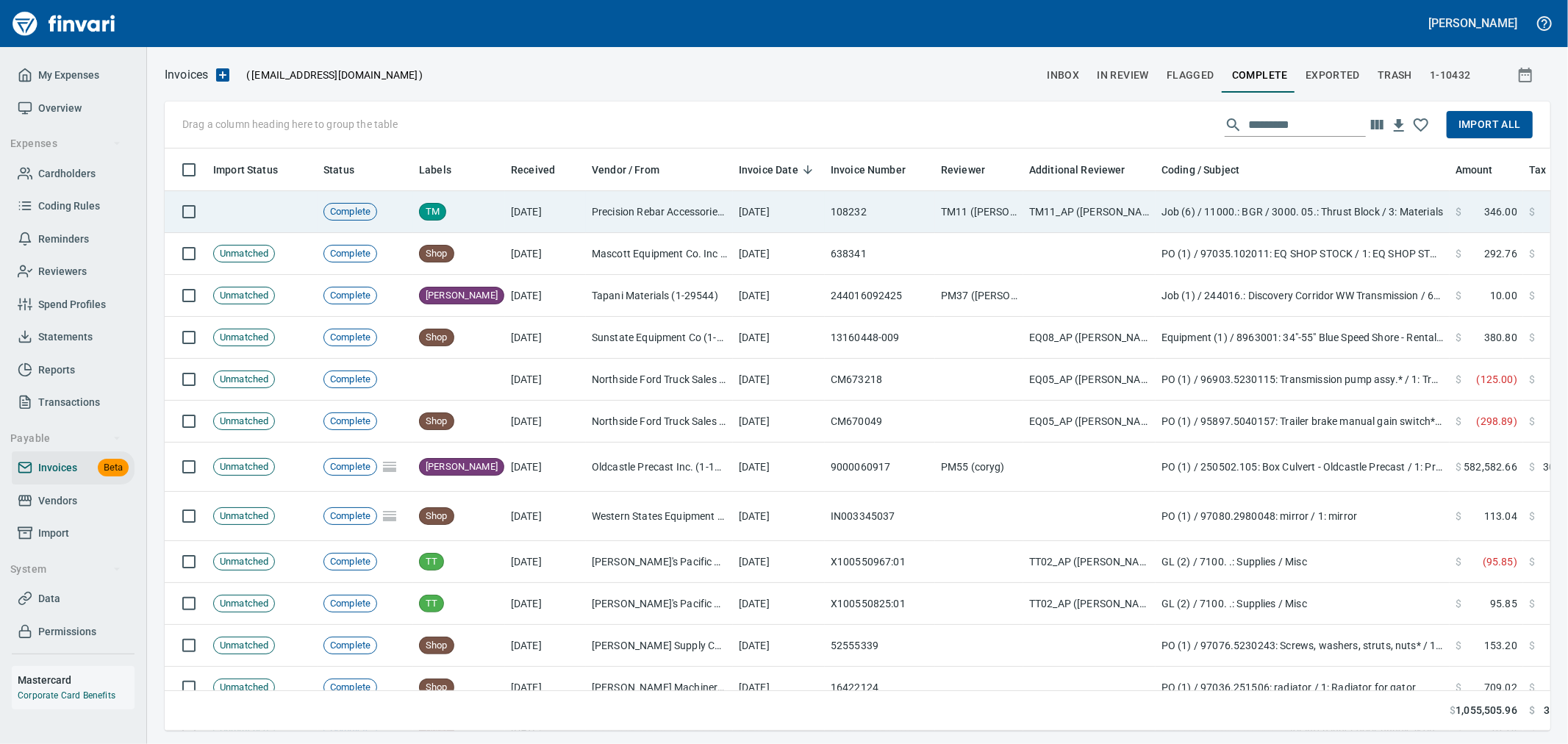
scroll to position [0, 0]
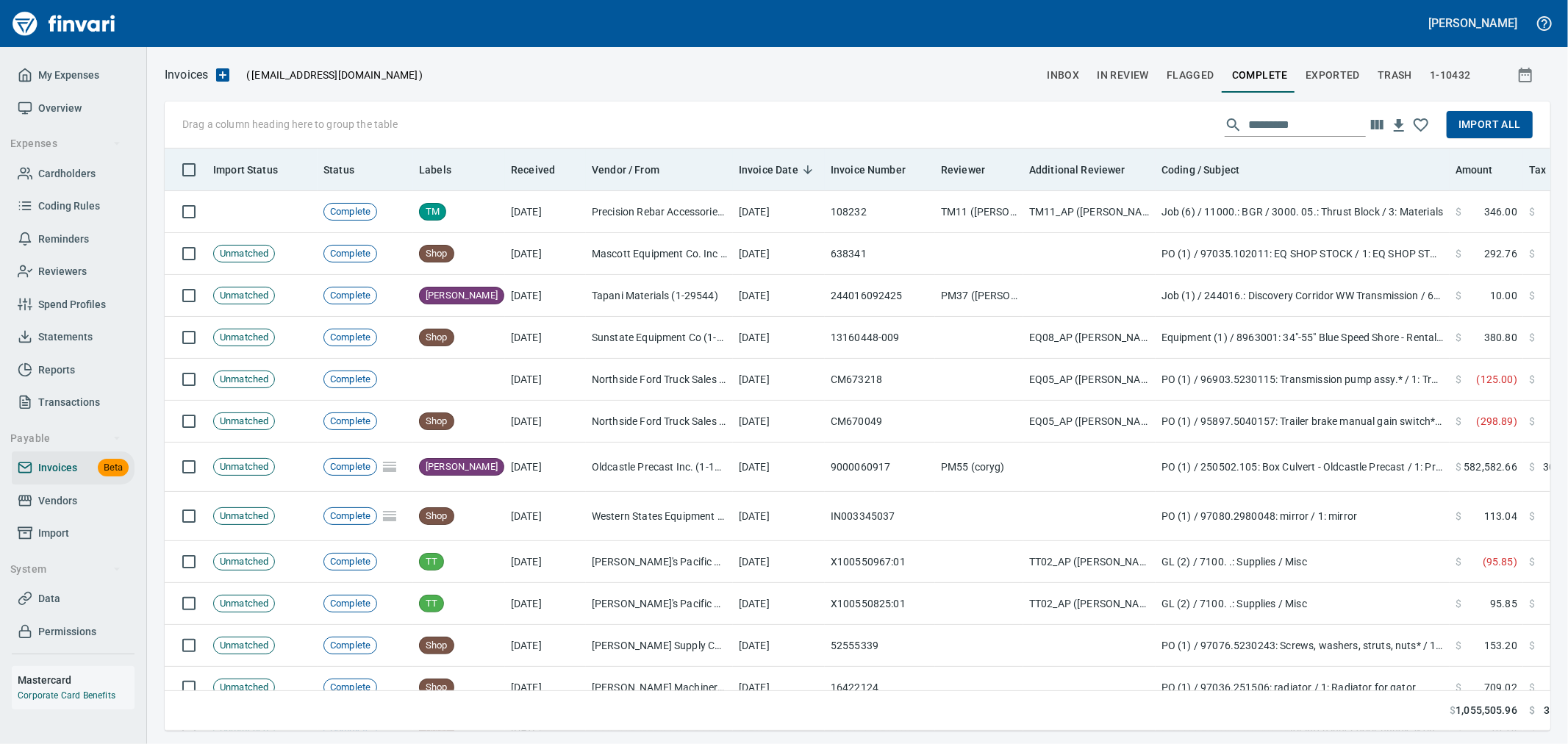
click at [769, 167] on span "Invoice Date" at bounding box center [769, 169] width 60 height 17
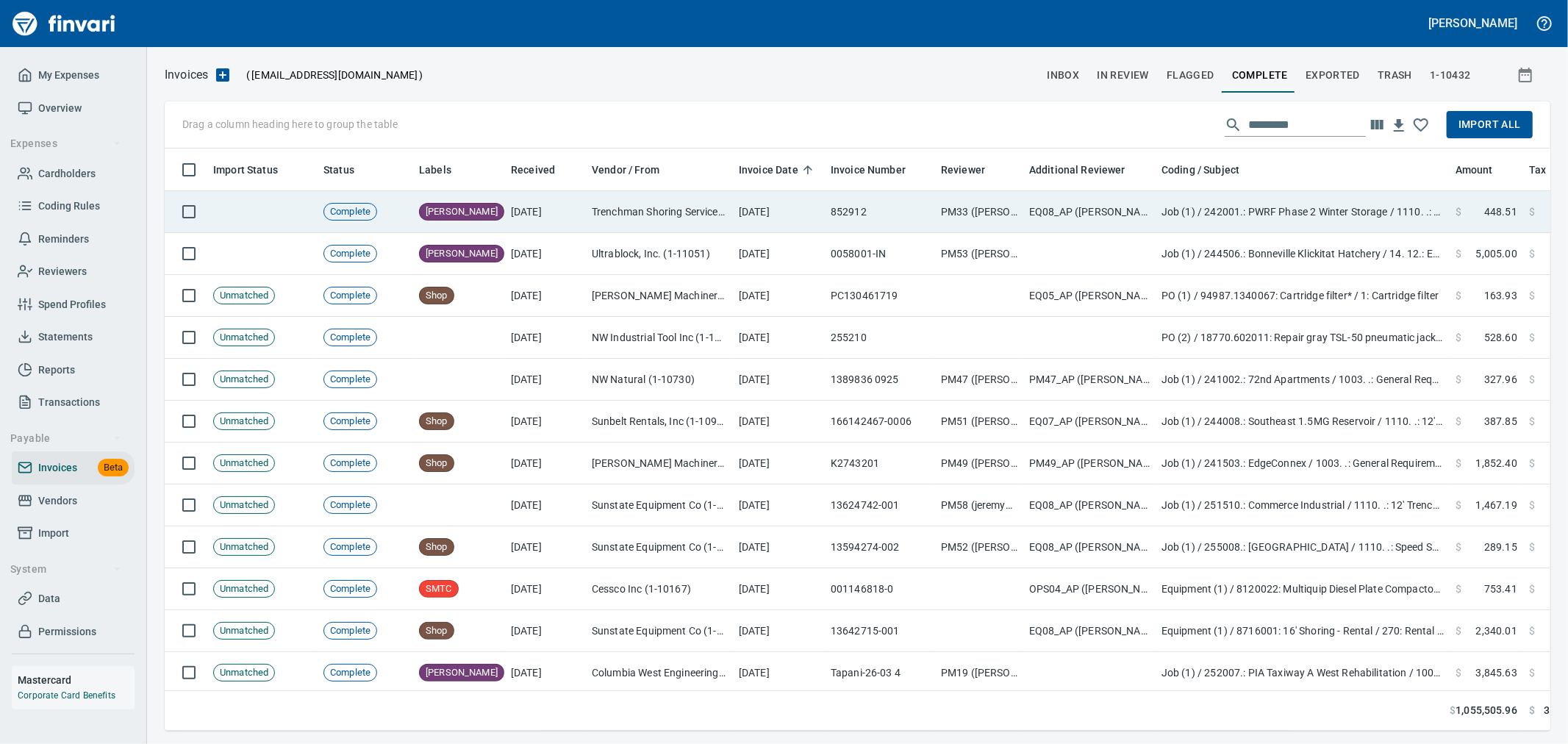
scroll to position [557, 1362]
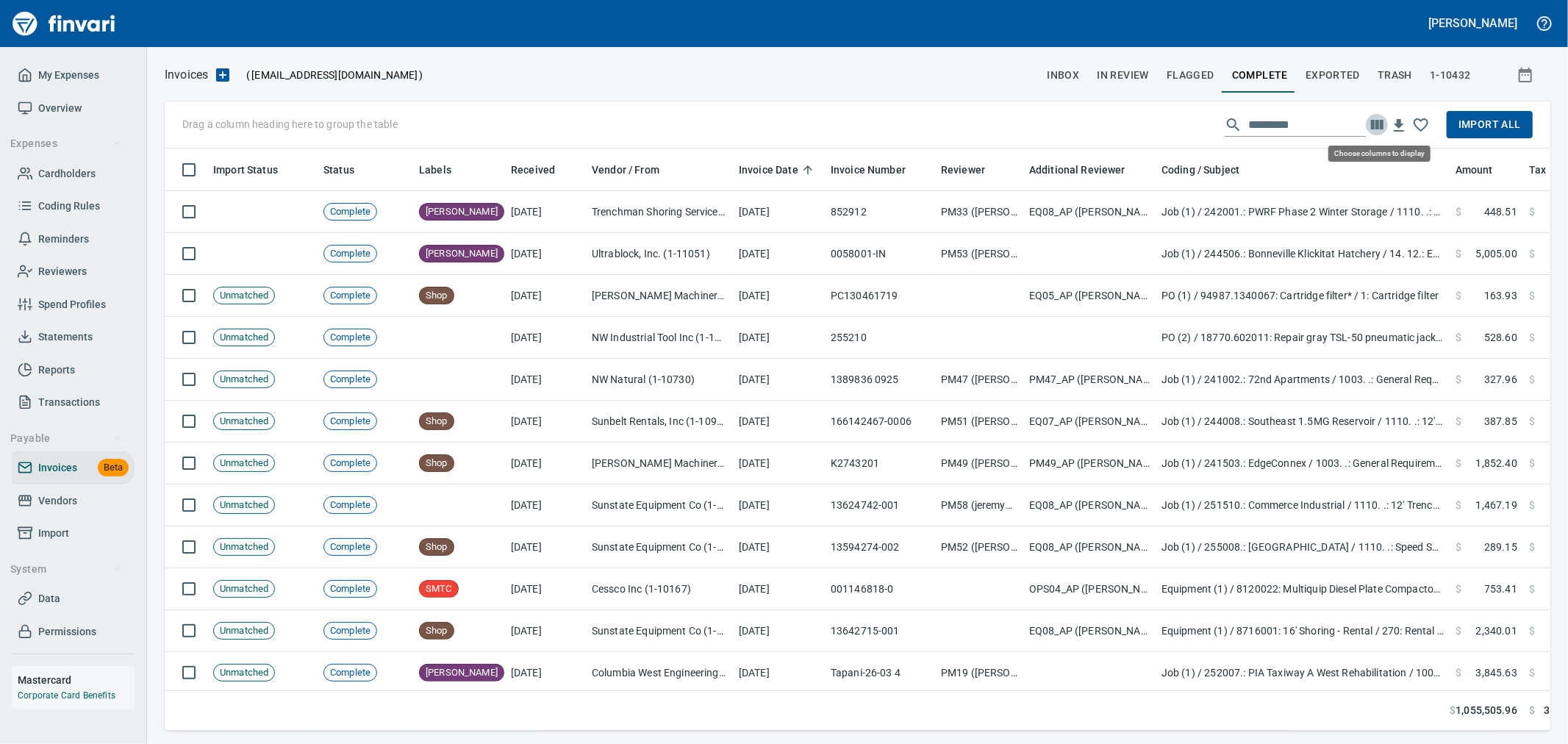
click at [1370, 122] on icon "button" at bounding box center [1376, 125] width 17 height 17
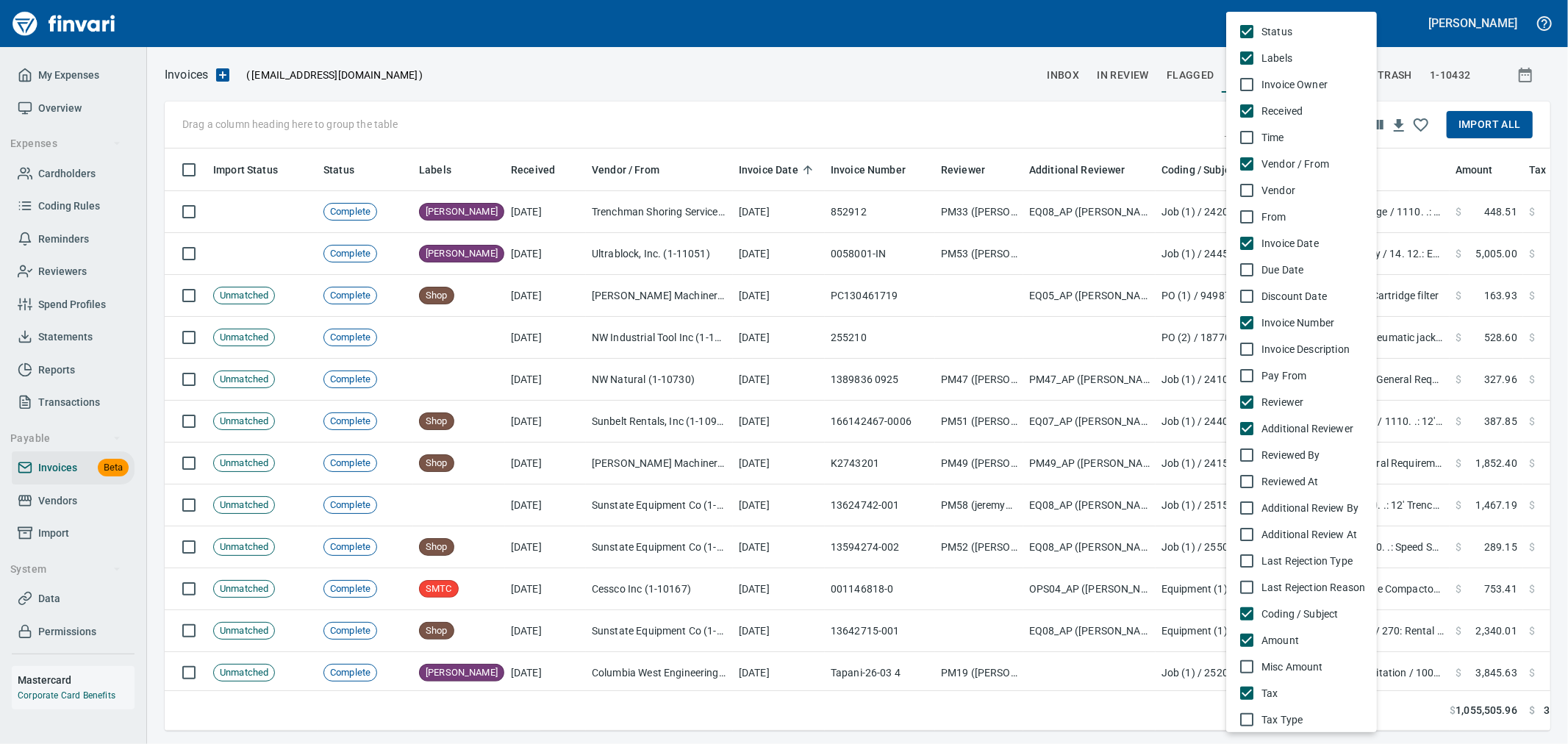
scroll to position [0, 0]
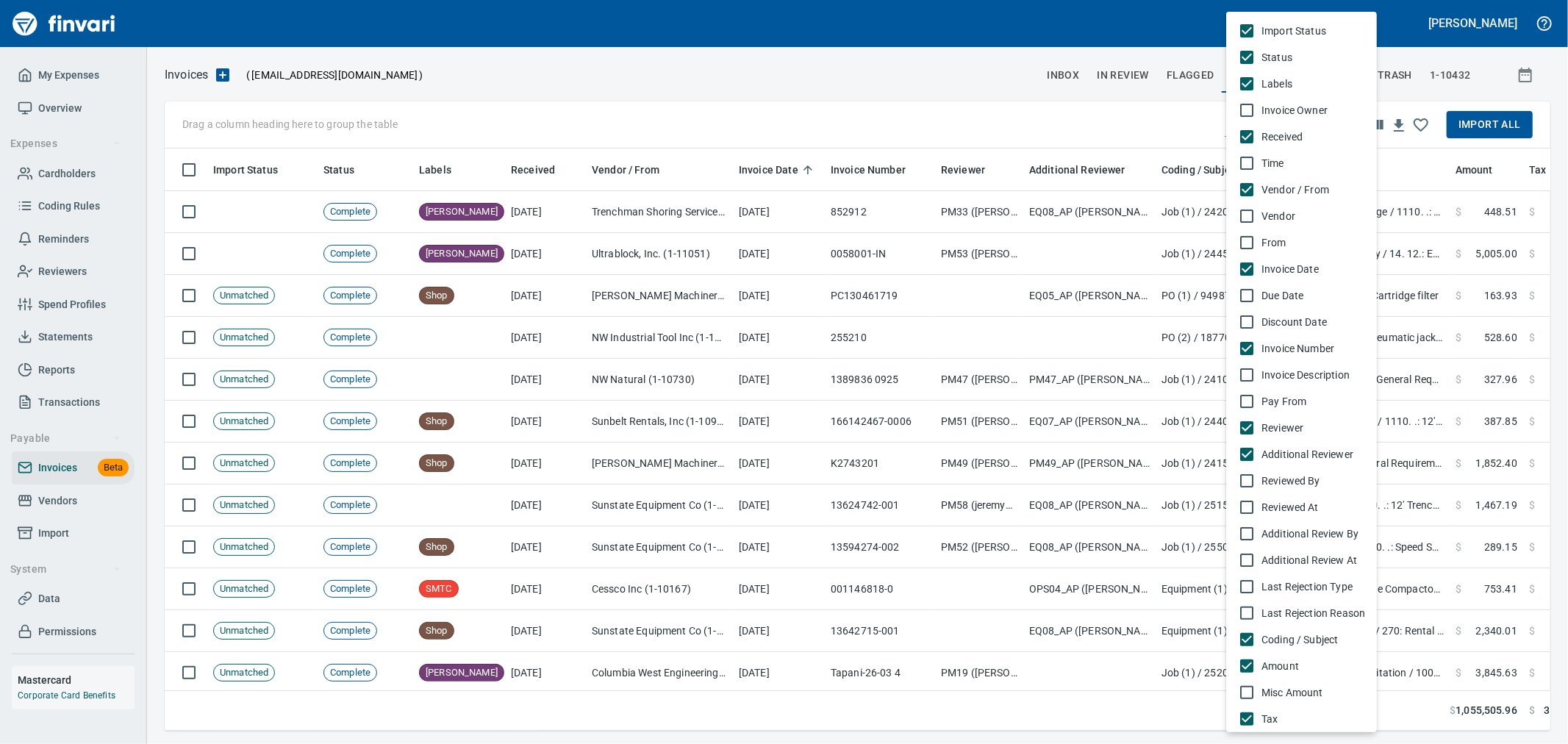
click at [1266, 240] on span "From" at bounding box center [1313, 242] width 104 height 14
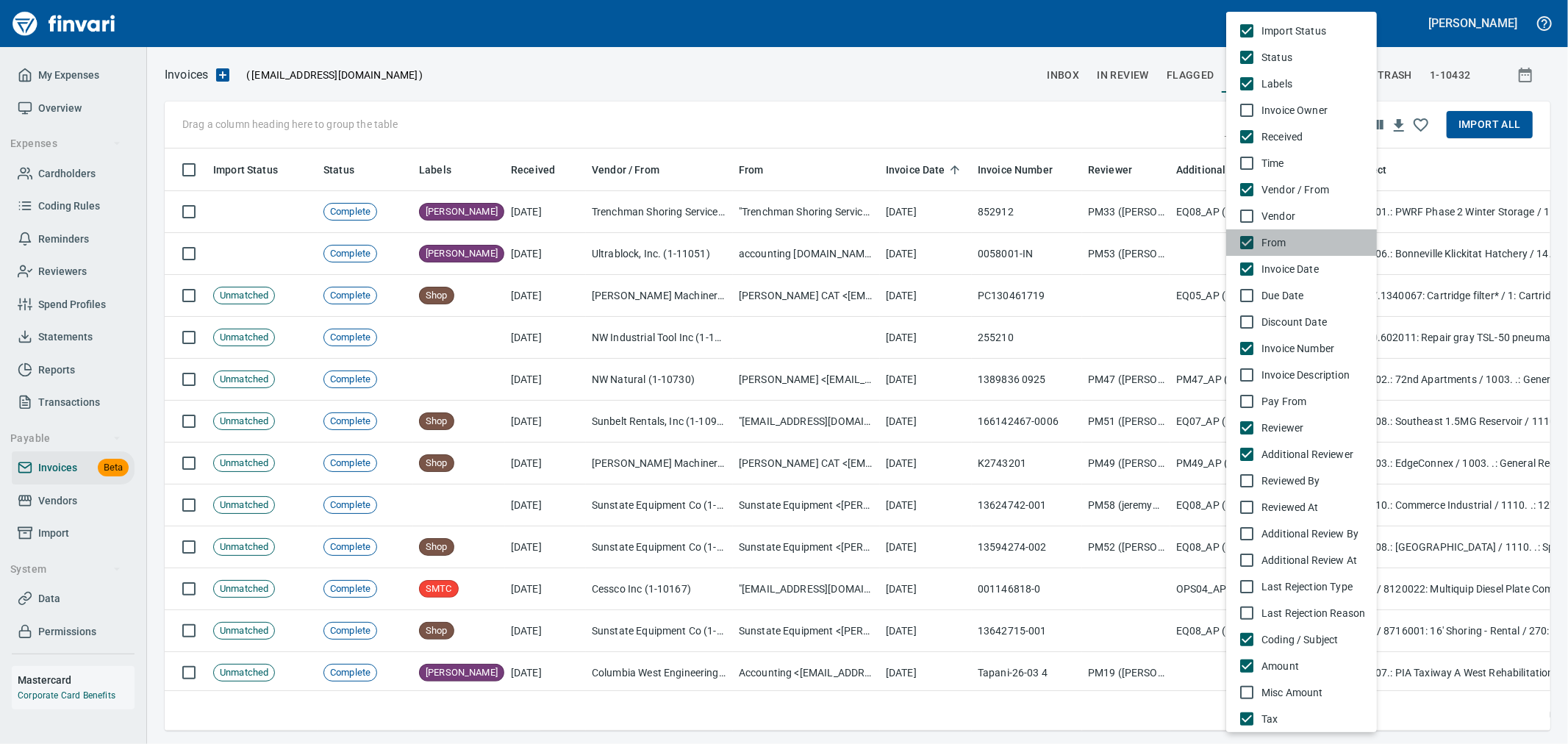
click at [1266, 240] on span "From" at bounding box center [1313, 242] width 104 height 14
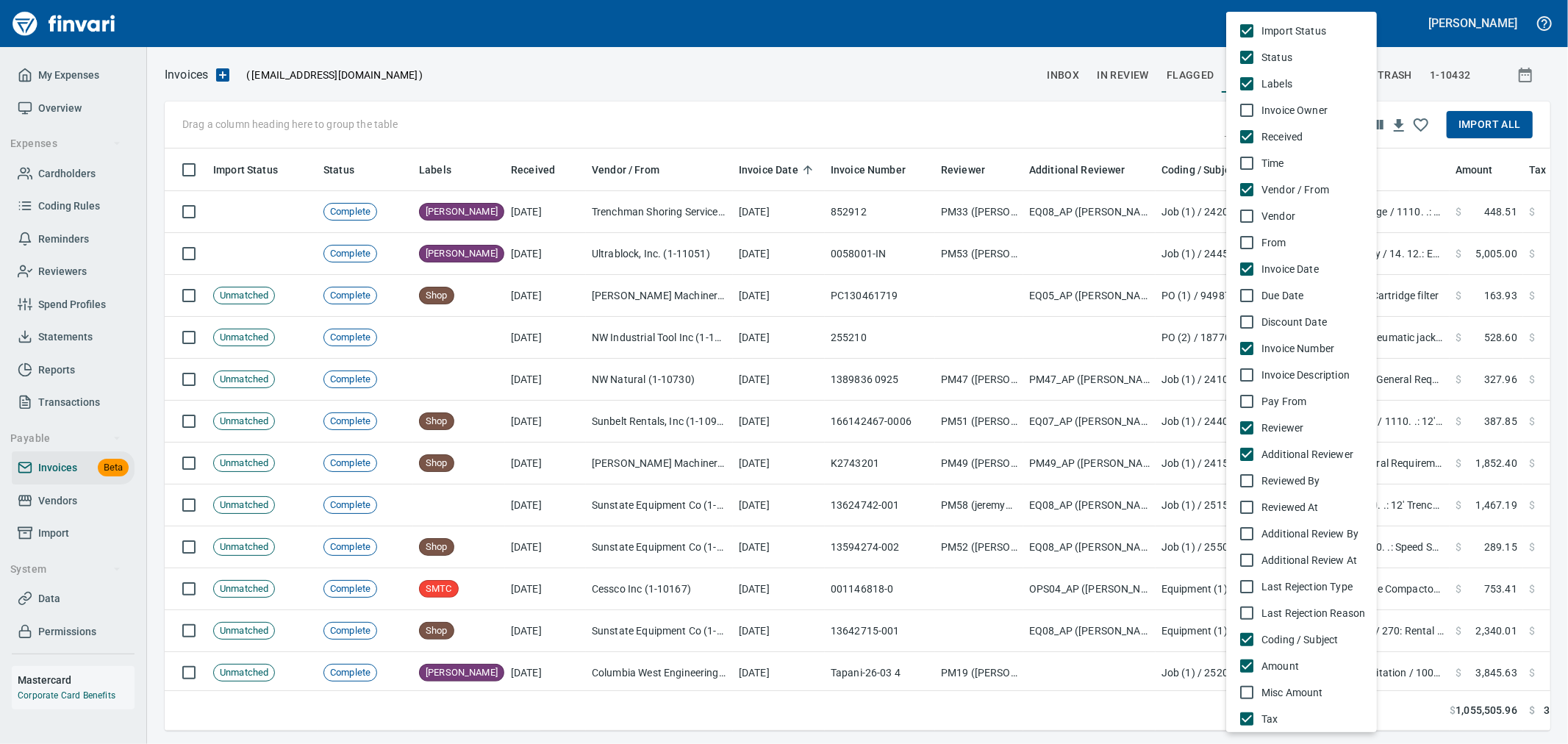
click at [1294, 394] on span "Pay From" at bounding box center [1313, 401] width 104 height 14
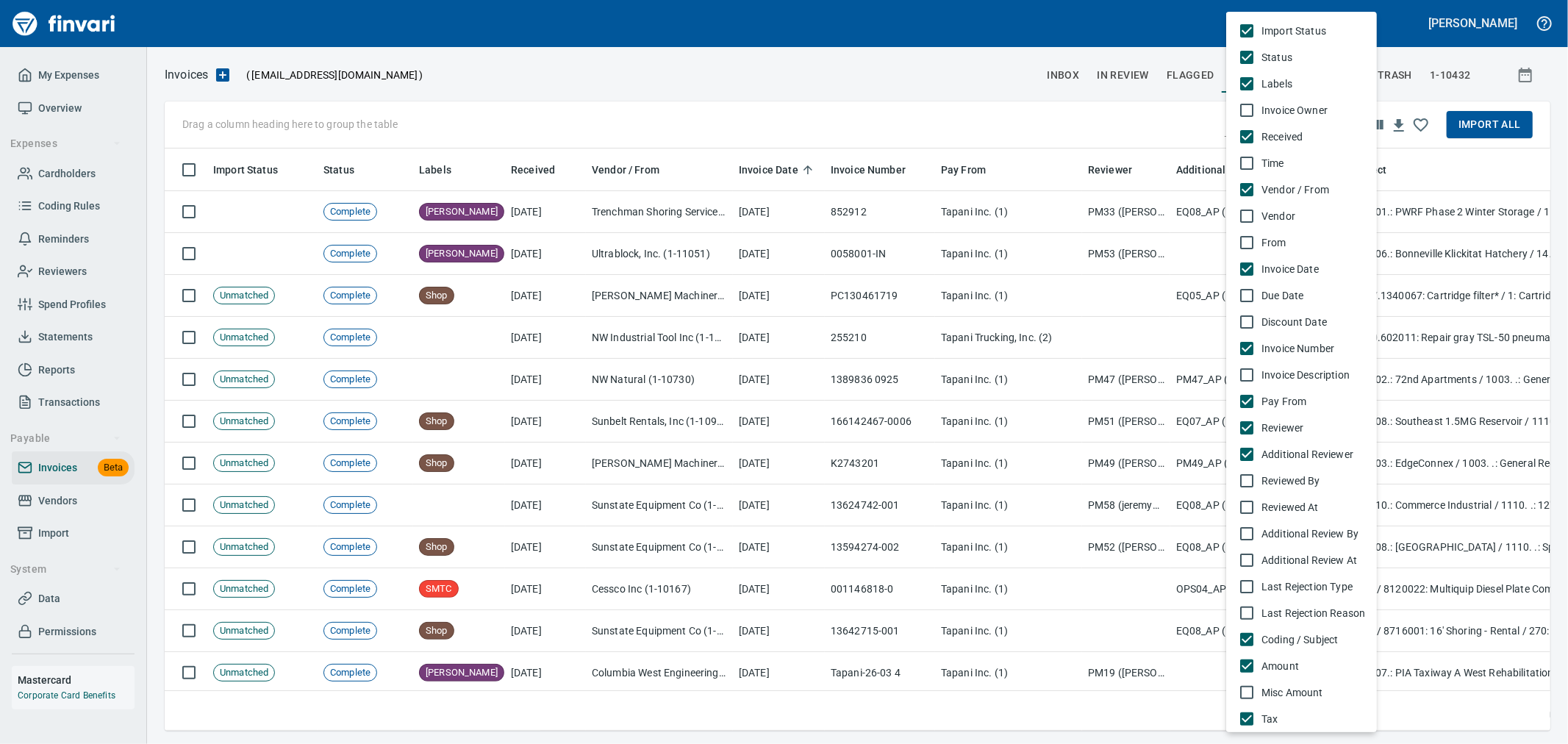
click at [963, 131] on div at bounding box center [784, 372] width 1568 height 744
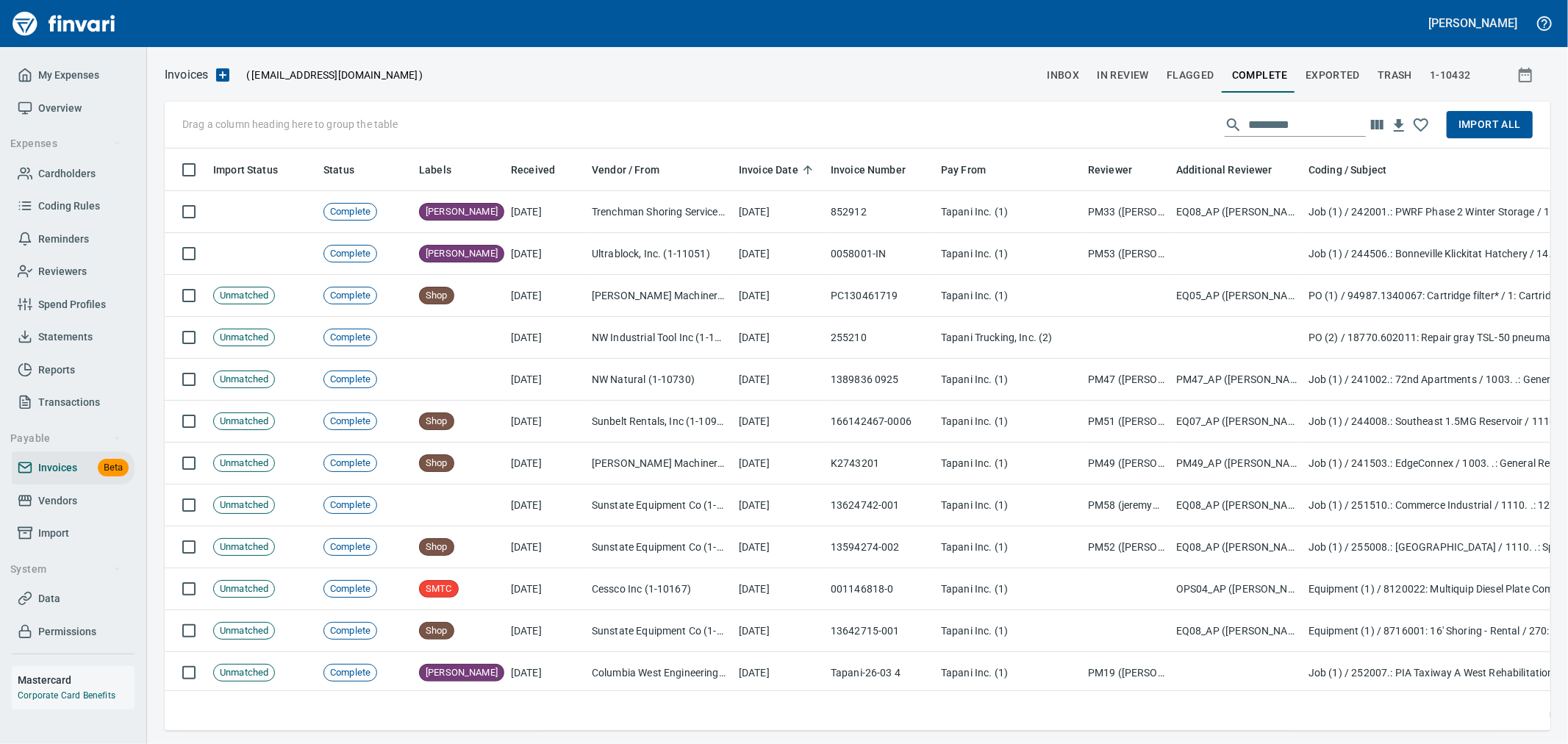
scroll to position [557, 1362]
drag, startPoint x: 959, startPoint y: 174, endPoint x: 254, endPoint y: 119, distance: 707.1
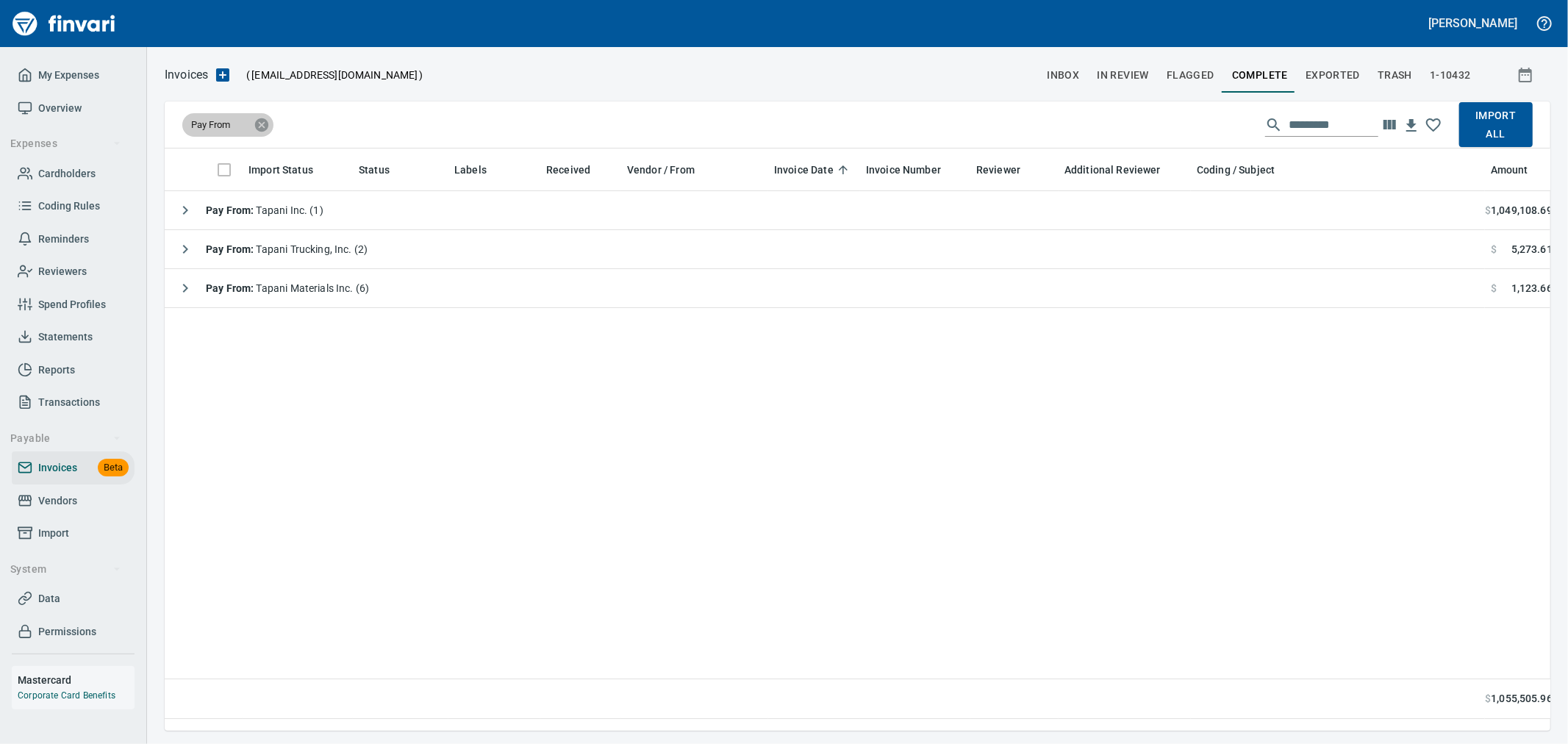
click at [262, 128] on icon at bounding box center [262, 125] width 14 height 14
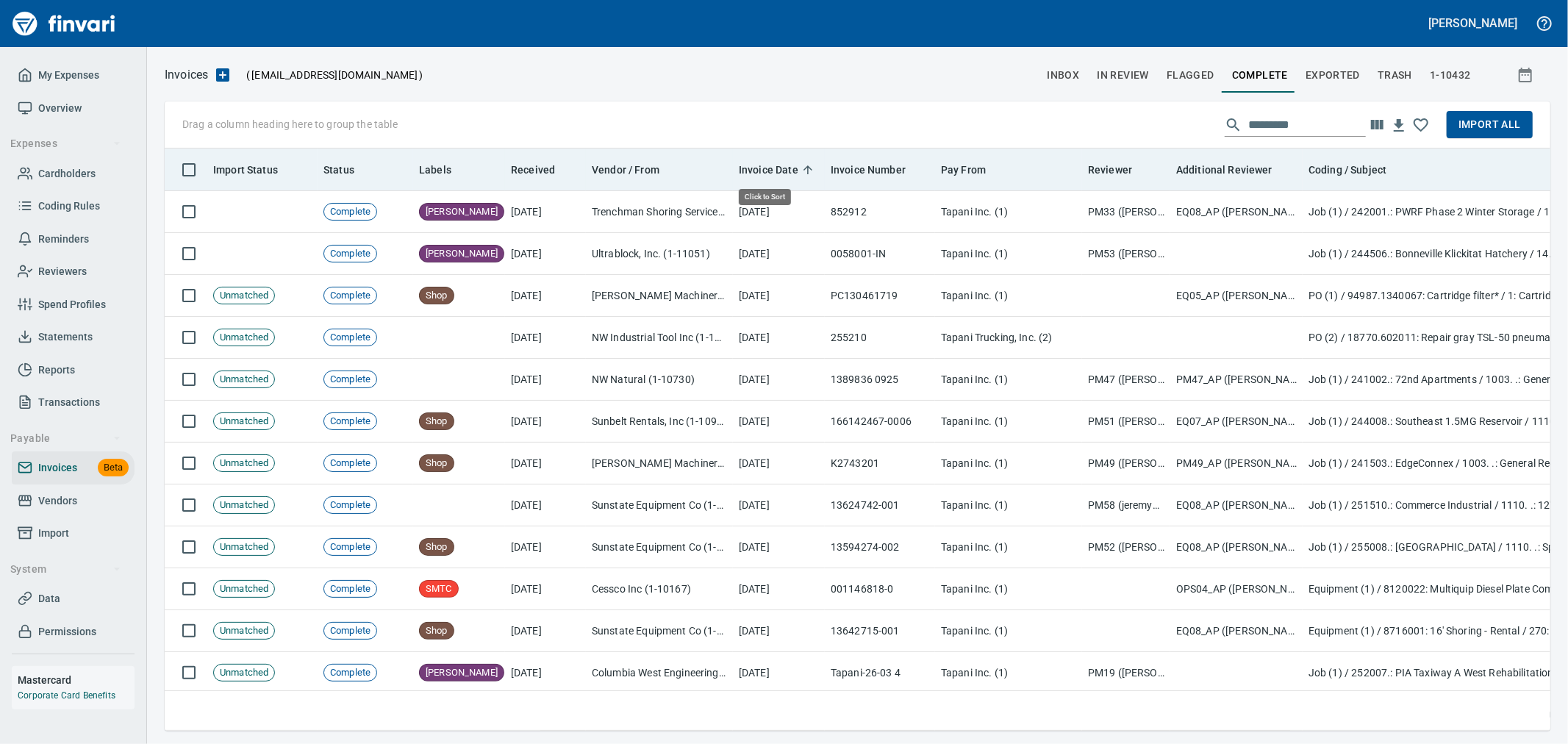
click at [768, 172] on span "Invoice Date" at bounding box center [769, 169] width 60 height 17
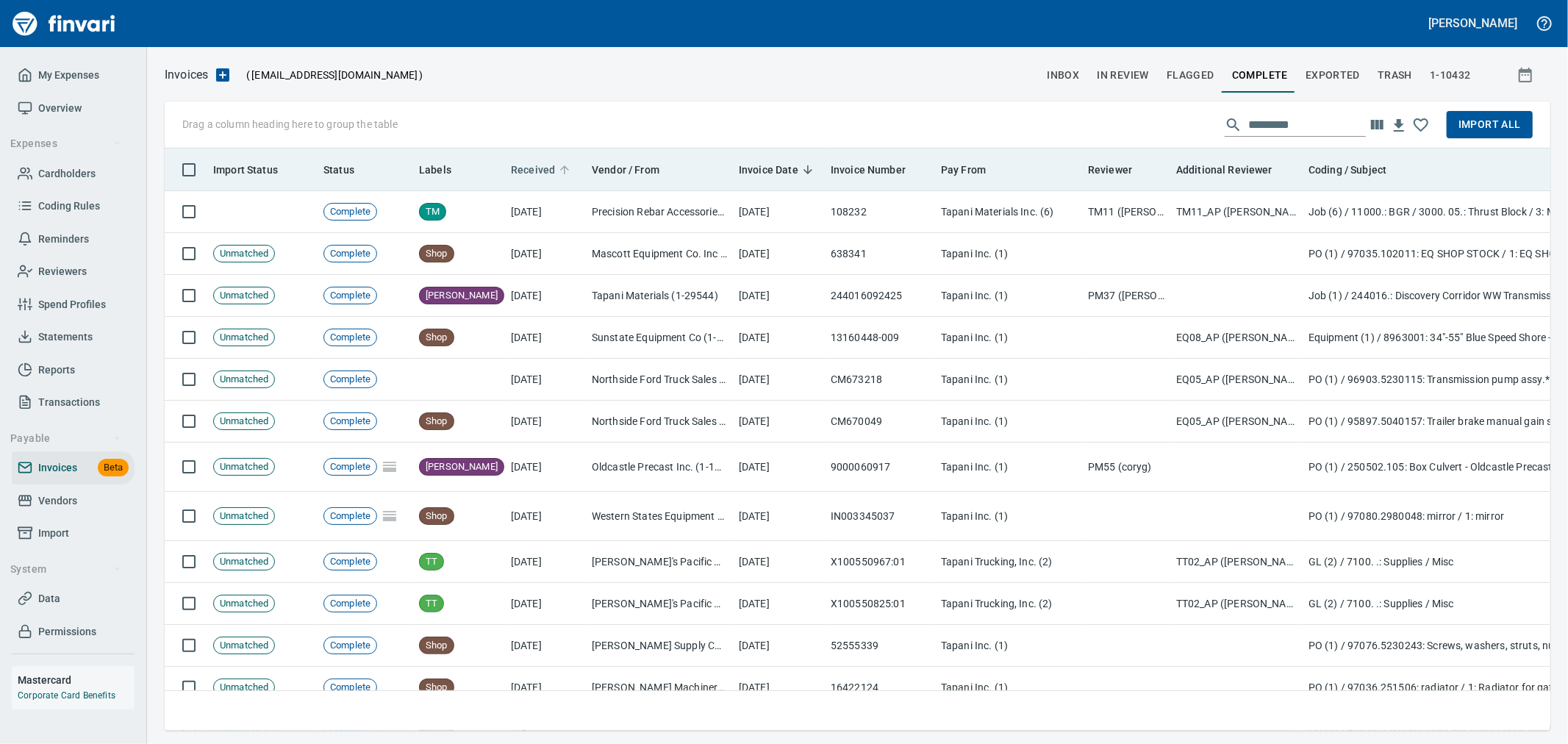
click at [530, 172] on span "Received" at bounding box center [533, 169] width 44 height 17
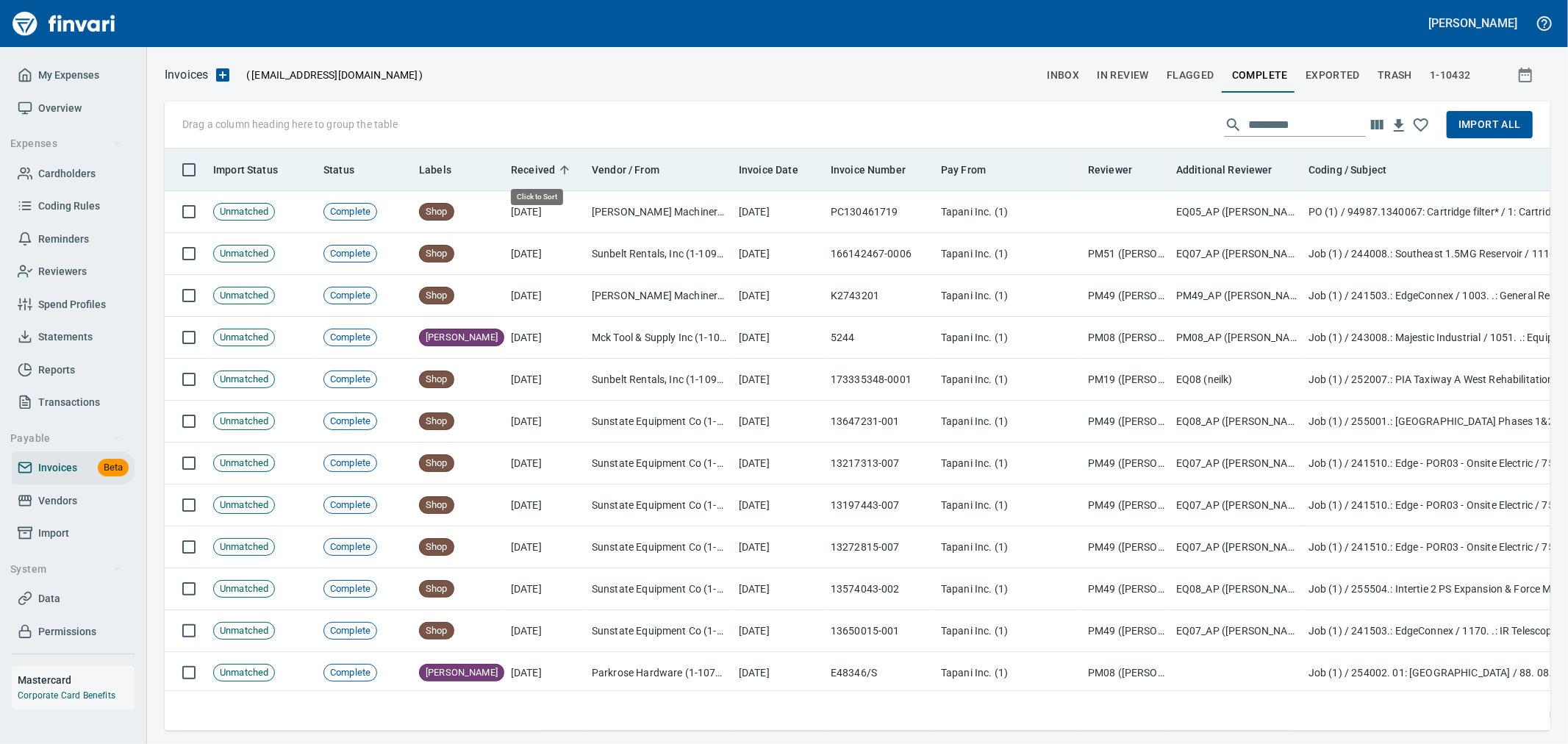
click at [535, 172] on span "Received" at bounding box center [533, 169] width 44 height 17
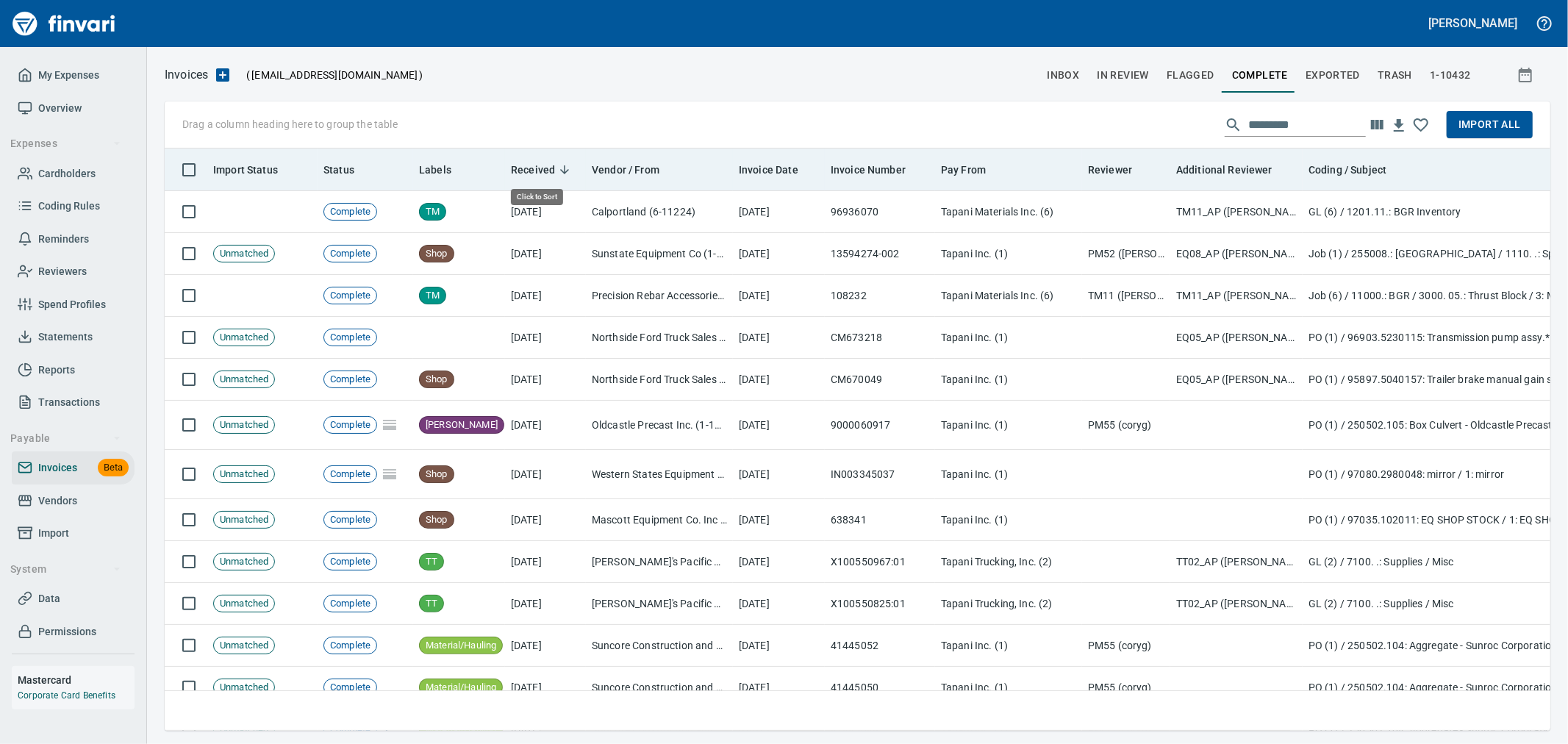
click at [535, 172] on span "Received" at bounding box center [533, 169] width 44 height 17
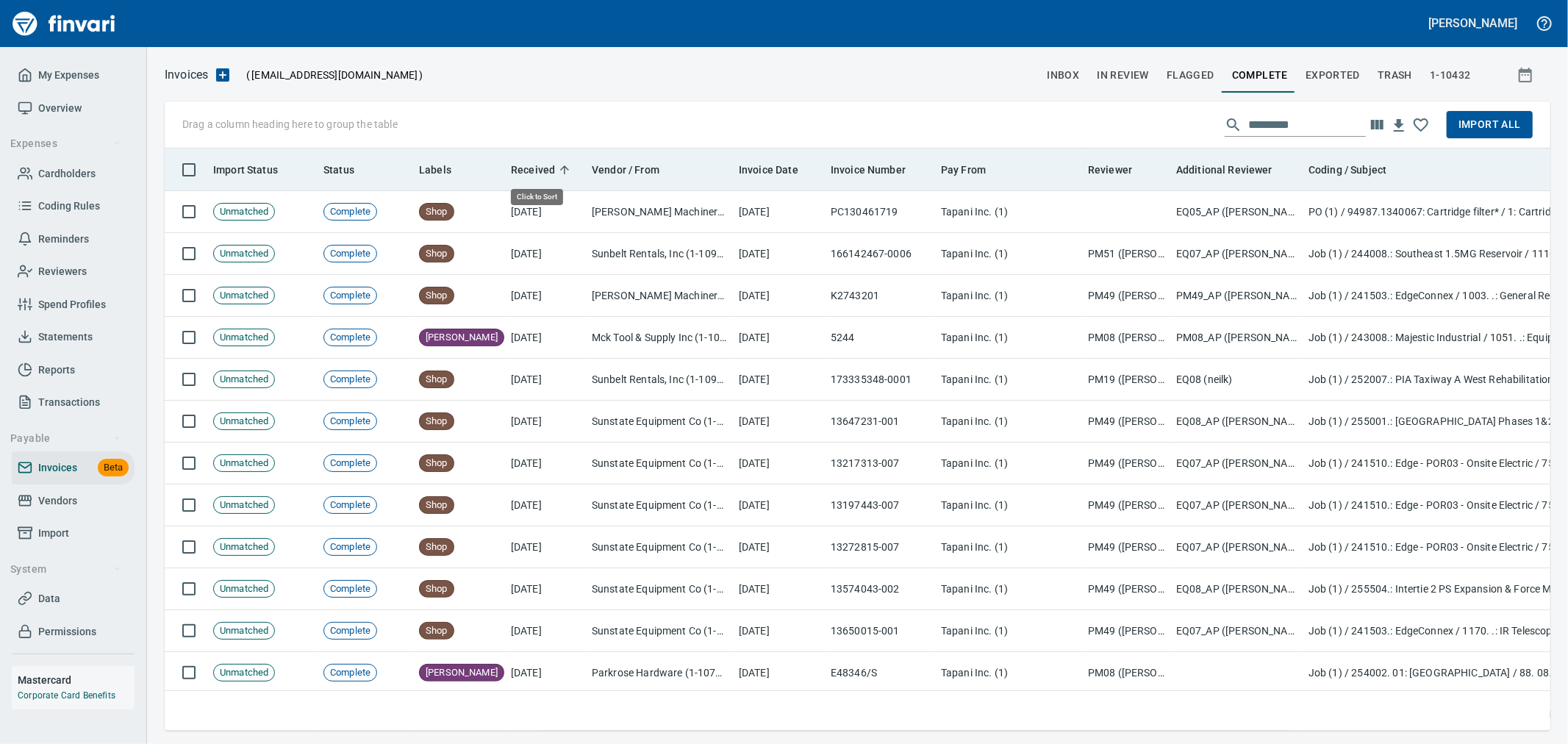
click at [535, 172] on span "Received" at bounding box center [533, 169] width 44 height 17
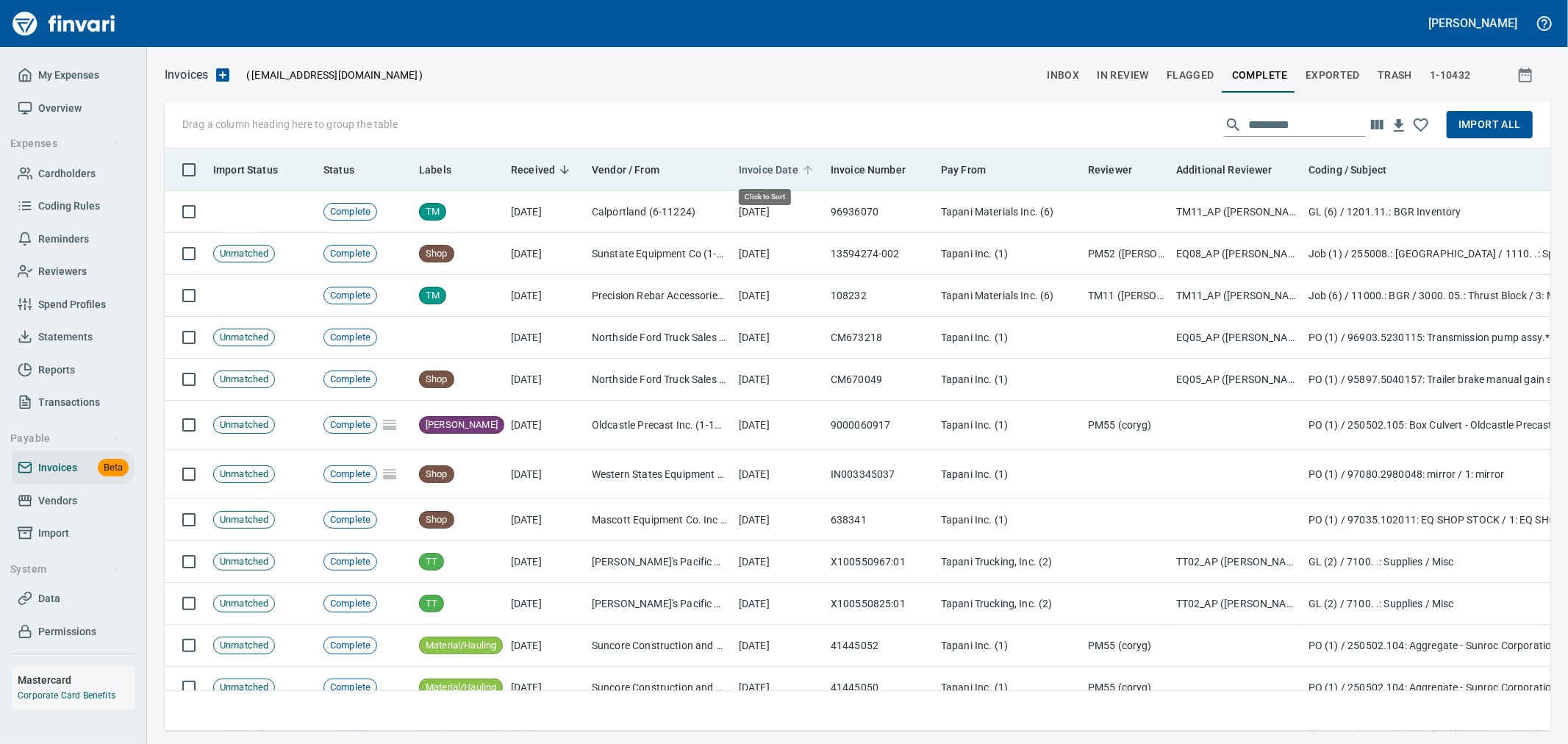
click at [768, 172] on span "Invoice Date" at bounding box center [769, 169] width 60 height 17
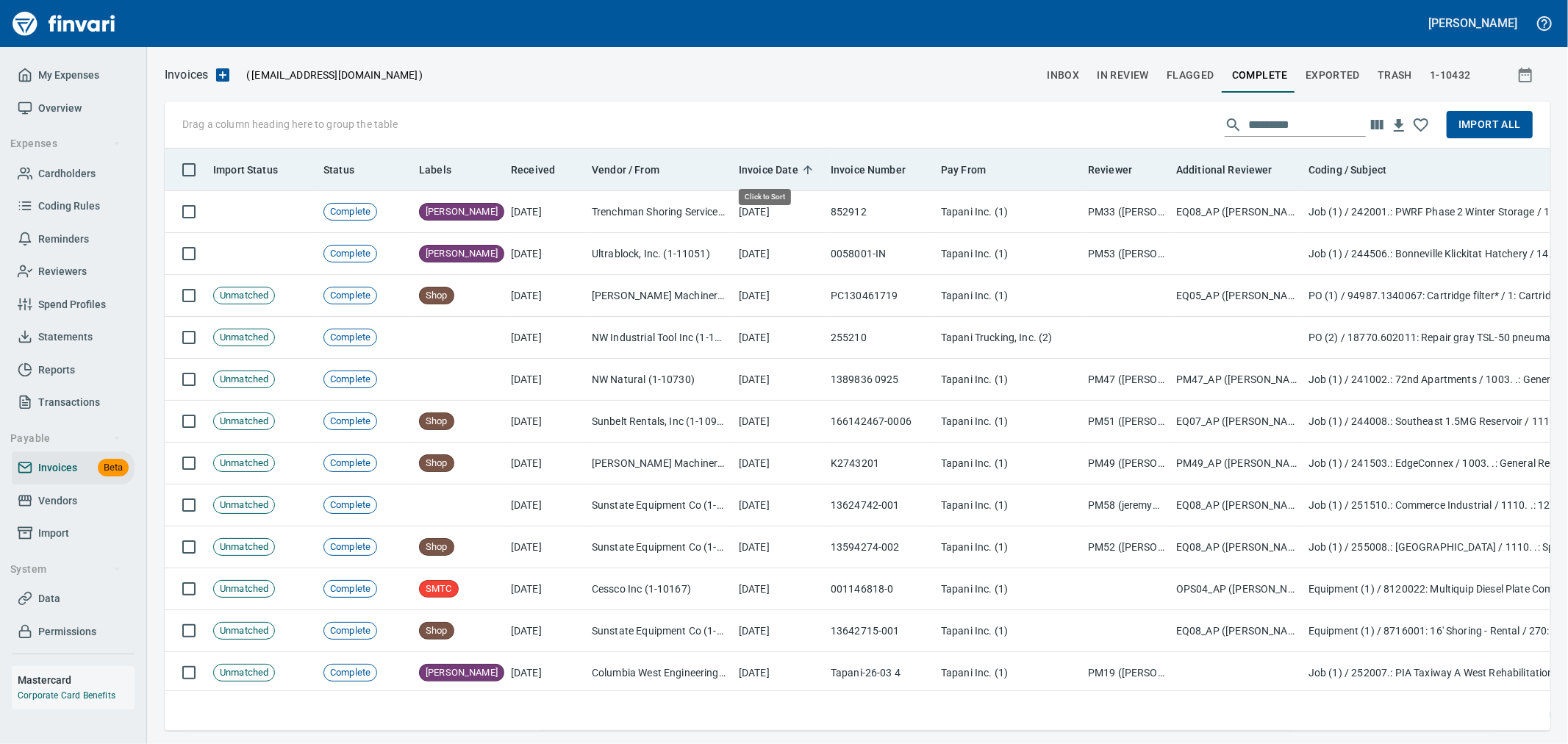
click at [768, 172] on span "Invoice Date" at bounding box center [769, 169] width 60 height 17
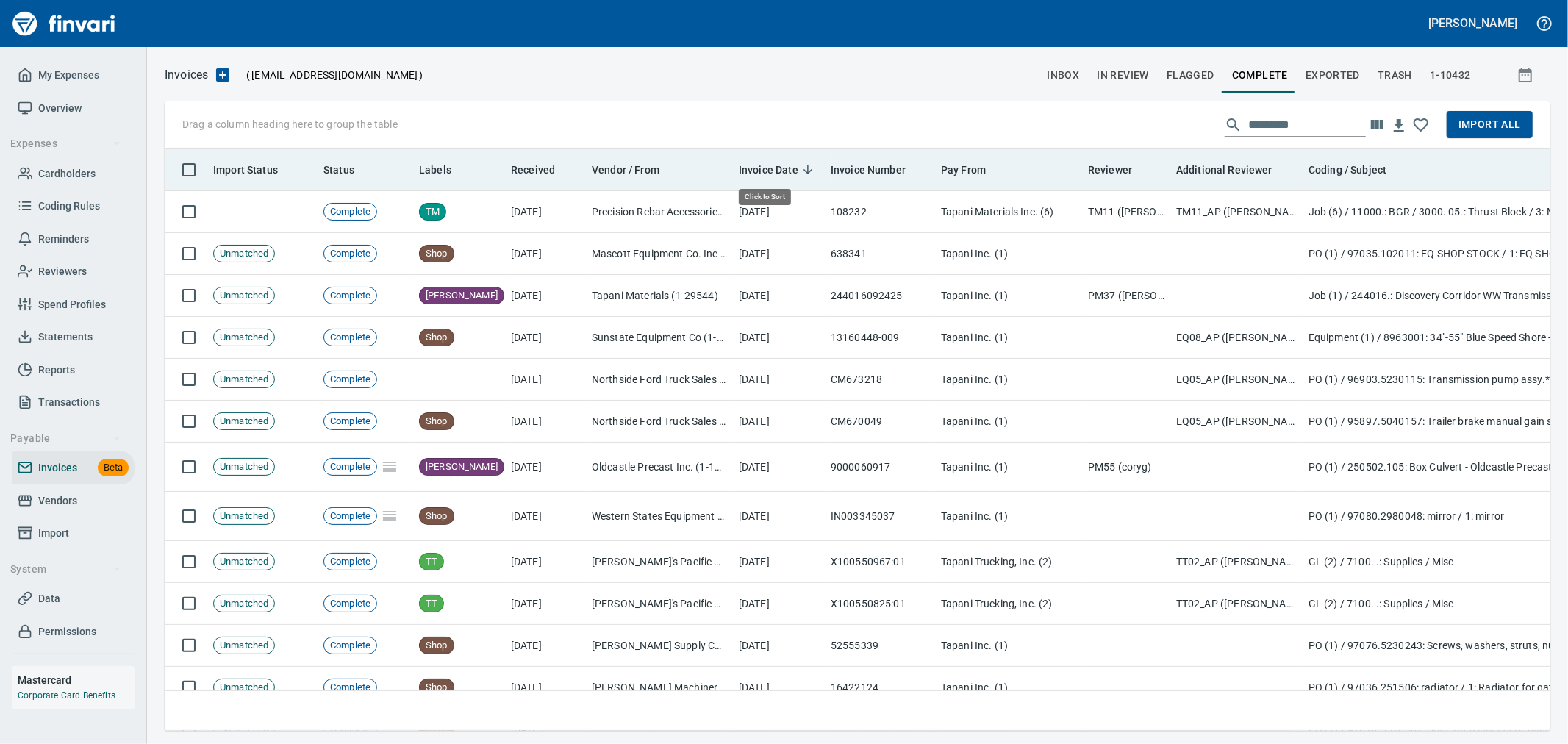
click at [768, 172] on span "Invoice Date" at bounding box center [769, 169] width 60 height 17
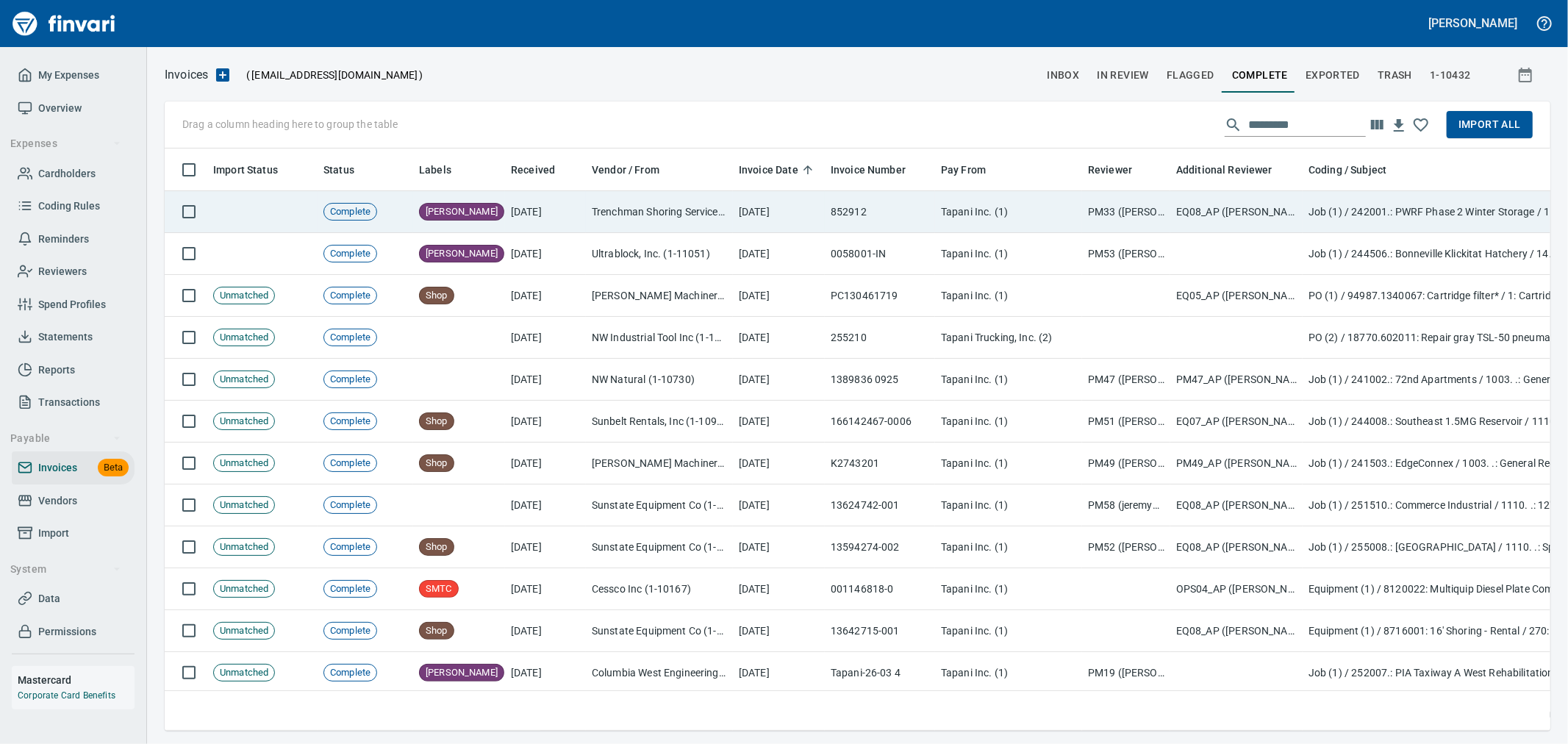
click at [787, 210] on td "[DATE]" at bounding box center [779, 212] width 92 height 42
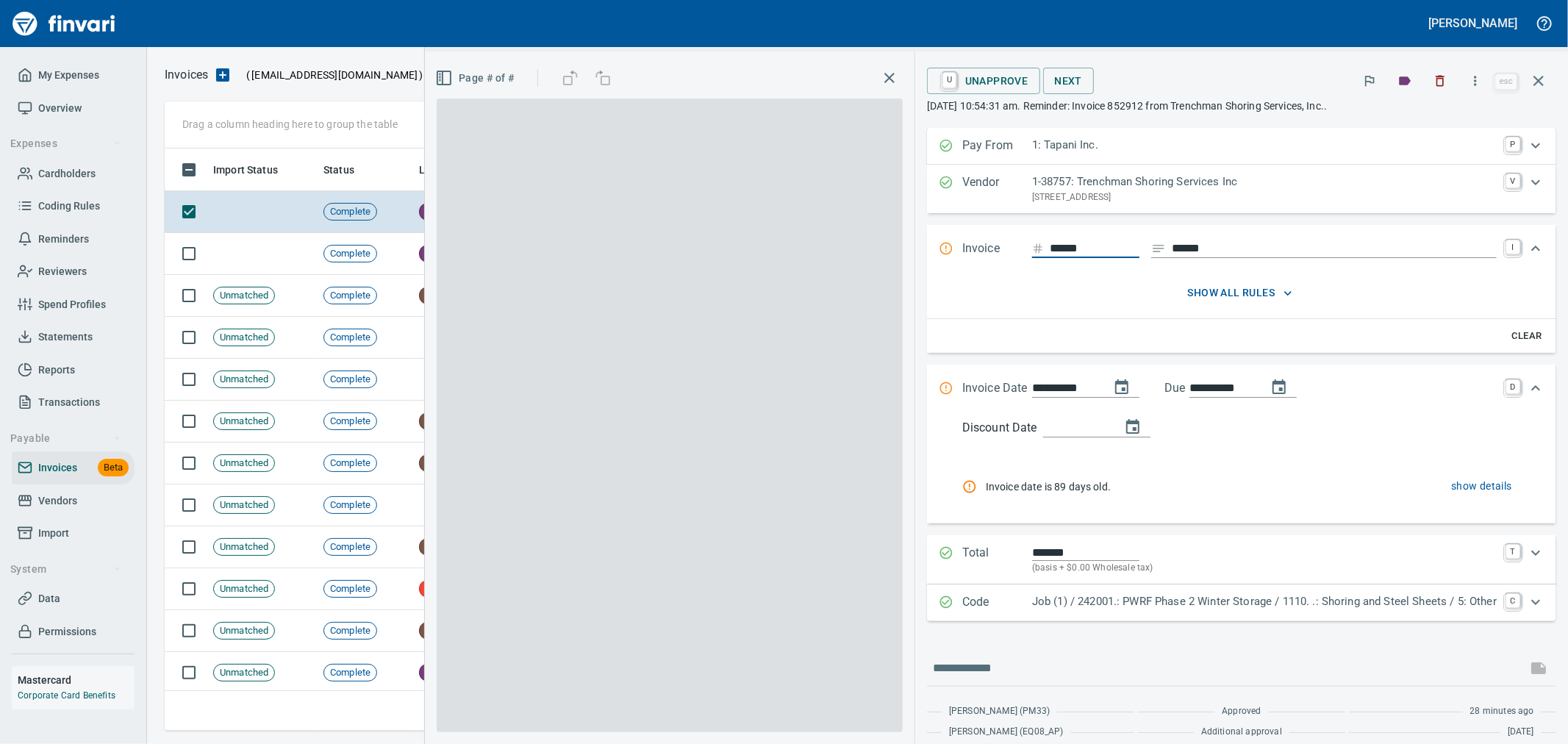
scroll to position [557, 1361]
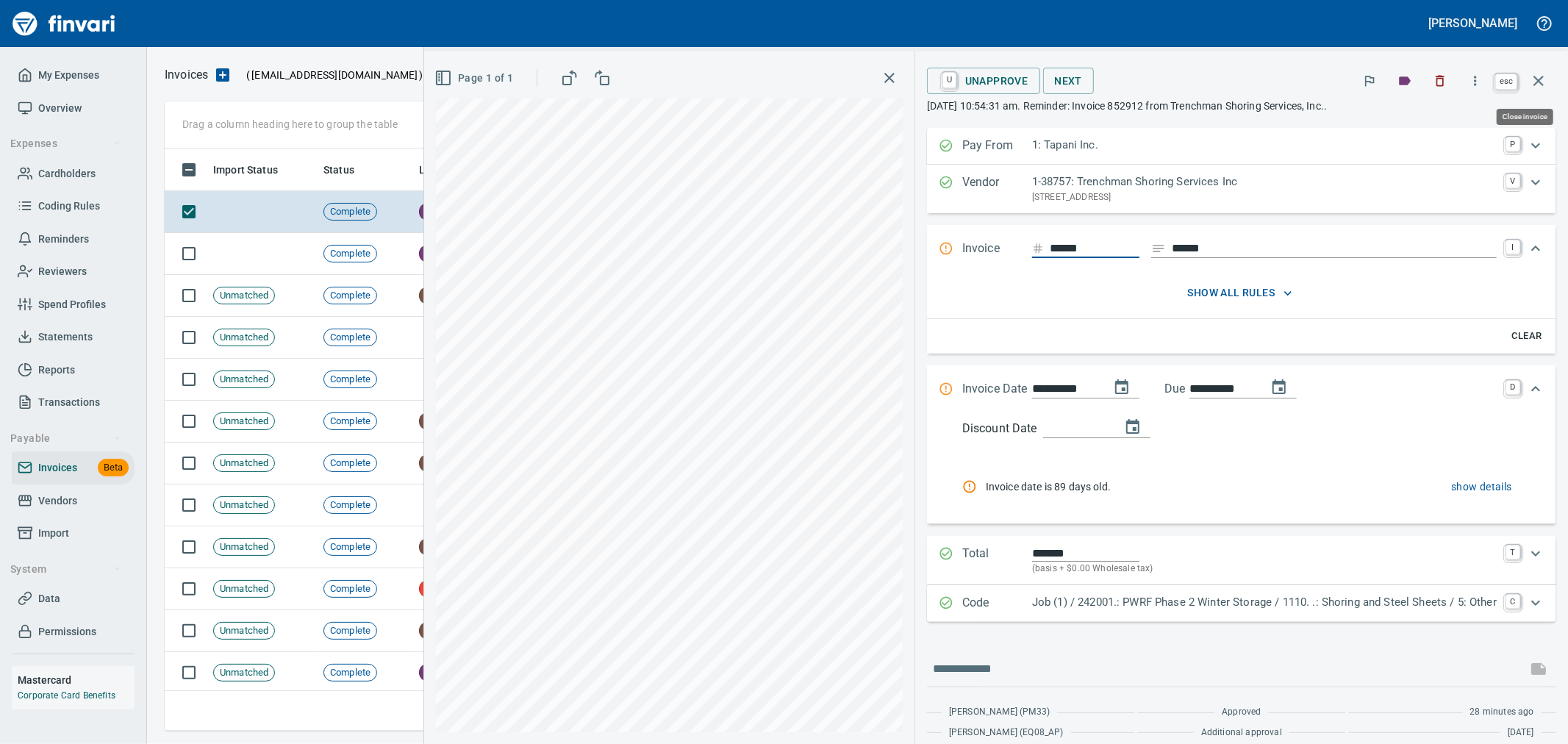
click at [1527, 85] on button "button" at bounding box center [1539, 81] width 36 height 36
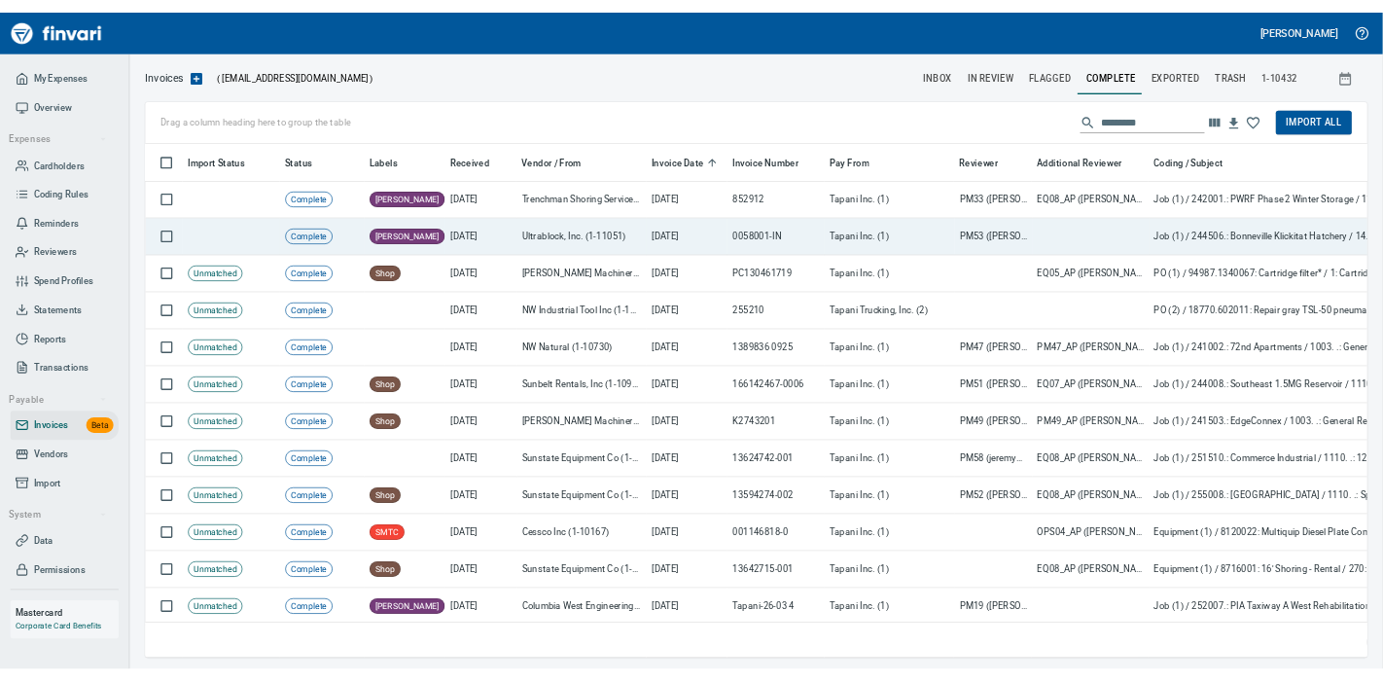
scroll to position [737, 1801]
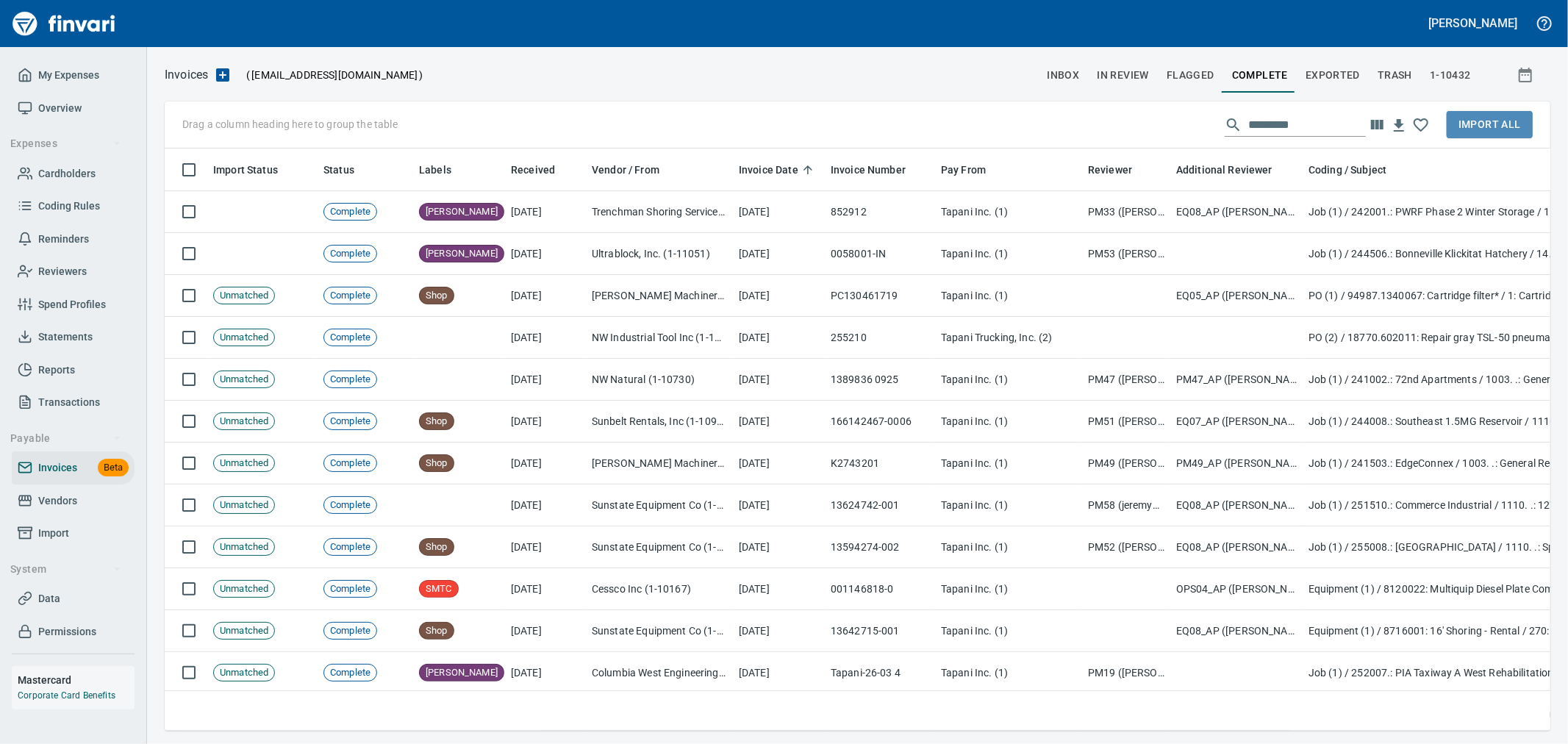
click at [1473, 126] on span "Import All" at bounding box center [1489, 125] width 63 height 18
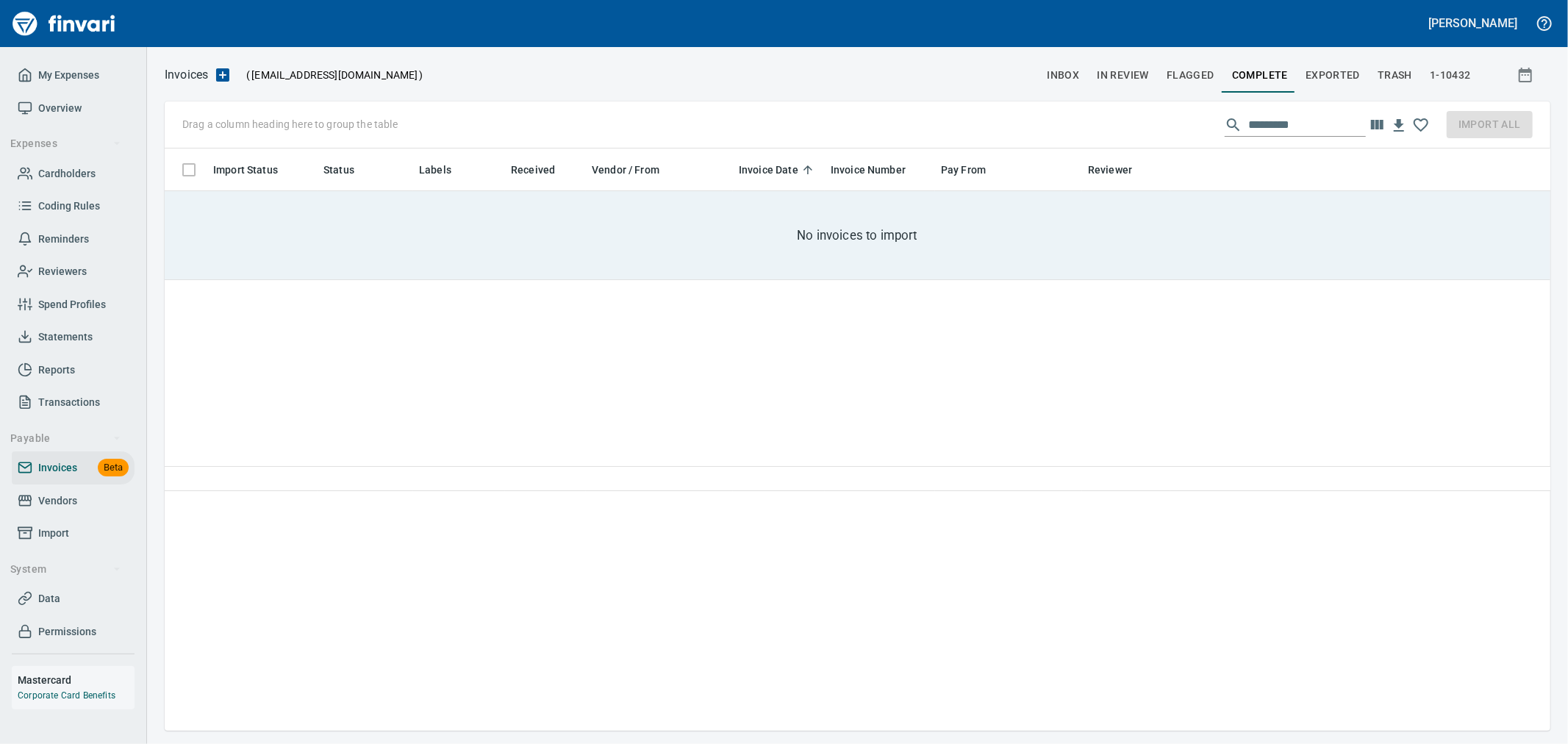
scroll to position [557, 1373]
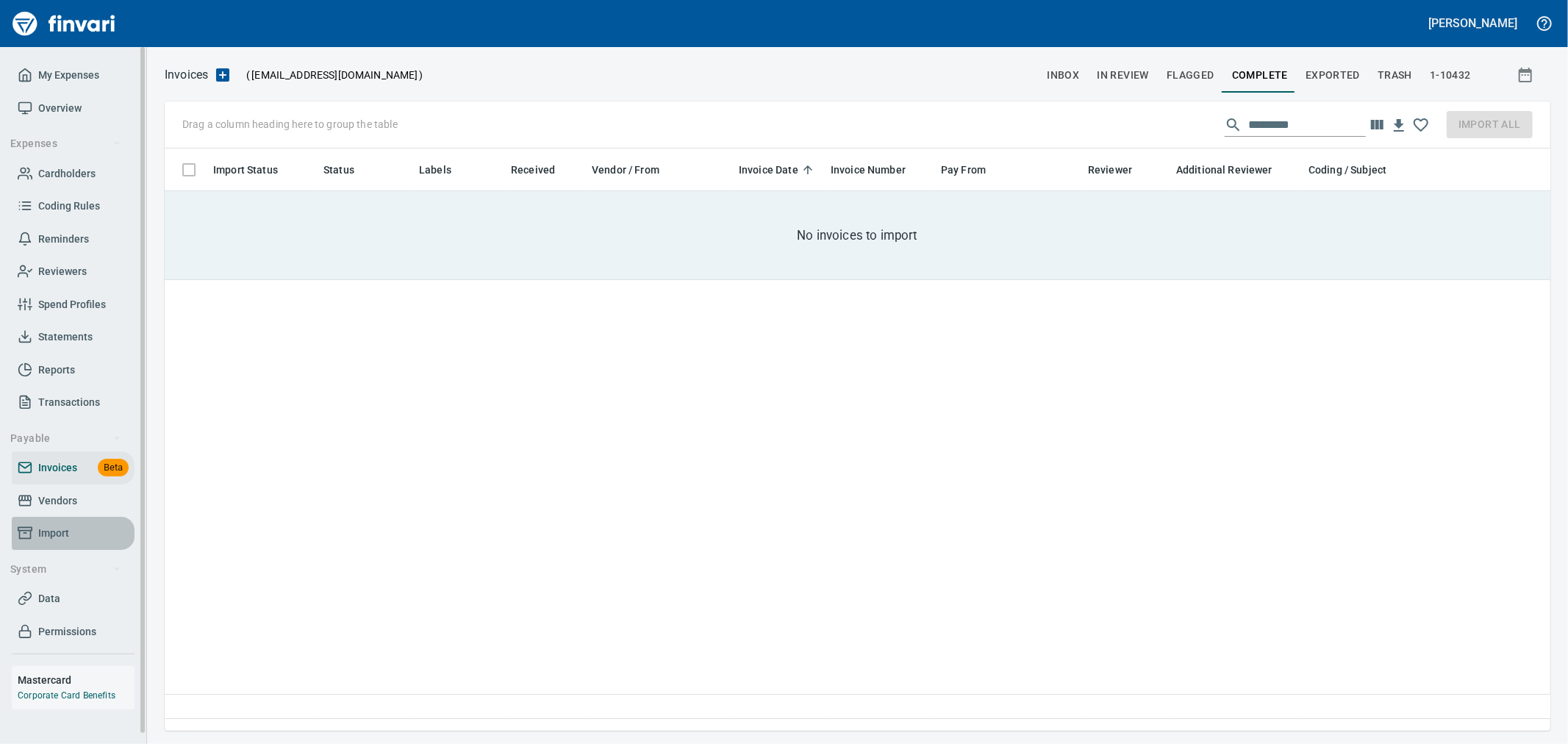
click at [59, 529] on span "Import" at bounding box center [54, 534] width 31 height 18
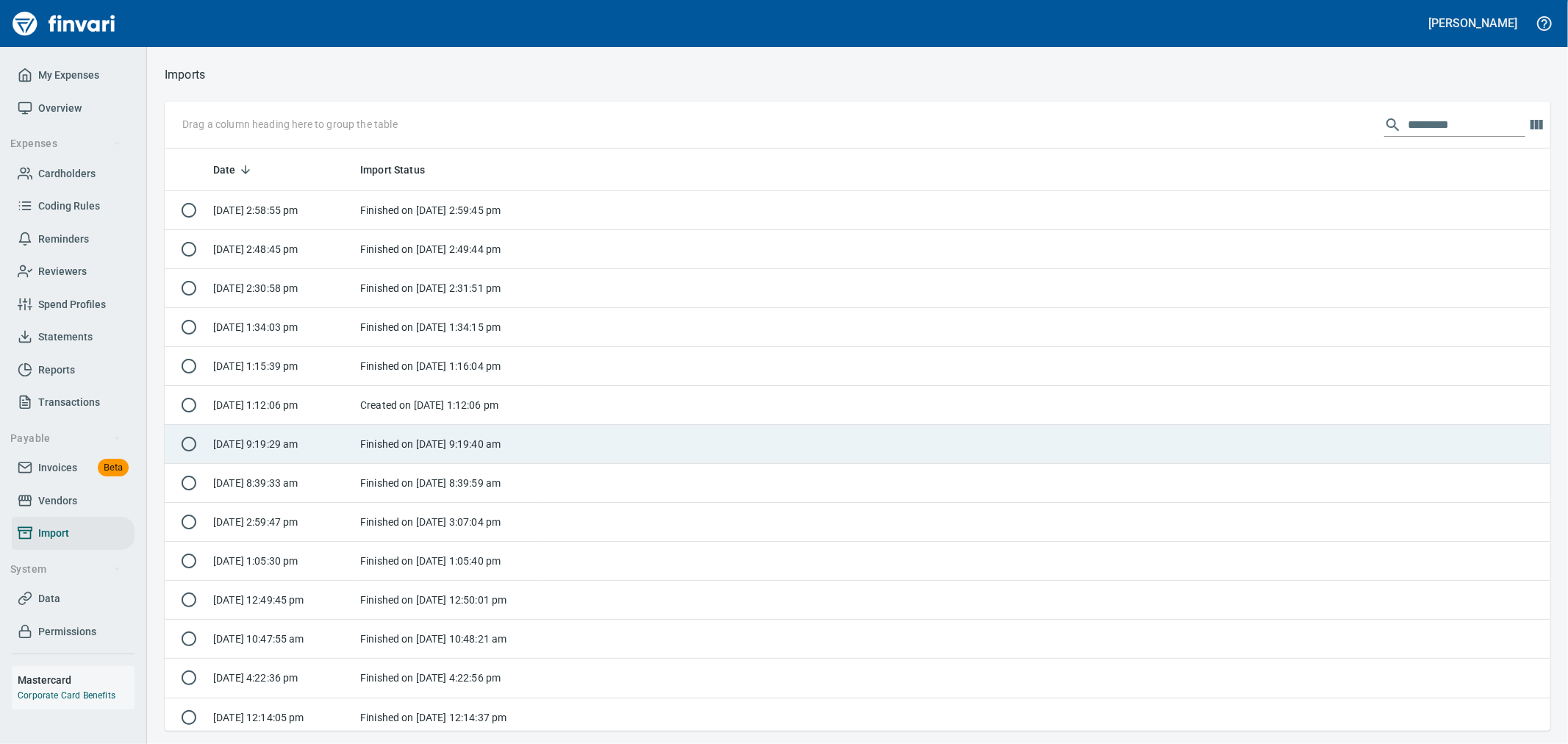
scroll to position [570, 1362]
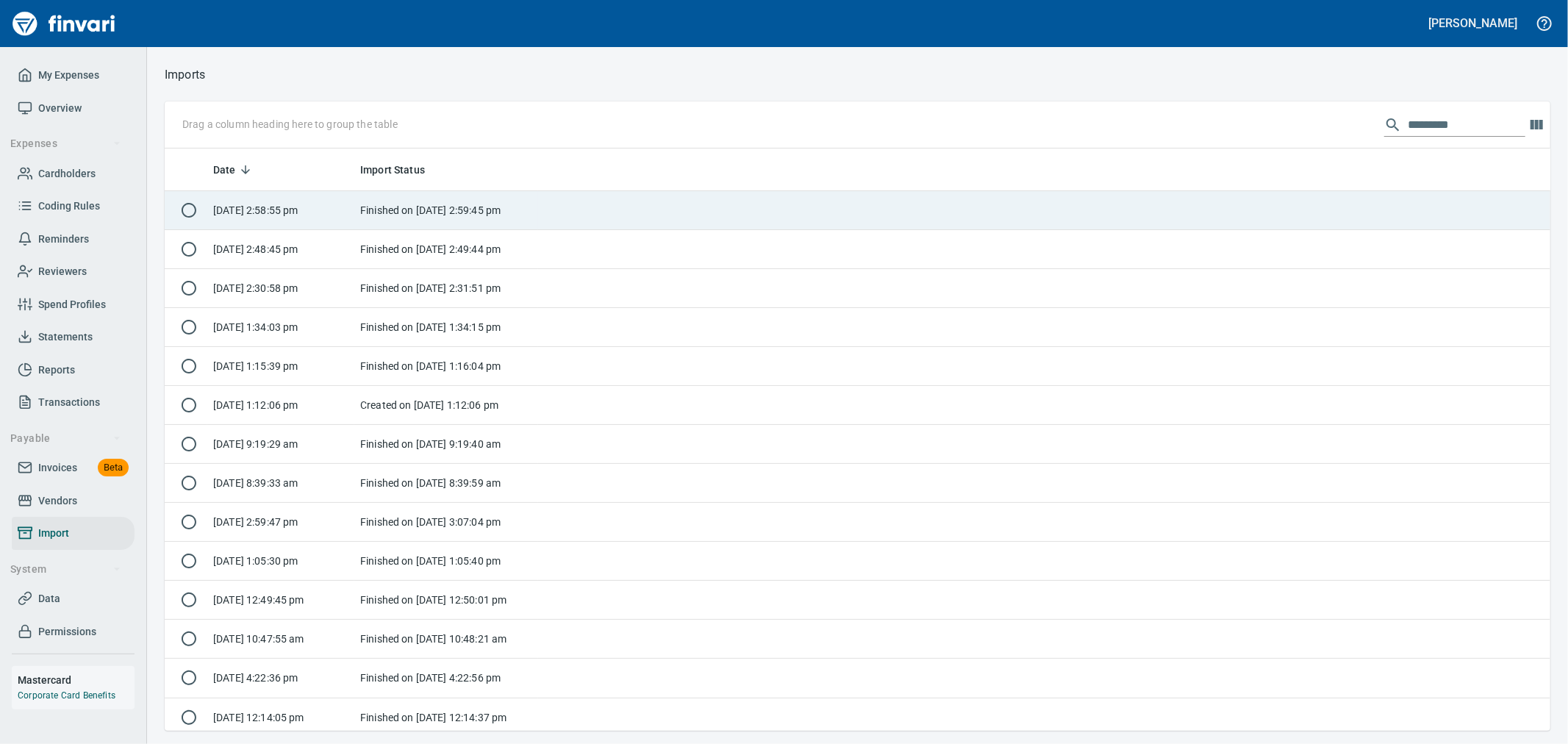
click at [447, 214] on td "Finished on [DATE] 2:59:45 pm" at bounding box center [446, 211] width 184 height 39
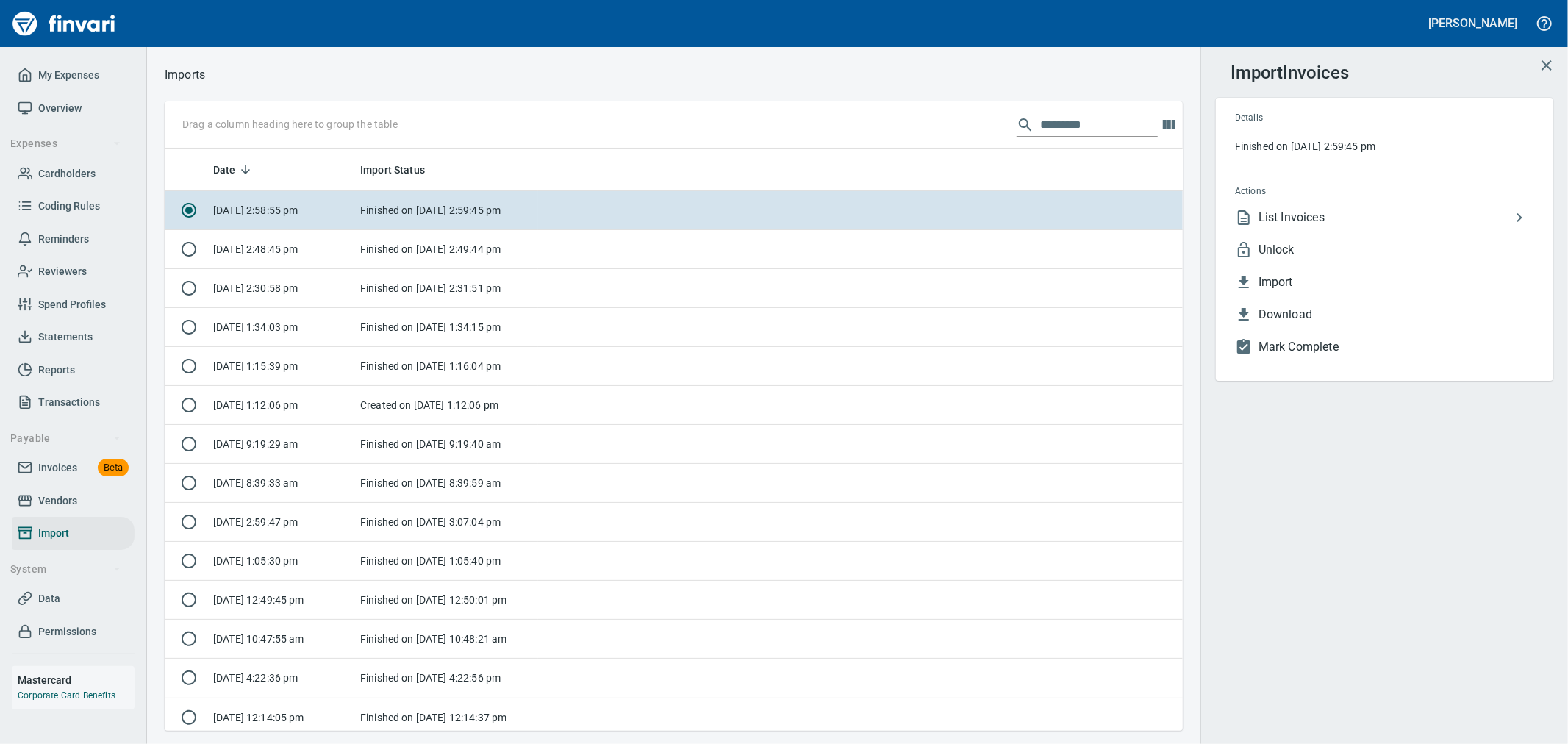
scroll to position [570, 994]
click at [1320, 253] on span "Unlock" at bounding box center [1396, 250] width 276 height 17
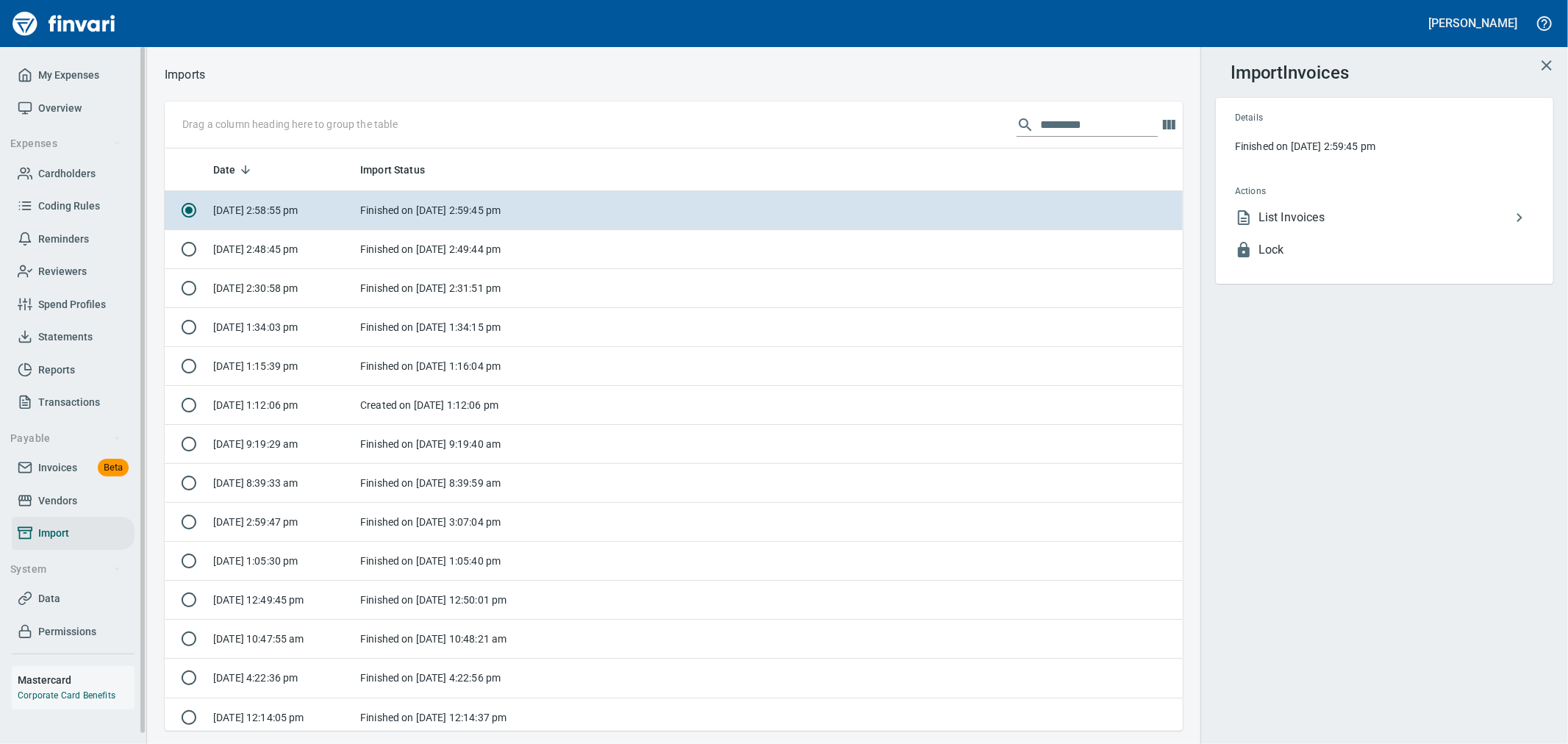
click at [59, 469] on span "Invoices" at bounding box center [58, 468] width 39 height 18
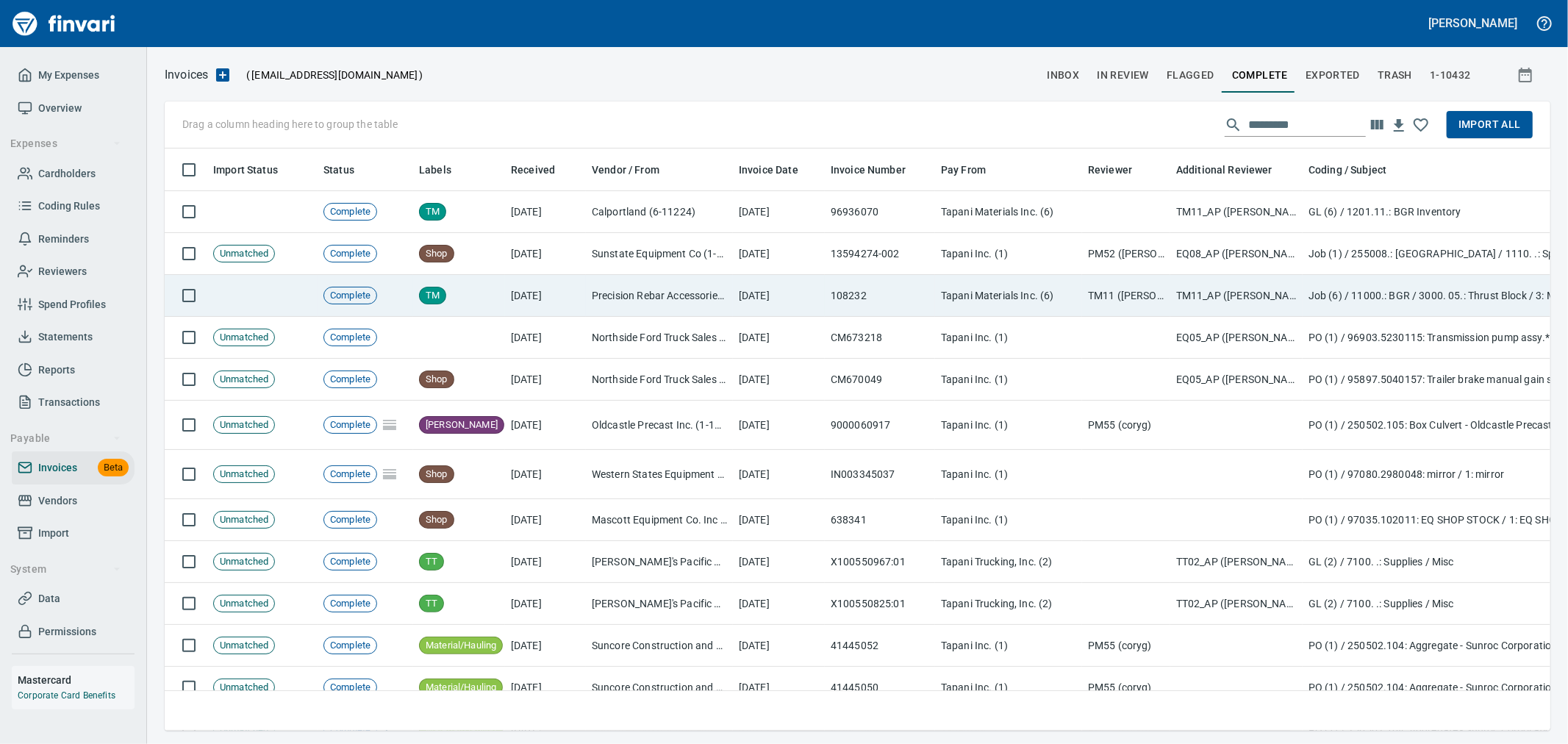
scroll to position [557, 1362]
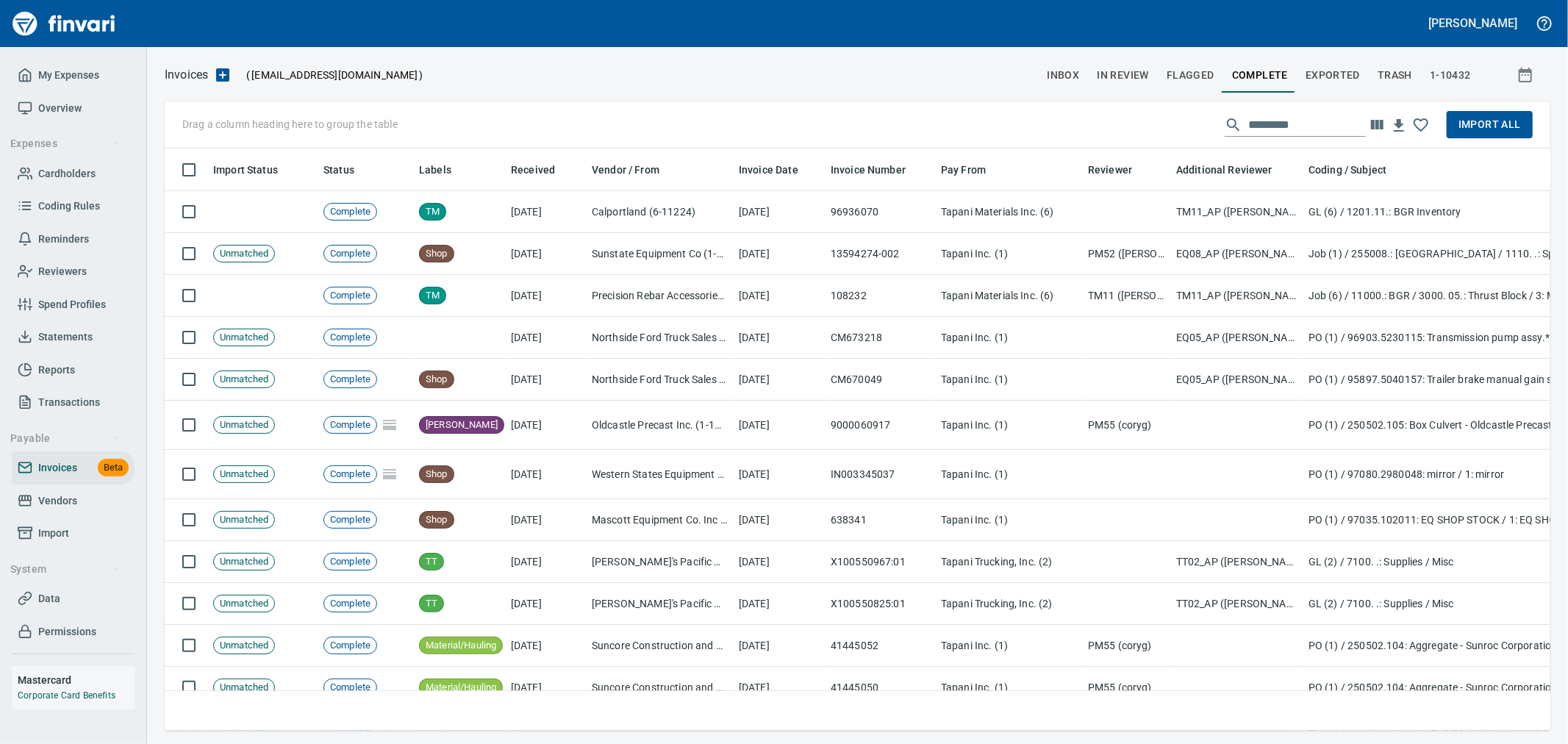
click at [1310, 130] on input "text" at bounding box center [1307, 125] width 118 height 23
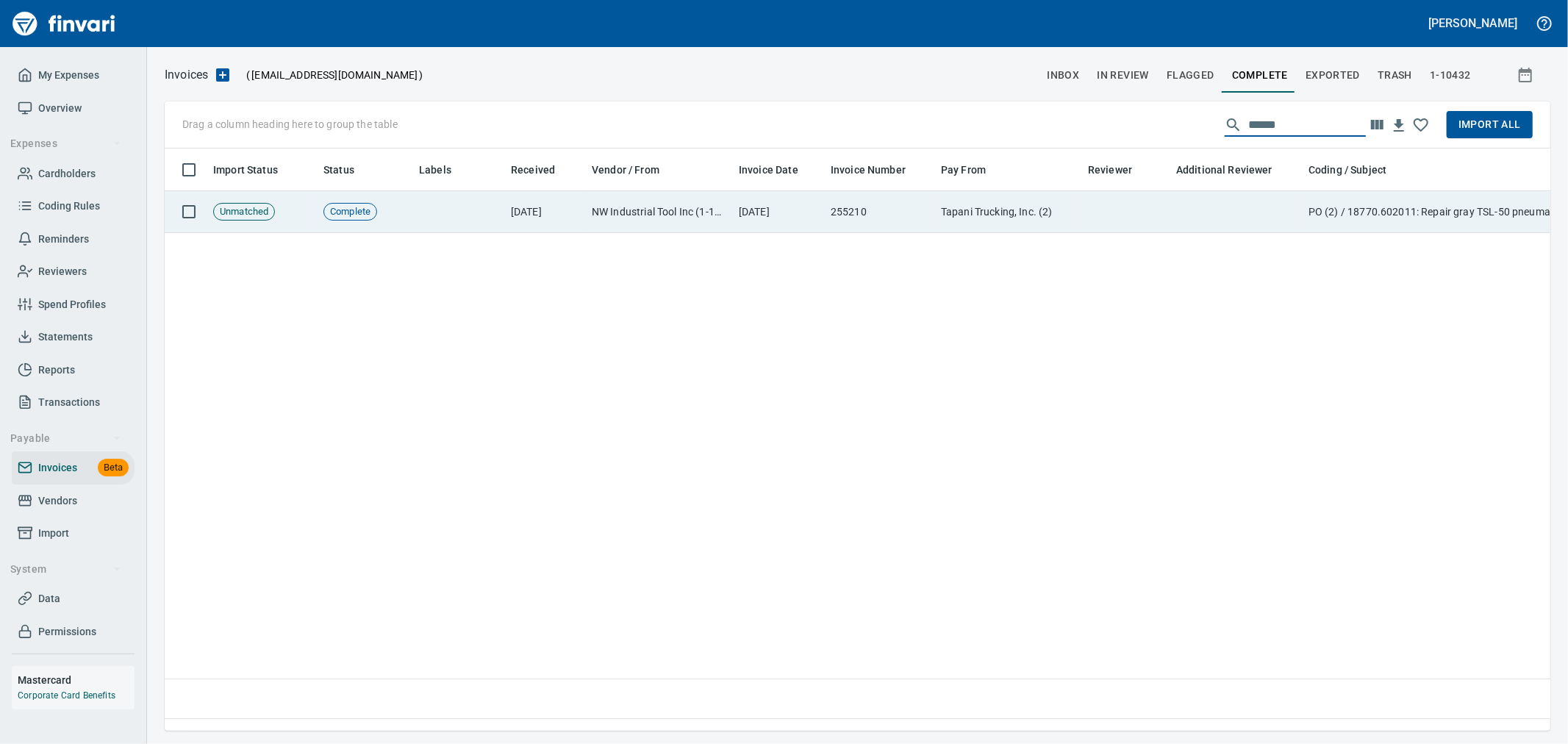
type input "******"
click at [1121, 218] on td at bounding box center [1126, 212] width 88 height 42
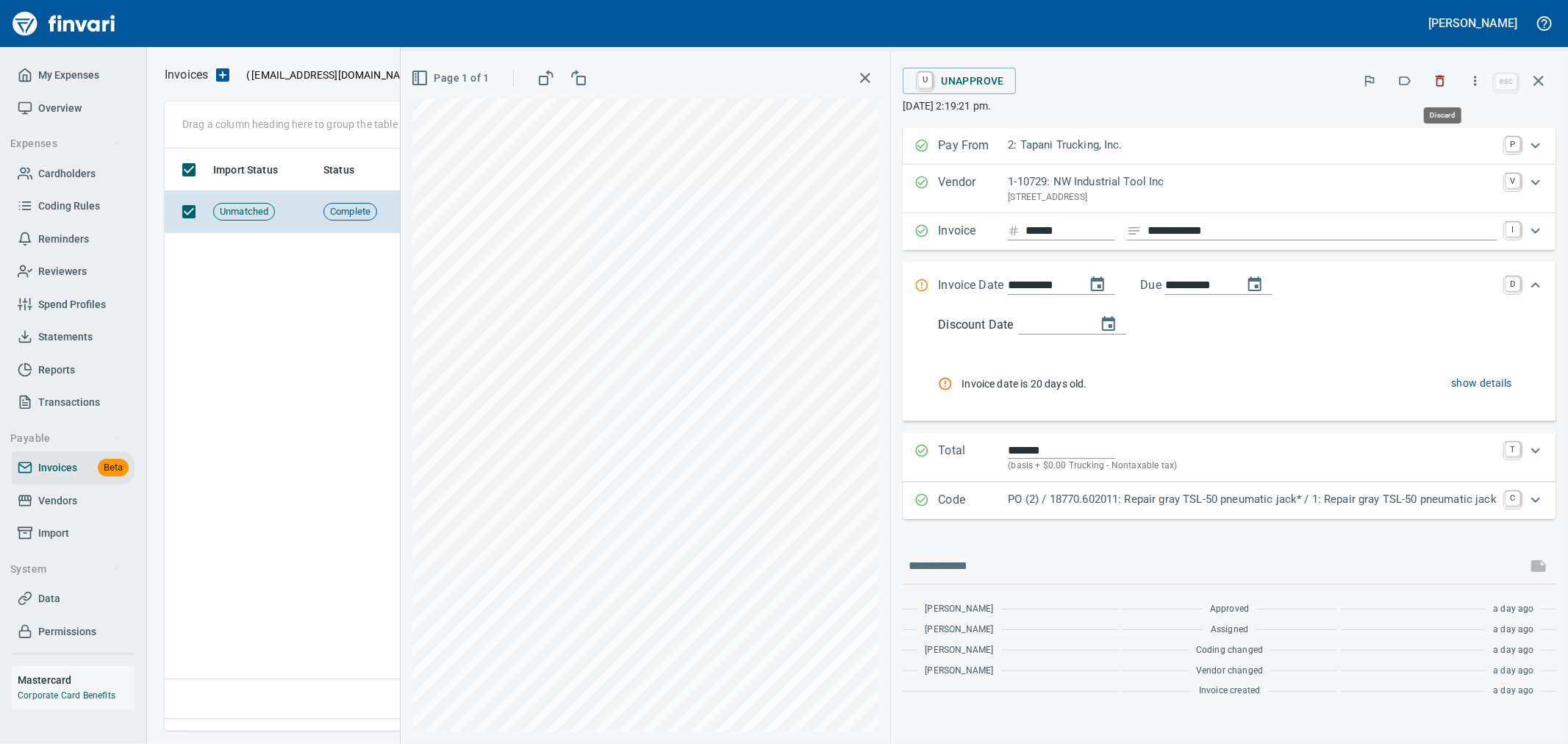
scroll to position [557, 1372]
click at [994, 84] on span "U Unapprove" at bounding box center [959, 80] width 90 height 25
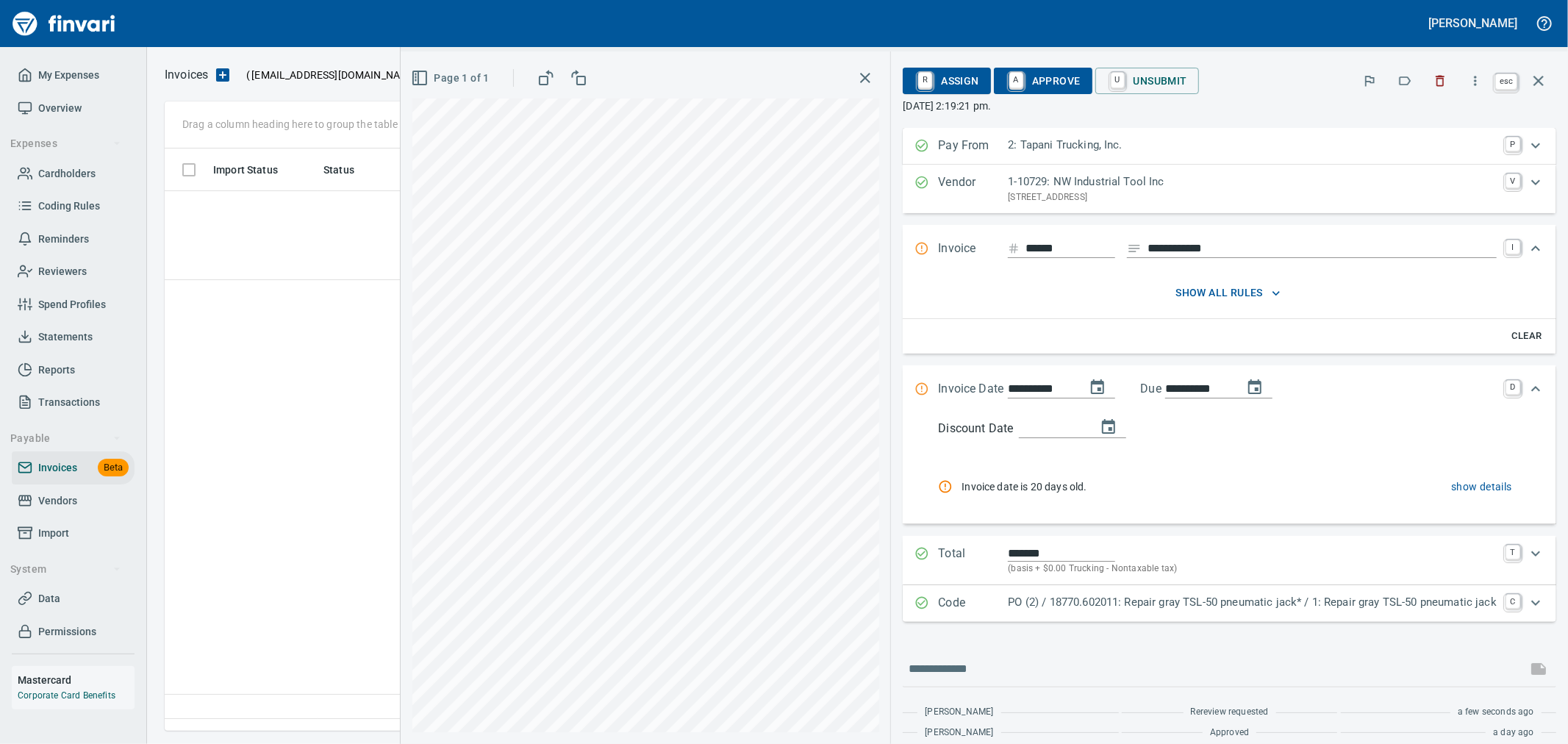
click at [1551, 75] on button "button" at bounding box center [1539, 81] width 36 height 36
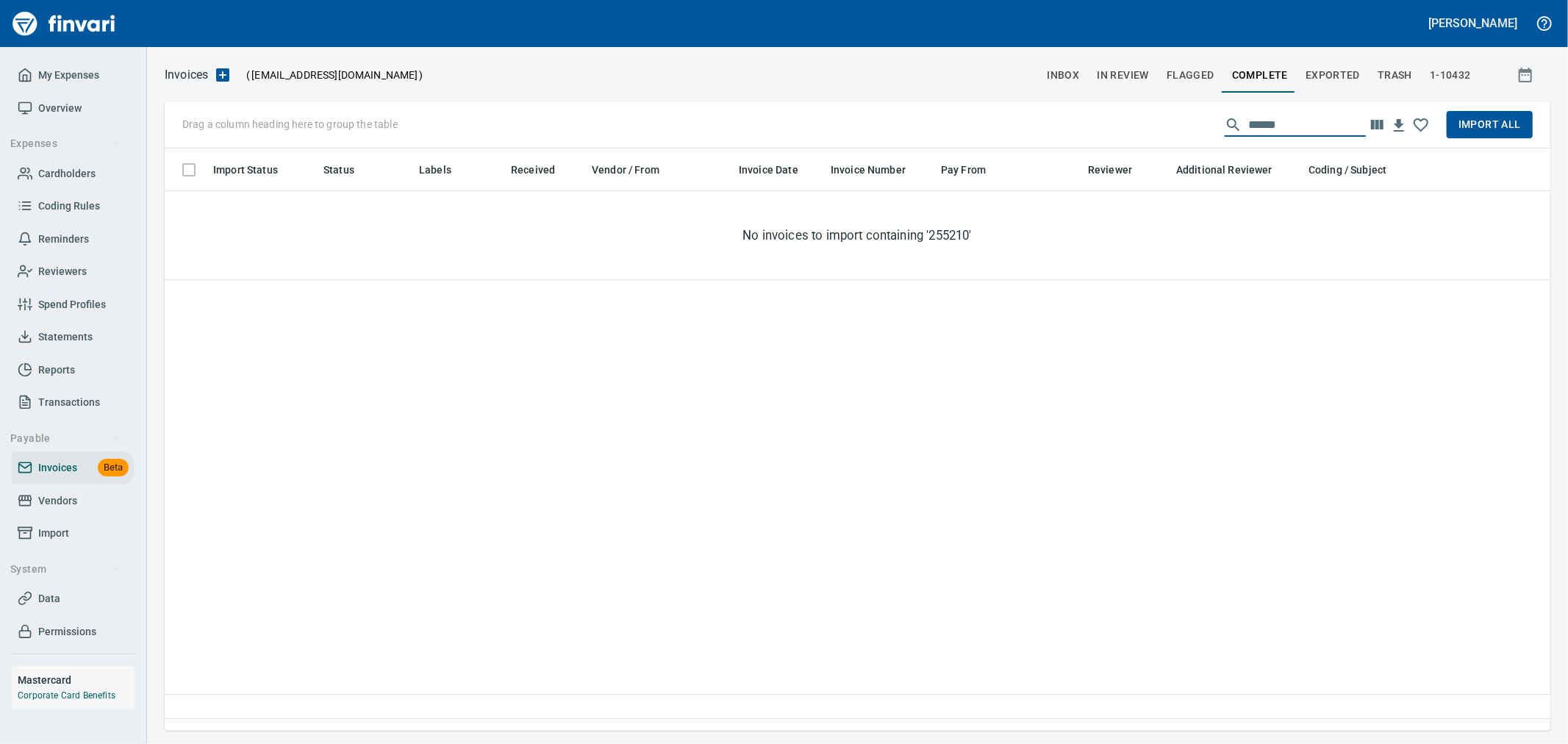
drag, startPoint x: 1333, startPoint y: 123, endPoint x: 1090, endPoint y: 128, distance: 243.1
click at [1092, 128] on div "Drag a column heading here to group the table ****** Import All" at bounding box center [858, 125] width 1386 height 47
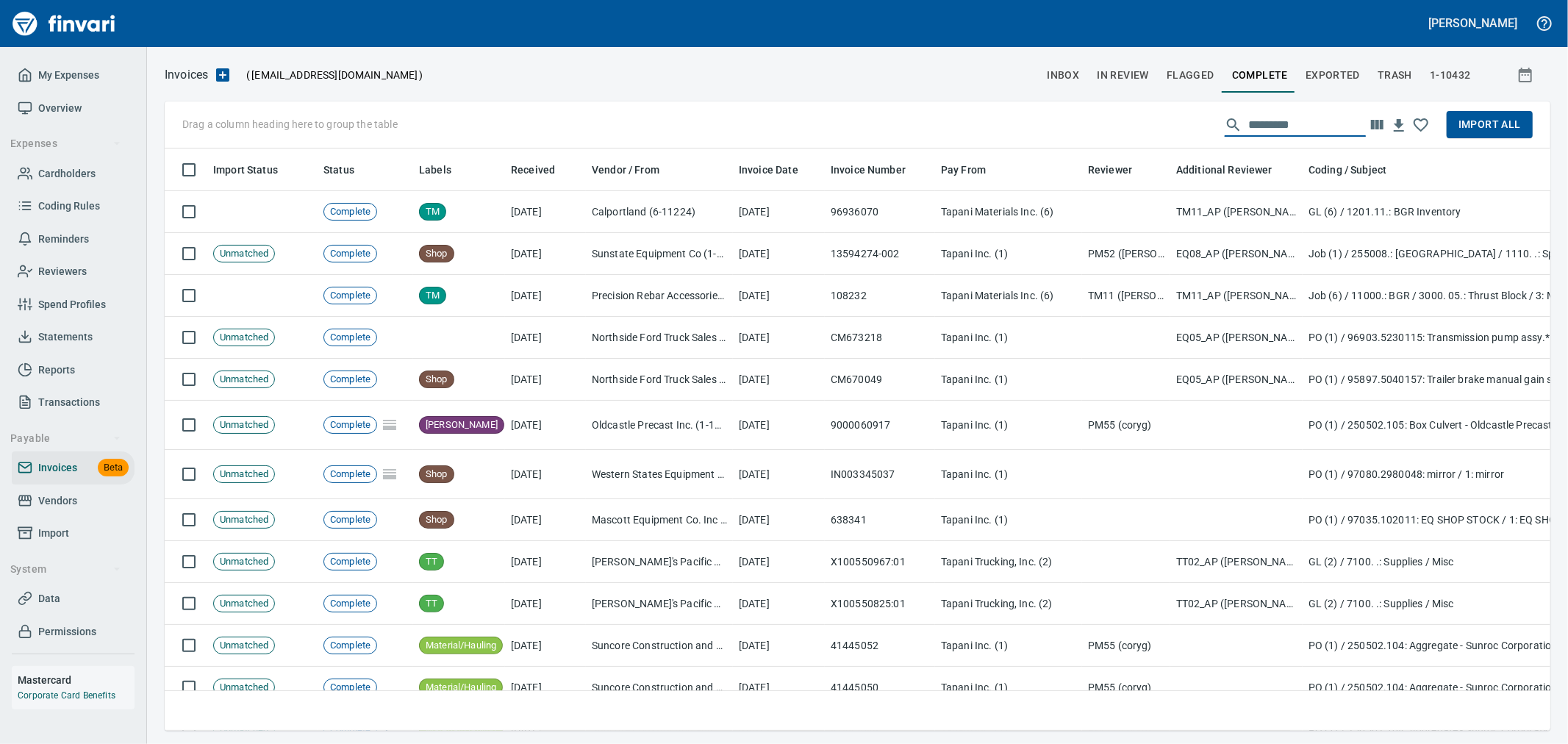
click at [1467, 122] on span "Import All" at bounding box center [1489, 125] width 63 height 18
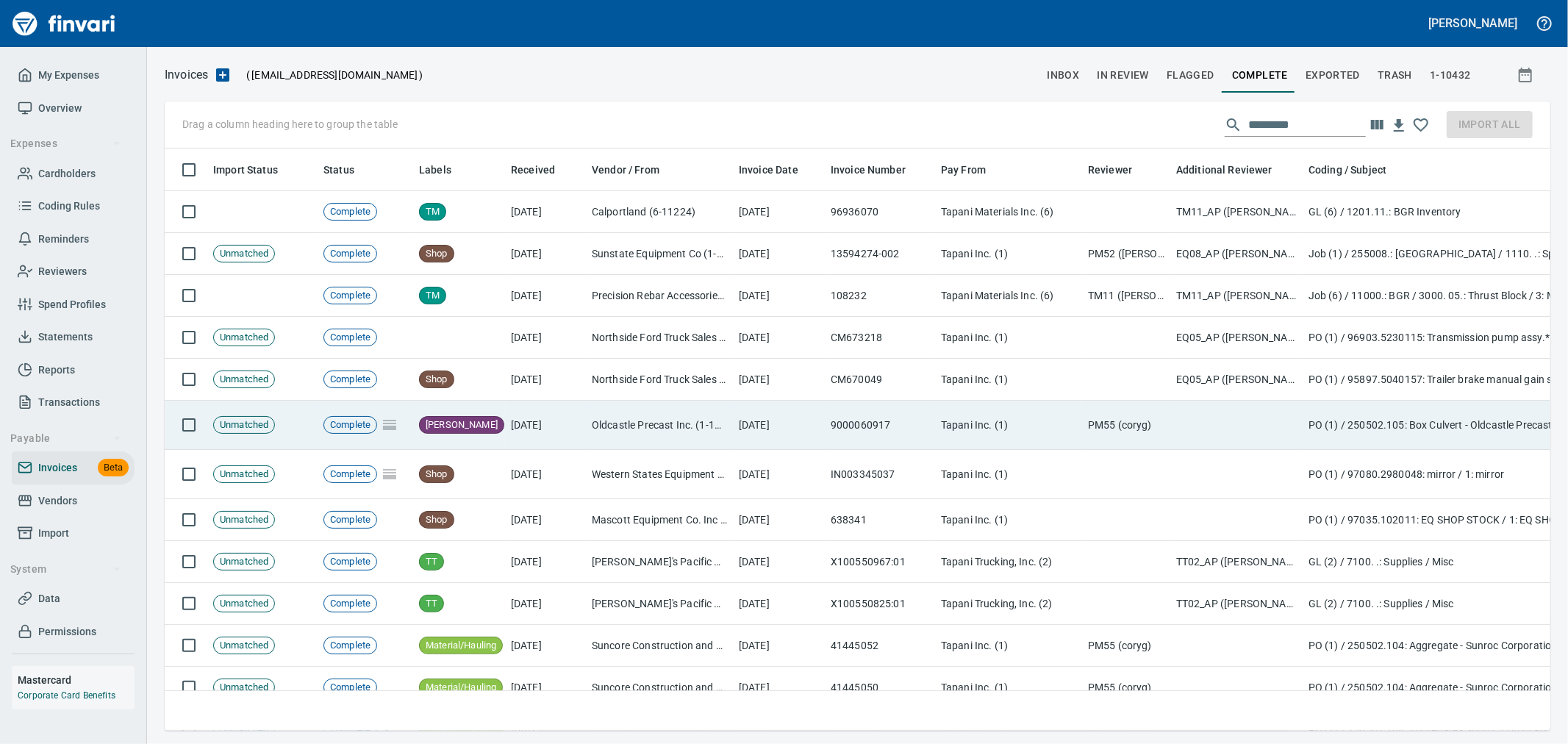
scroll to position [557, 1362]
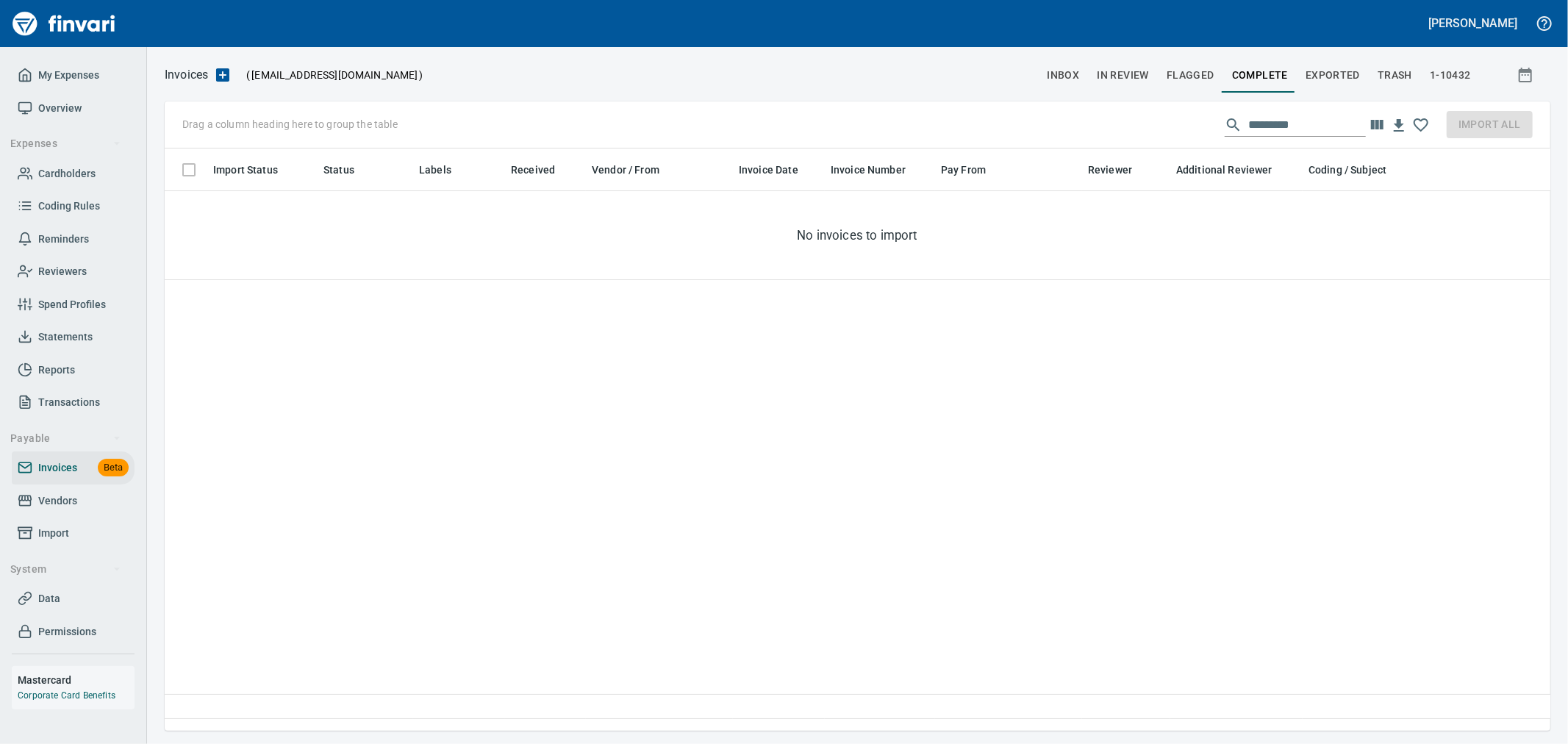
click at [1144, 71] on span "In Review" at bounding box center [1122, 76] width 52 height 18
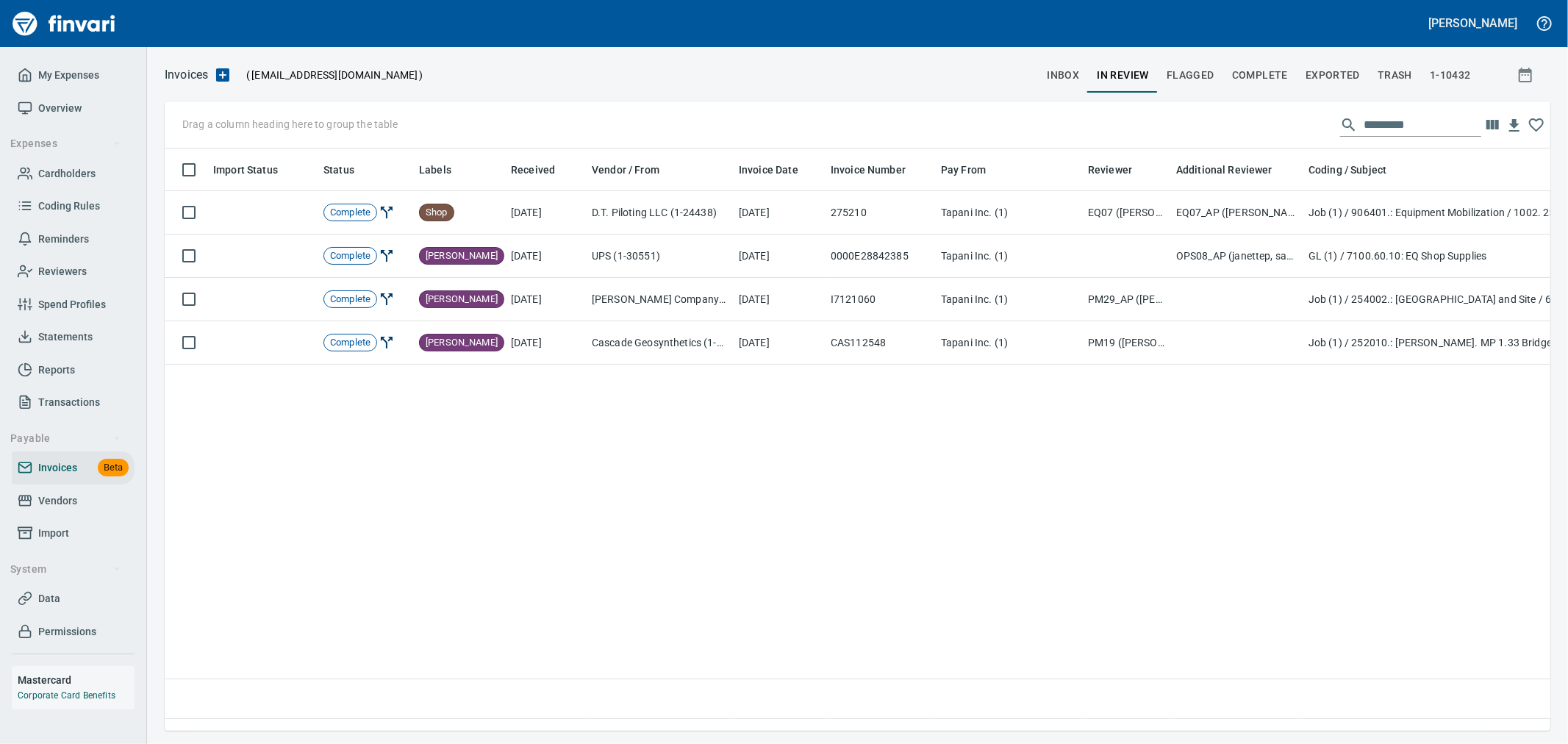
scroll to position [557, 1373]
click at [1387, 121] on input "text" at bounding box center [1422, 125] width 118 height 23
paste input "******"
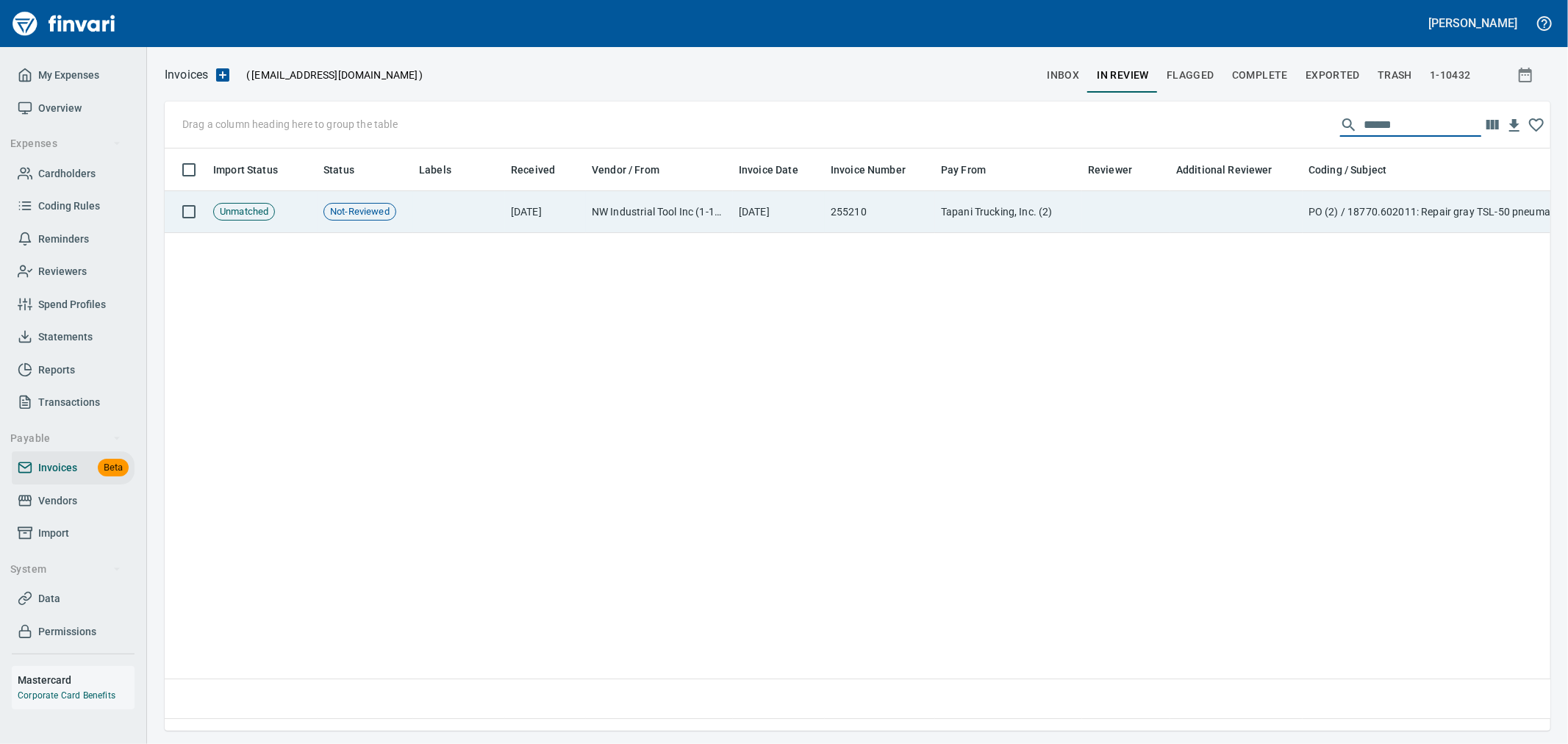
type input "******"
click at [1189, 214] on td at bounding box center [1236, 212] width 132 height 42
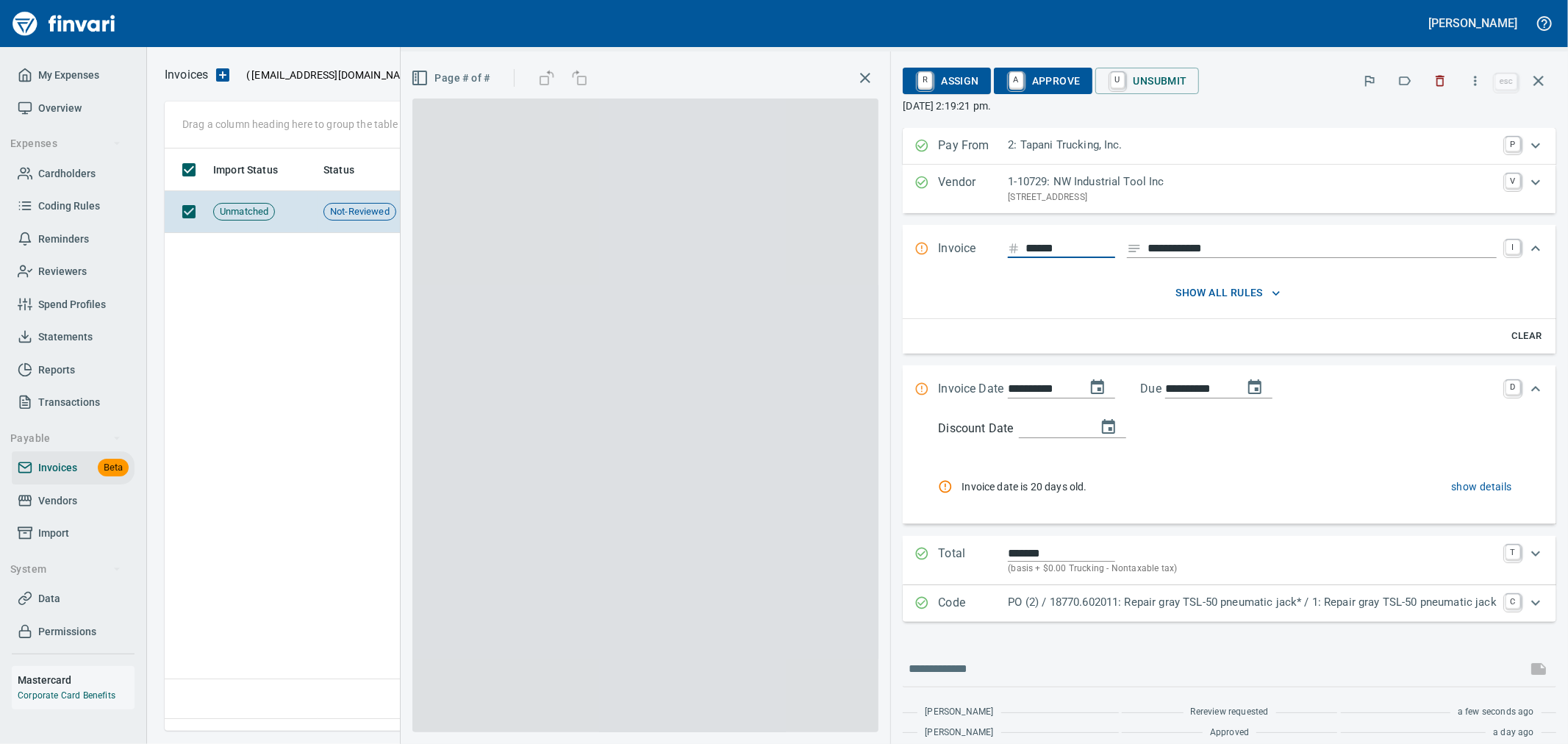
scroll to position [557, 1372]
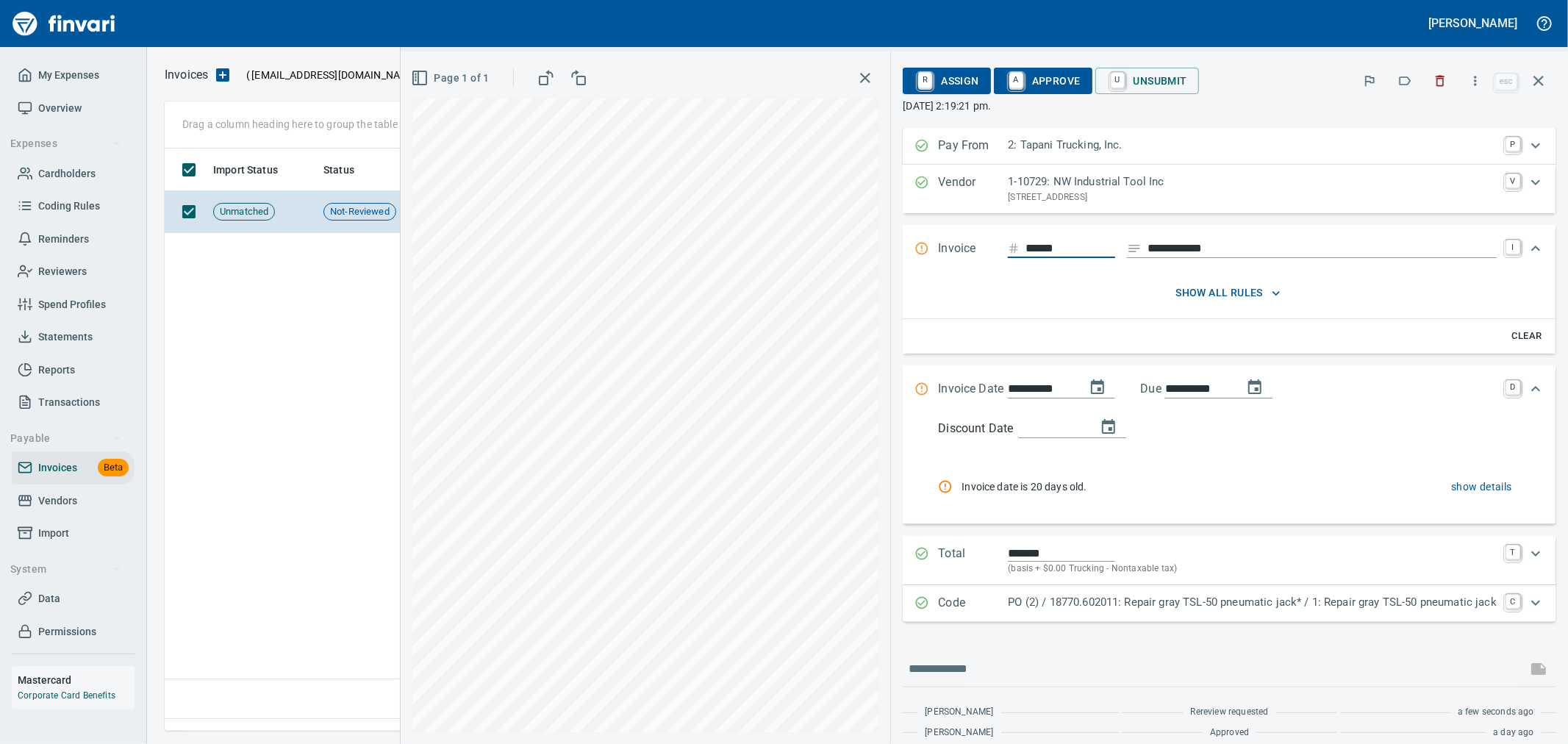
click at [1041, 85] on span "A Approve" at bounding box center [1043, 80] width 75 height 25
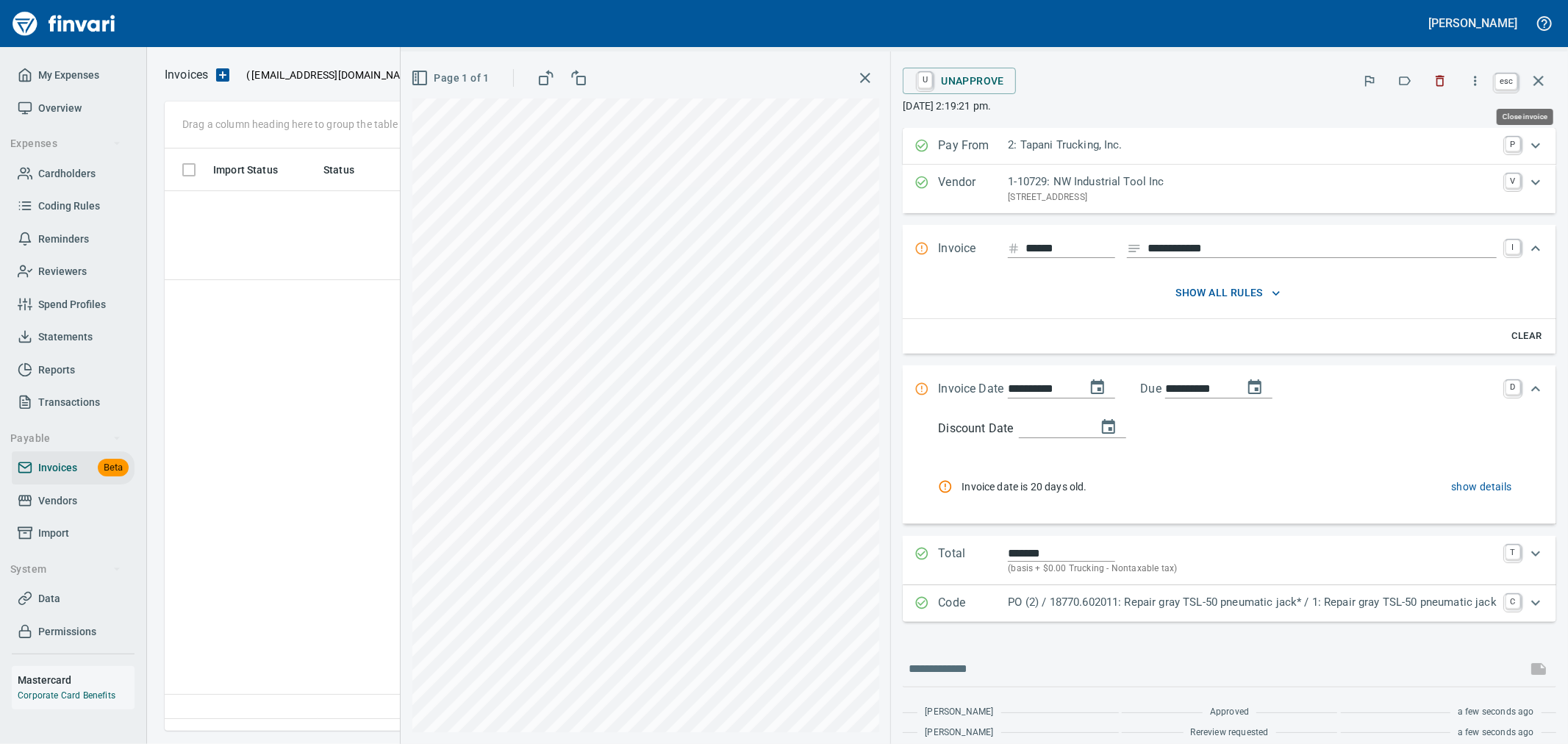
click at [1537, 82] on icon "button" at bounding box center [1539, 81] width 11 height 11
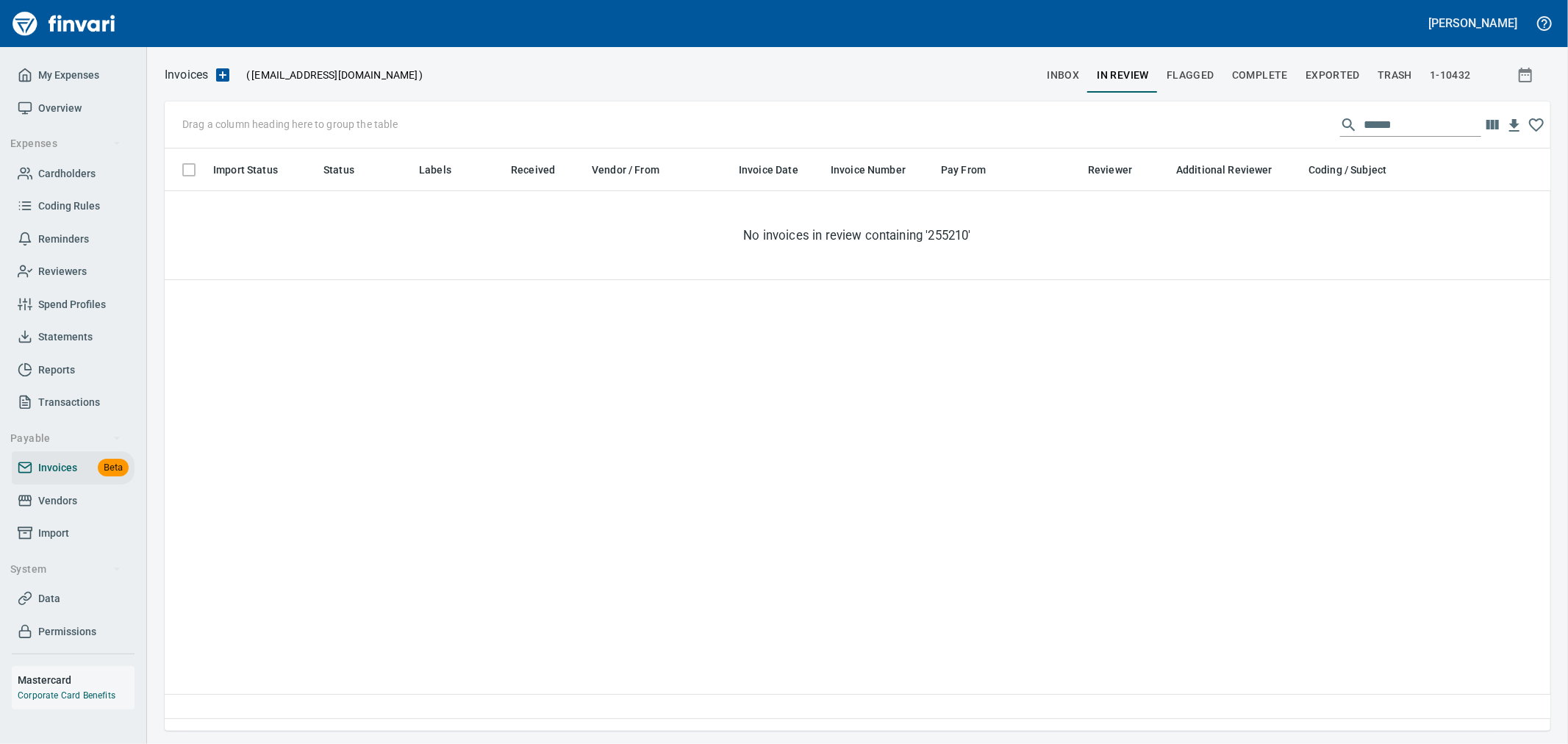
scroll to position [557, 1372]
